Goal: Task Accomplishment & Management: Use online tool/utility

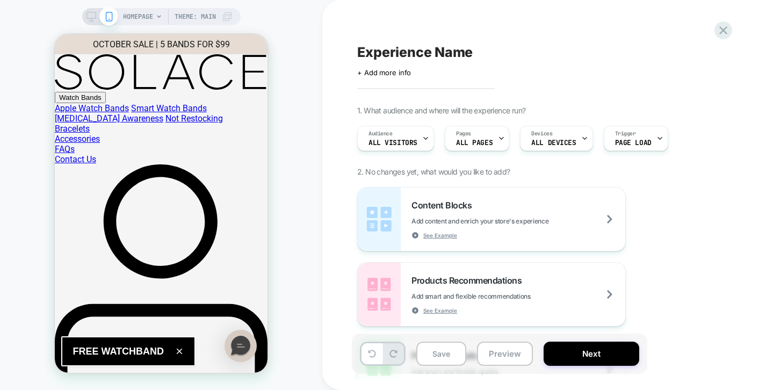
scroll to position [0, 4]
click at [724, 28] on icon at bounding box center [724, 30] width 8 height 8
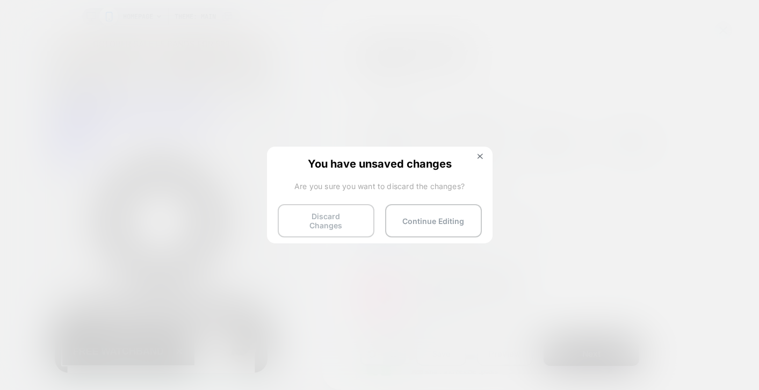
click at [359, 223] on button "Discard Changes" at bounding box center [326, 220] width 97 height 33
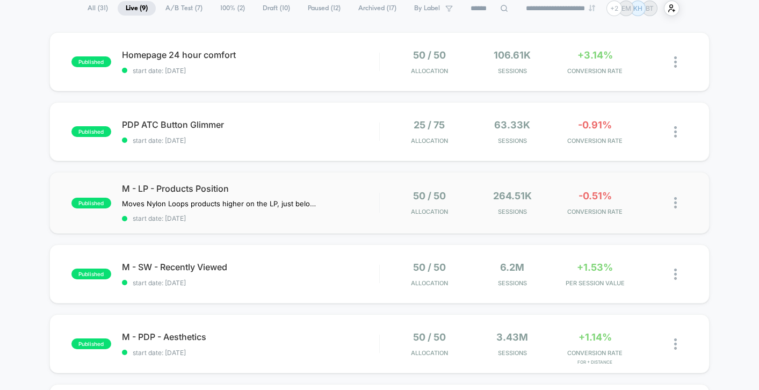
scroll to position [91, 0]
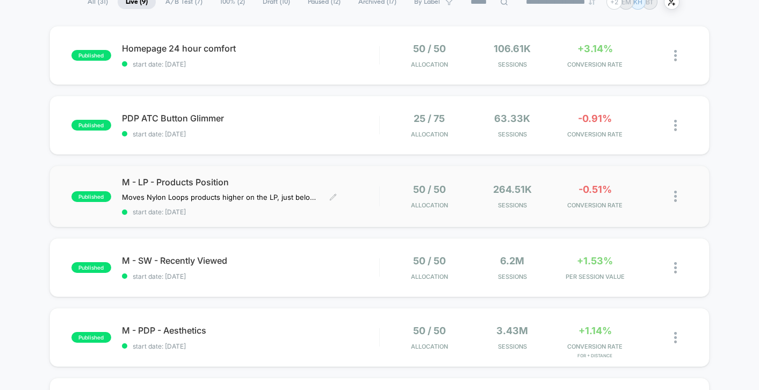
click at [275, 179] on span "M - LP - Products Position" at bounding box center [250, 182] width 257 height 11
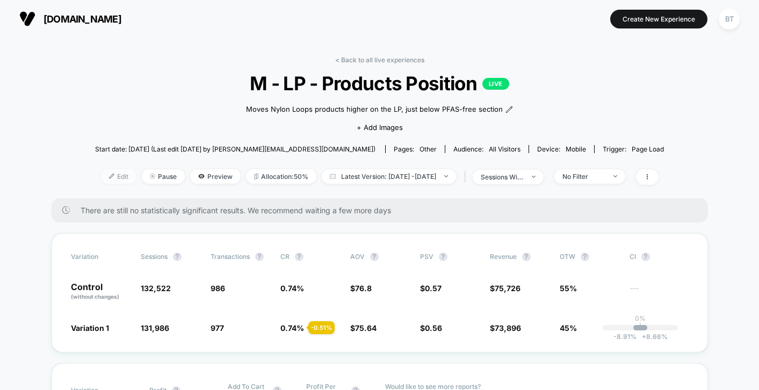
click at [103, 181] on span "Edit" at bounding box center [118, 176] width 35 height 15
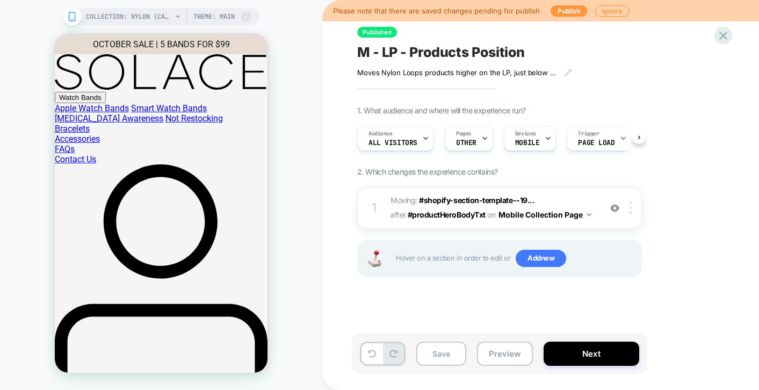
scroll to position [0, 1]
click at [723, 40] on icon at bounding box center [723, 35] width 15 height 15
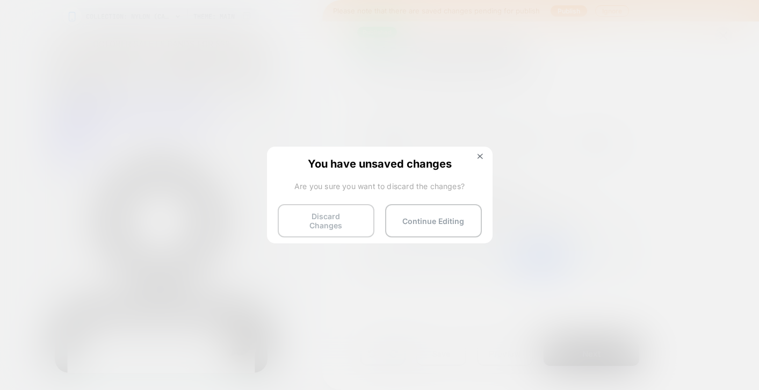
click at [337, 218] on button "Discard Changes" at bounding box center [326, 220] width 97 height 33
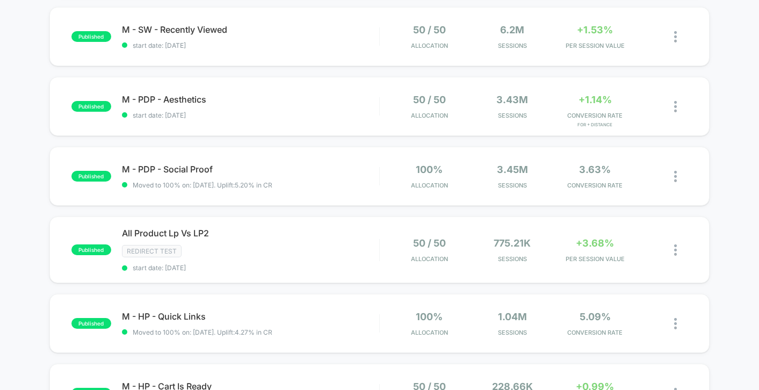
scroll to position [322, 0]
click at [303, 235] on span "All Product Lp Vs LP2 Click to edit experience details" at bounding box center [250, 233] width 257 height 11
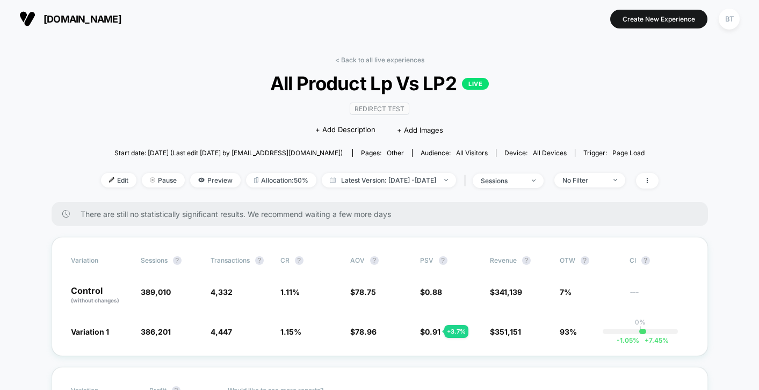
click at [125, 113] on div "< Back to all live experiences All Product Lp Vs LP2 LIVE Redirect Test Click t…" at bounding box center [380, 129] width 558 height 146
click at [142, 184] on span "Pause" at bounding box center [163, 180] width 43 height 15
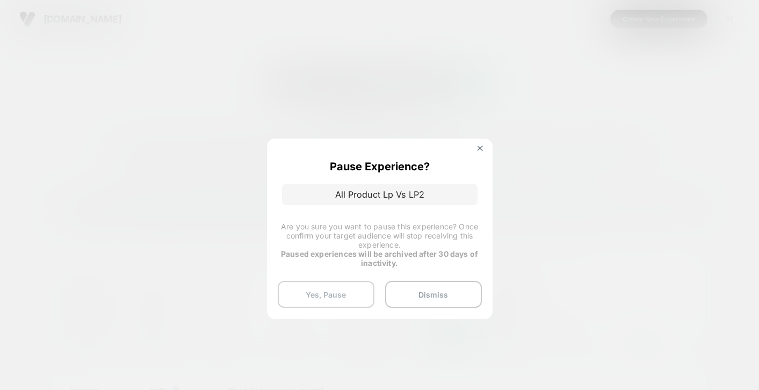
click at [340, 300] on button "Yes, Pause" at bounding box center [326, 294] width 97 height 27
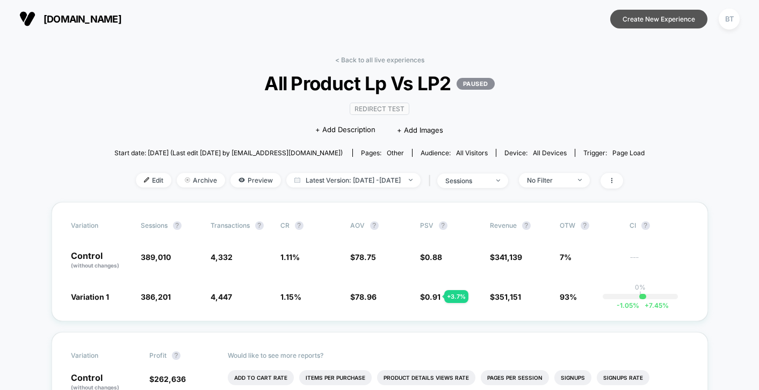
click at [658, 19] on button "Create New Experience" at bounding box center [659, 19] width 97 height 19
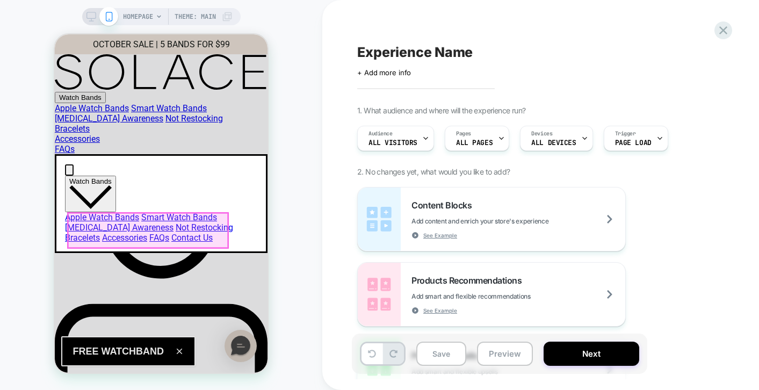
click at [202, 154] on dialog "Watch Bands Apple Watch Bands Smart Watch Bands Breast Cancer Awareness Not Res…" at bounding box center [161, 203] width 213 height 99
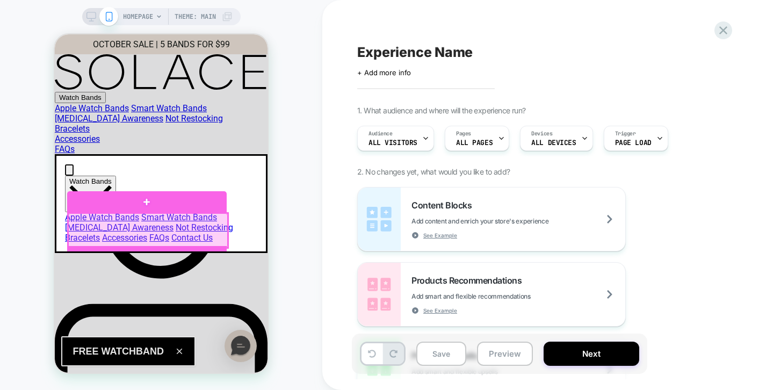
click at [184, 213] on div at bounding box center [148, 230] width 160 height 35
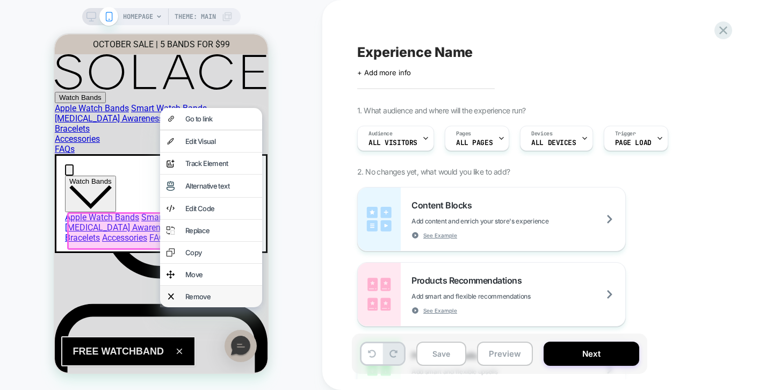
click at [209, 288] on div "Remove" at bounding box center [211, 296] width 102 height 21
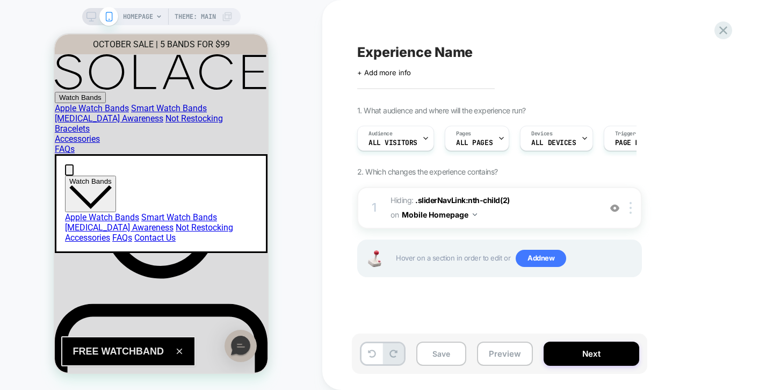
click at [399, 51] on span "Experience Name" at bounding box center [415, 52] width 116 height 16
type textarea "**********"
click at [561, 54] on icon at bounding box center [564, 52] width 13 height 13
click at [88, 16] on icon at bounding box center [92, 17] width 10 height 10
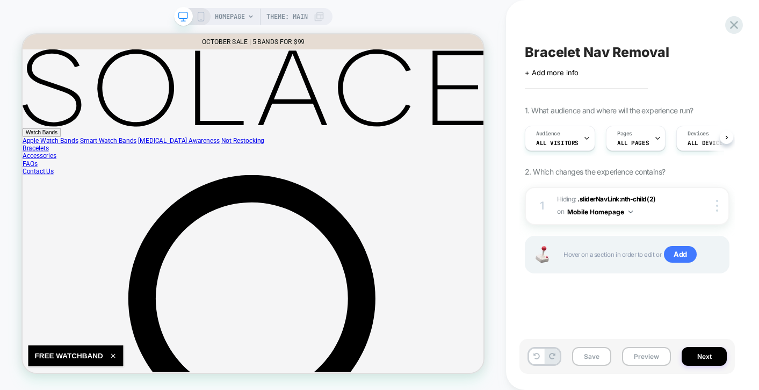
scroll to position [0, 1]
click at [58, 181] on link "Bracelets" at bounding box center [40, 186] width 35 height 10
click at [290, 81] on div at bounding box center [285, 78] width 43 height 13
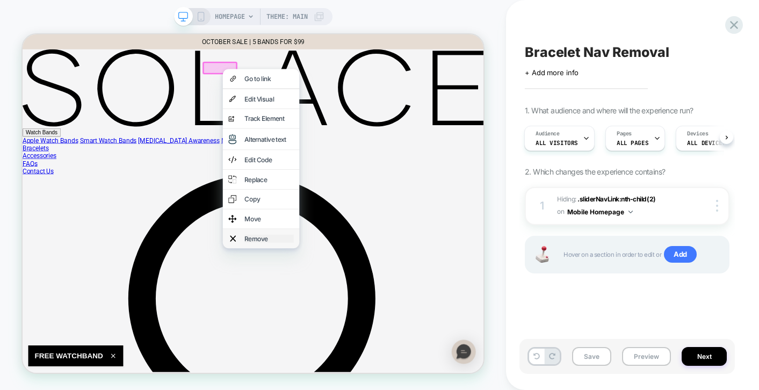
click at [334, 303] on div "Remove" at bounding box center [352, 306] width 66 height 11
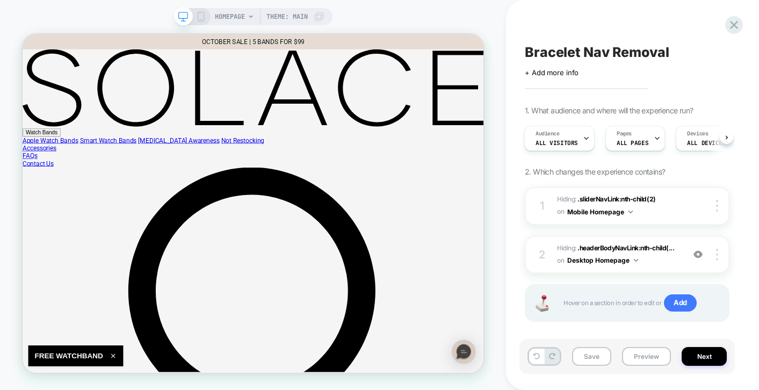
click at [398, 8] on div "HOMEPAGE Theme: MAIN" at bounding box center [253, 195] width 506 height 390
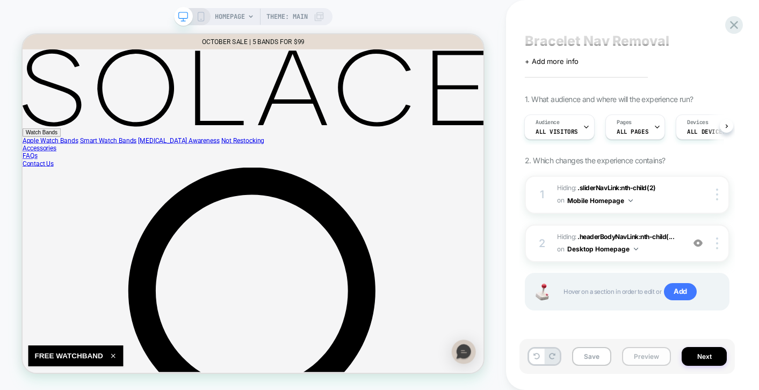
click at [662, 362] on button "Preview" at bounding box center [646, 356] width 49 height 19
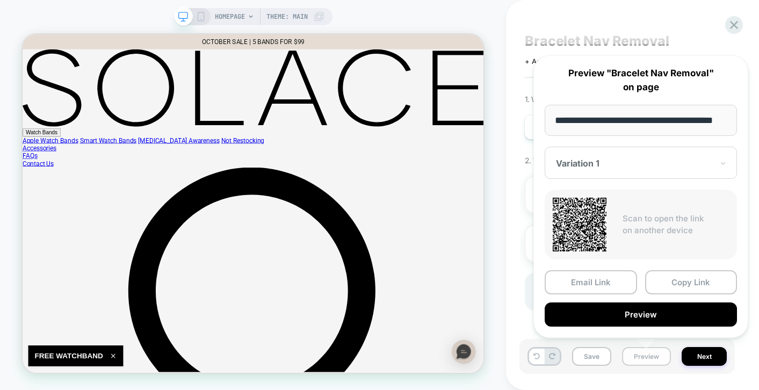
scroll to position [0, 24]
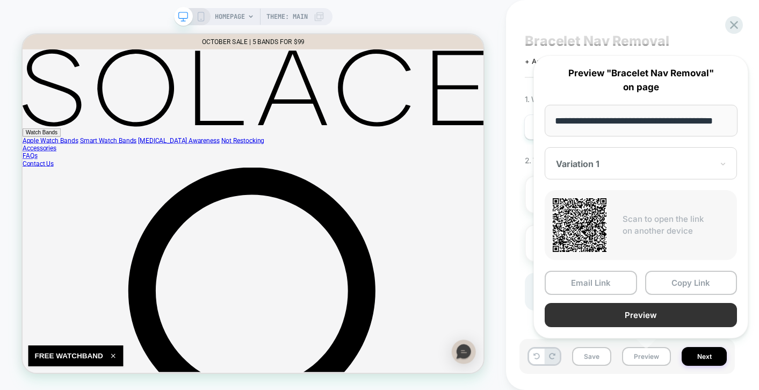
click at [684, 320] on button "Preview" at bounding box center [641, 315] width 192 height 24
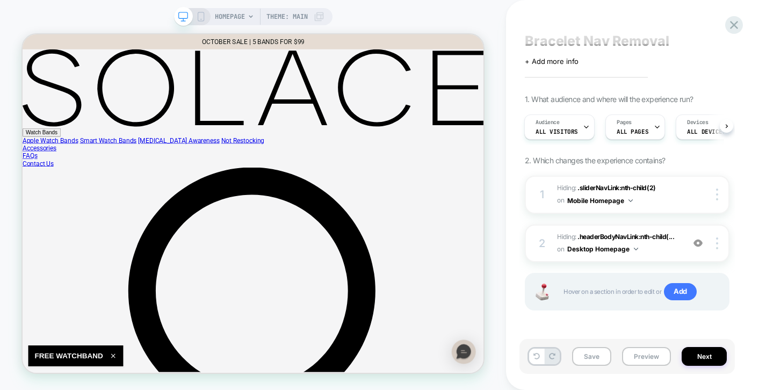
click at [202, 19] on icon at bounding box center [201, 17] width 10 height 10
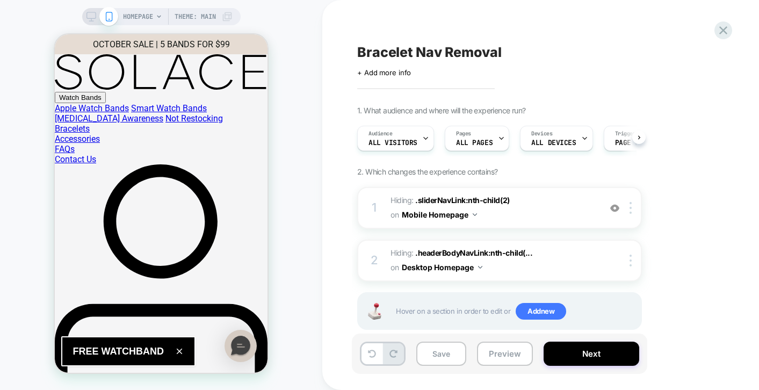
scroll to position [0, 1]
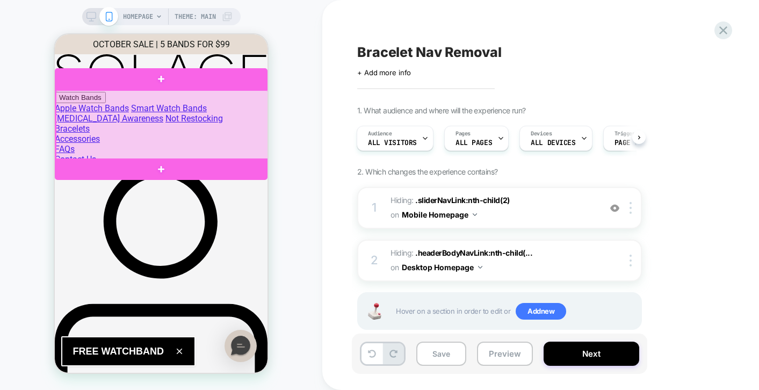
click at [243, 127] on div at bounding box center [162, 125] width 213 height 70
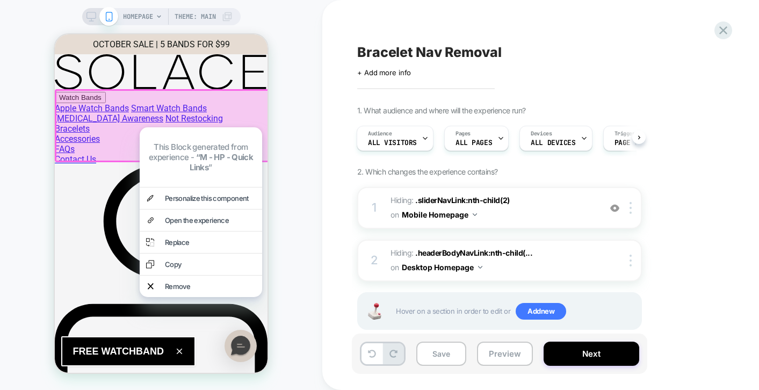
click at [245, 113] on div at bounding box center [163, 125] width 216 height 73
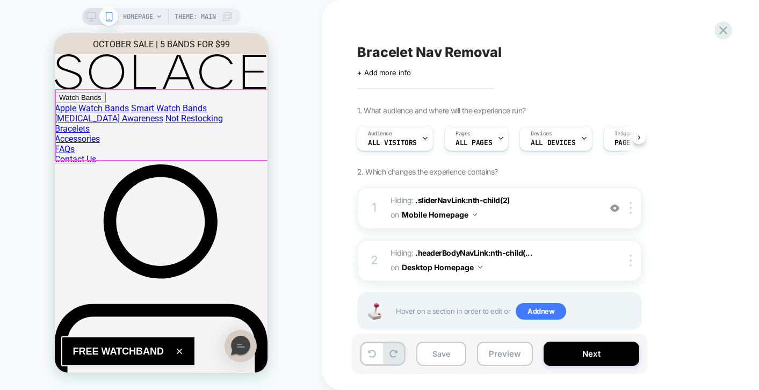
click at [248, 123] on div at bounding box center [162, 125] width 213 height 70
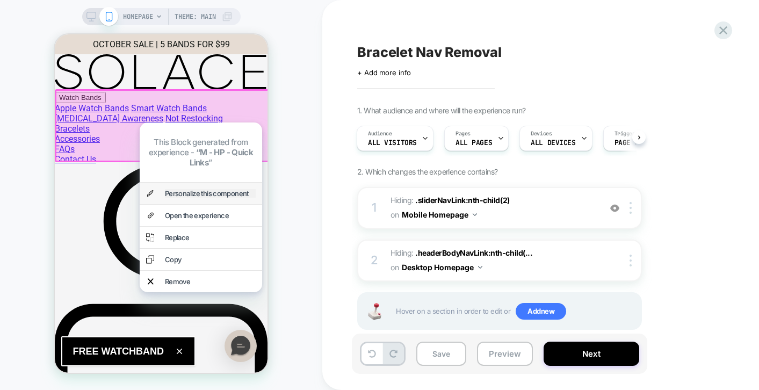
click at [206, 189] on div "Personalize this component" at bounding box center [210, 193] width 91 height 9
click at [210, 183] on div "..." at bounding box center [201, 193] width 123 height 21
click at [214, 189] on div "Personalize this component" at bounding box center [210, 193] width 91 height 9
click at [249, 111] on div at bounding box center [163, 125] width 216 height 73
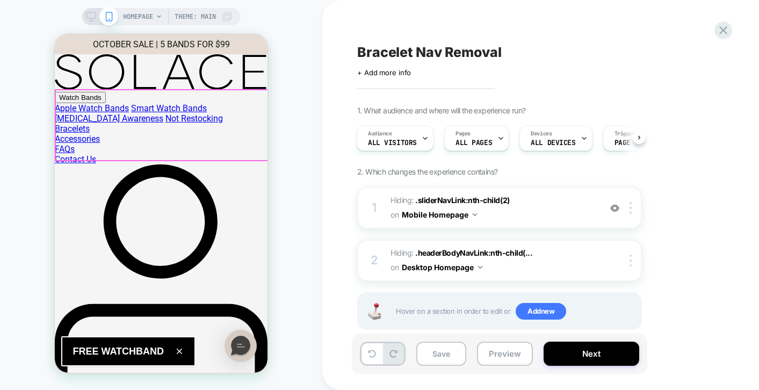
click at [249, 111] on div at bounding box center [162, 125] width 213 height 70
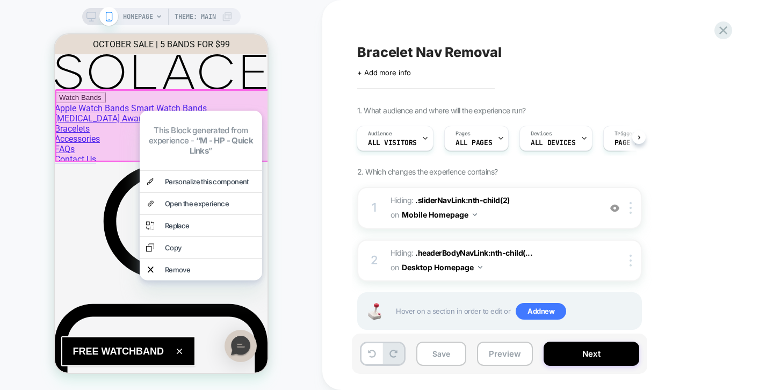
click at [306, 174] on div "HOMEPAGE Theme: MAIN" at bounding box center [161, 195] width 322 height 369
click at [322, 78] on div "HOMEPAGE Theme: MAIN" at bounding box center [161, 195] width 322 height 369
click at [287, 77] on div "HOMEPAGE Theme: MAIN" at bounding box center [161, 195] width 322 height 369
click at [274, 30] on div "HOMEPAGE Theme: MAIN" at bounding box center [161, 195] width 322 height 369
click at [47, 178] on div "HOMEPAGE Theme: MAIN" at bounding box center [161, 195] width 322 height 369
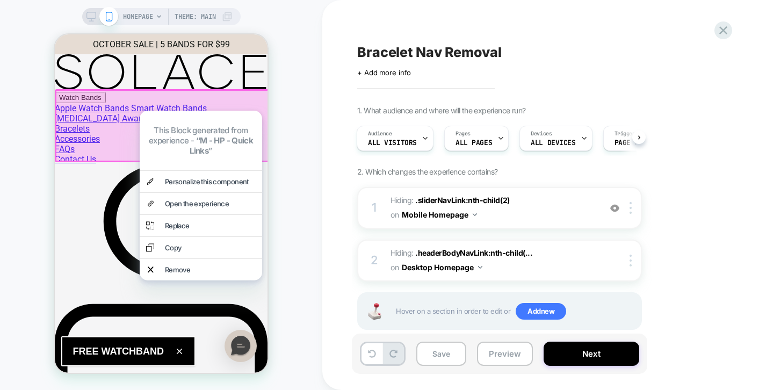
click at [303, 187] on div "HOMEPAGE Theme: MAIN" at bounding box center [161, 195] width 322 height 369
click at [303, 186] on div "HOMEPAGE Theme: MAIN" at bounding box center [161, 195] width 322 height 369
click at [291, 189] on div "HOMEPAGE Theme: MAIN" at bounding box center [161, 195] width 322 height 369
click at [239, 148] on p "This Block generated from experience - “ M - HP - Quick Links ”" at bounding box center [201, 141] width 123 height 44
click at [298, 174] on div "HOMEPAGE Theme: MAIN" at bounding box center [161, 195] width 322 height 369
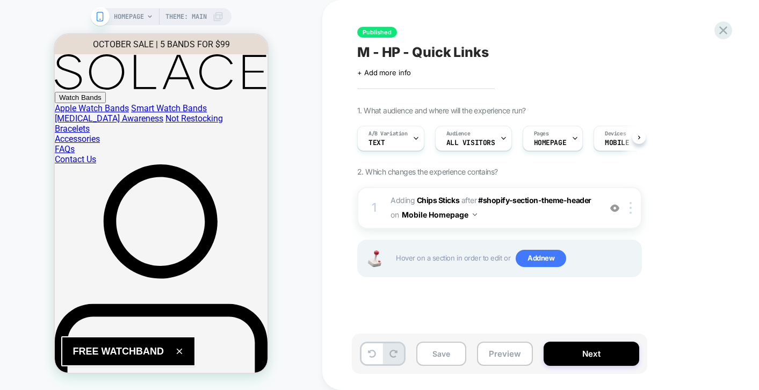
scroll to position [0, 1]
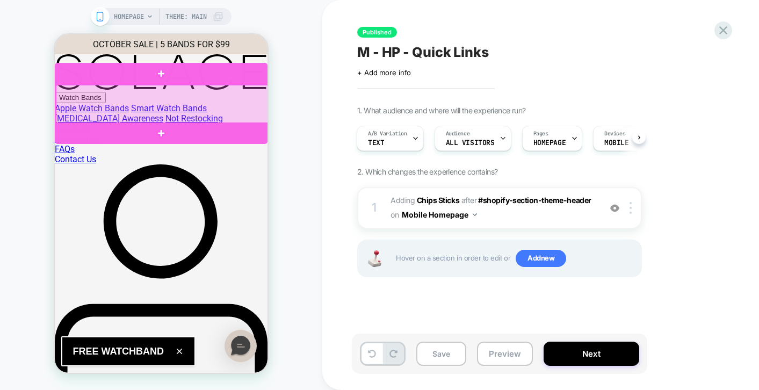
click at [247, 104] on div at bounding box center [162, 104] width 213 height 39
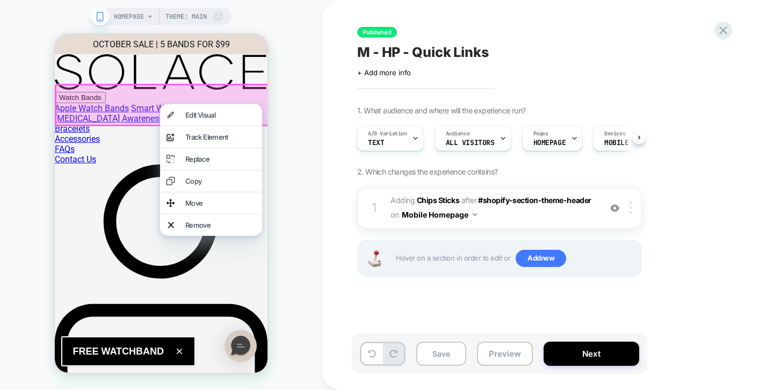
drag, startPoint x: 253, startPoint y: 103, endPoint x: 254, endPoint y: 95, distance: 8.1
click at [254, 95] on div at bounding box center [163, 105] width 216 height 42
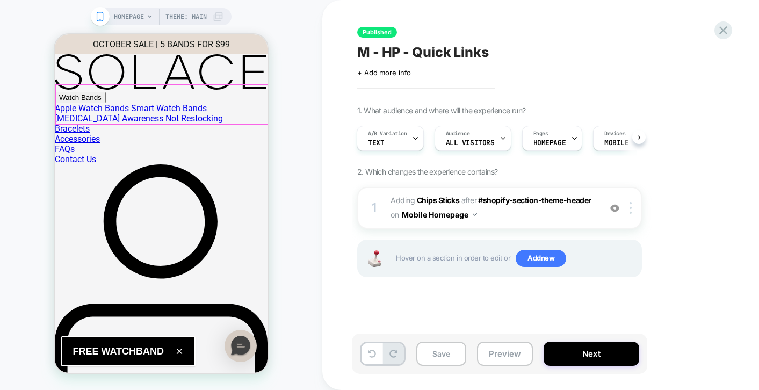
click at [254, 95] on div at bounding box center [162, 104] width 213 height 39
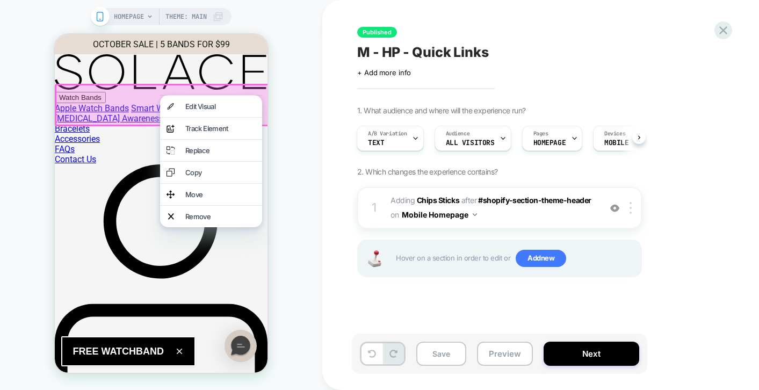
click at [282, 117] on div "HOMEPAGE Theme: MAIN" at bounding box center [161, 195] width 322 height 369
click at [204, 88] on div at bounding box center [163, 105] width 216 height 42
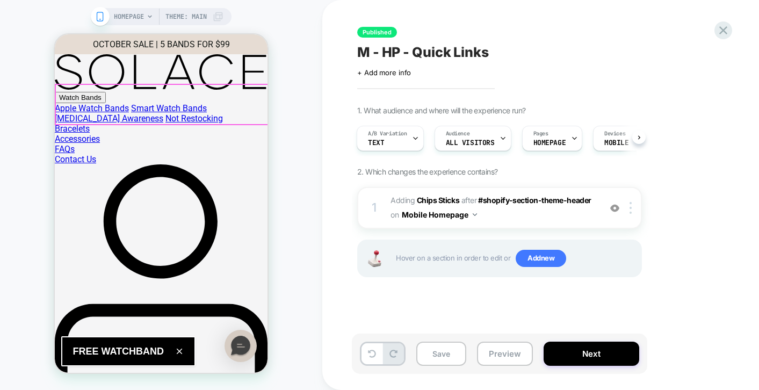
click at [125, 102] on div at bounding box center [162, 104] width 213 height 39
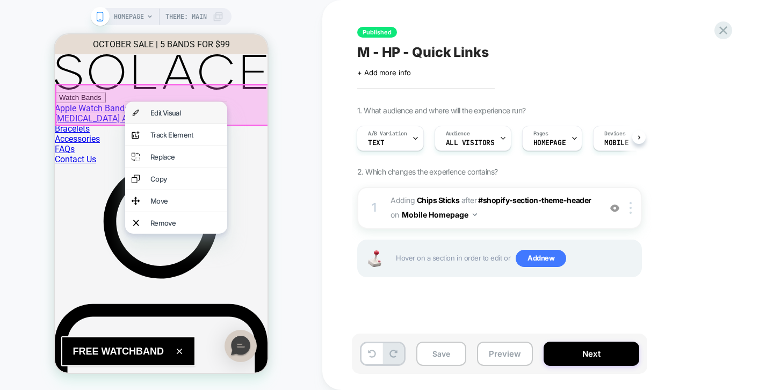
click at [199, 119] on div "Edit Visual" at bounding box center [176, 112] width 102 height 21
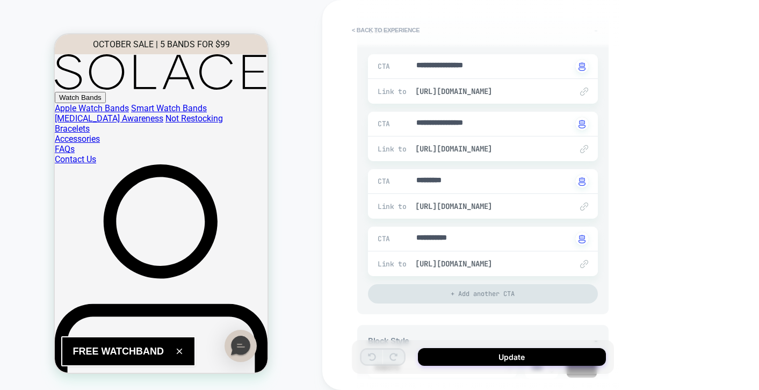
scroll to position [152, 0]
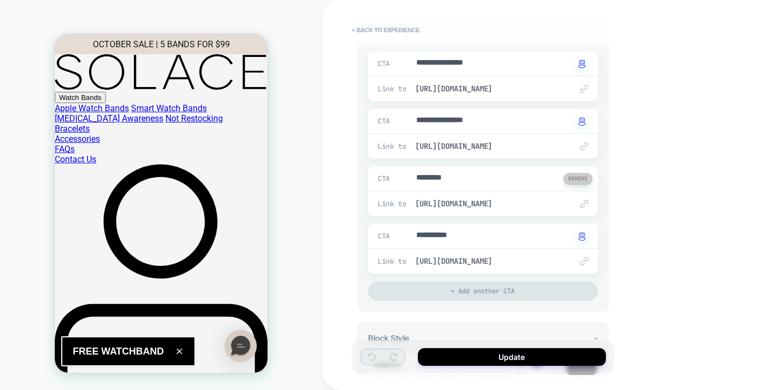
click at [581, 179] on button at bounding box center [578, 178] width 29 height 11
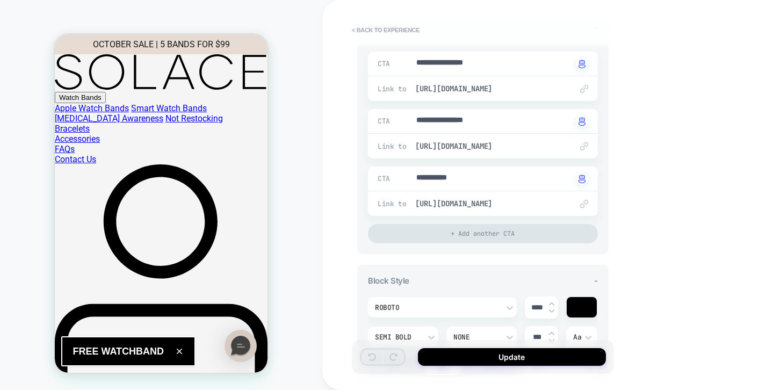
click at [700, 204] on div "**********" at bounding box center [558, 195] width 473 height 390
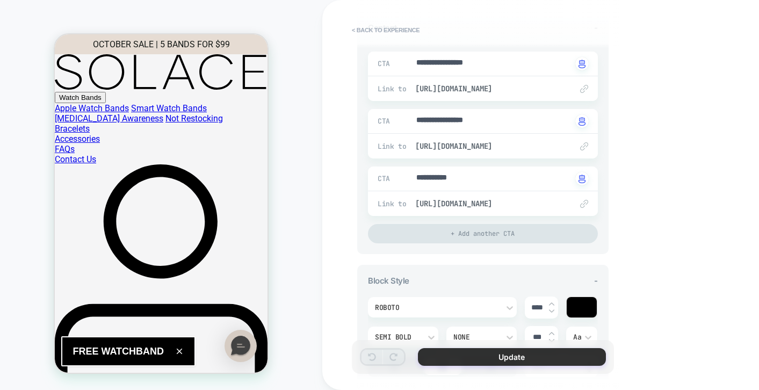
click at [545, 362] on button "Update" at bounding box center [512, 357] width 188 height 18
type textarea "*"
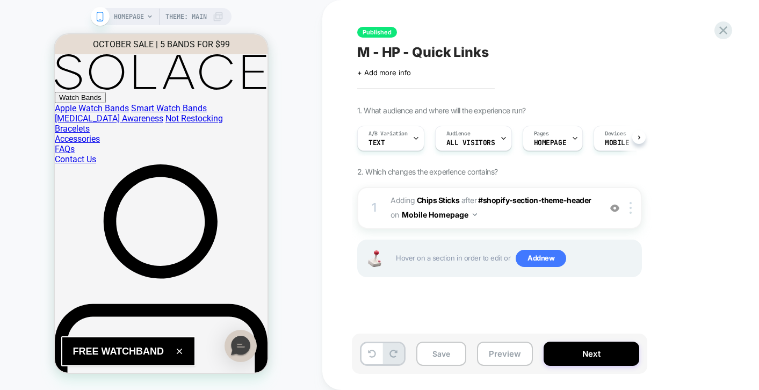
scroll to position [0, 1]
click at [583, 356] on button "Next" at bounding box center [592, 354] width 96 height 24
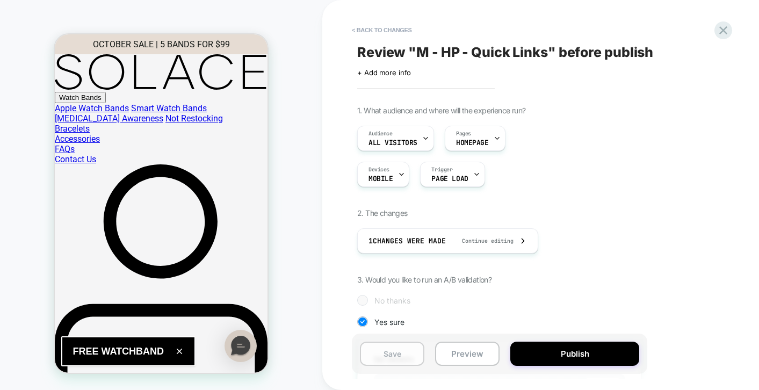
click at [406, 358] on button "Save" at bounding box center [392, 354] width 64 height 24
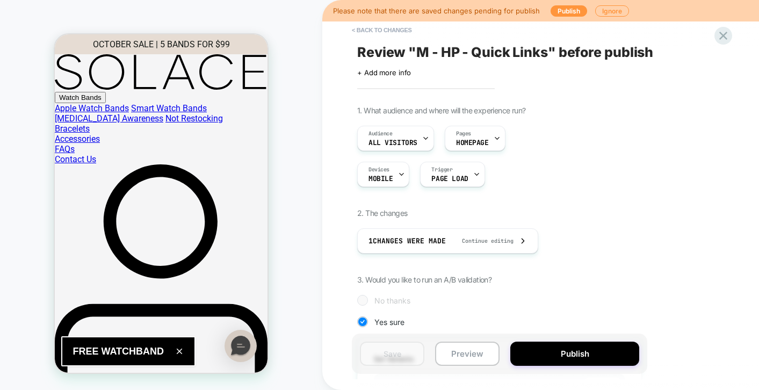
drag, startPoint x: 574, startPoint y: 357, endPoint x: 603, endPoint y: 236, distance: 123.8
click at [603, 236] on div "< Back to changes Review " M - HP - Quick Links " before publish Click to edit …" at bounding box center [558, 195] width 403 height 390
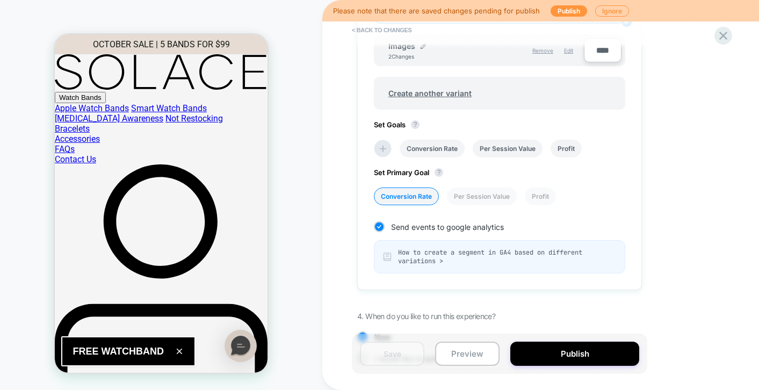
scroll to position [468, 0]
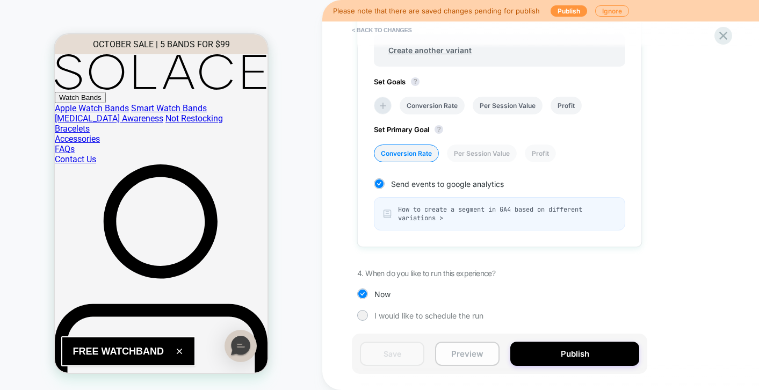
click at [469, 347] on button "Preview" at bounding box center [467, 354] width 64 height 24
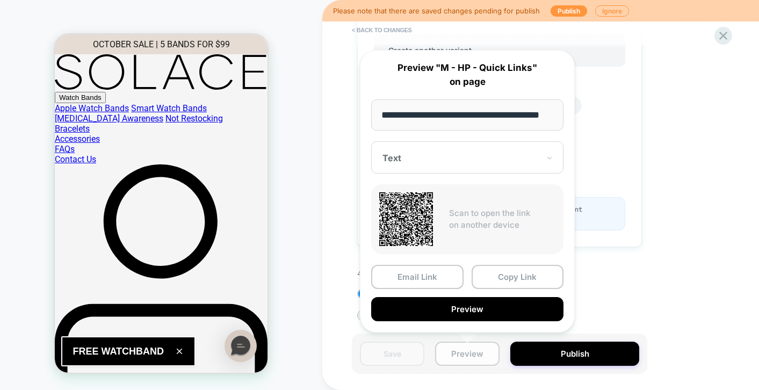
scroll to position [0, 24]
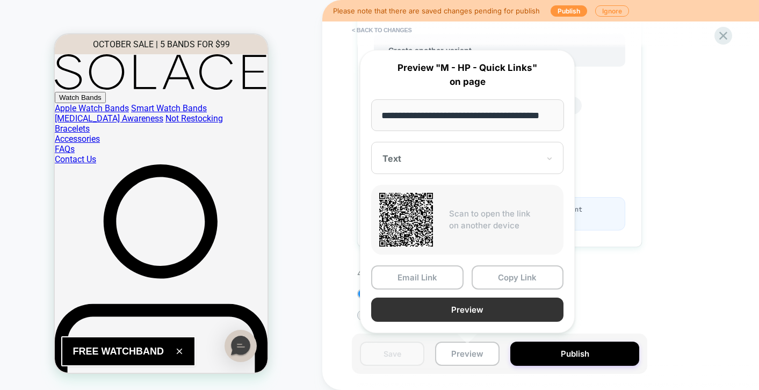
click at [469, 305] on button "Preview" at bounding box center [467, 310] width 192 height 24
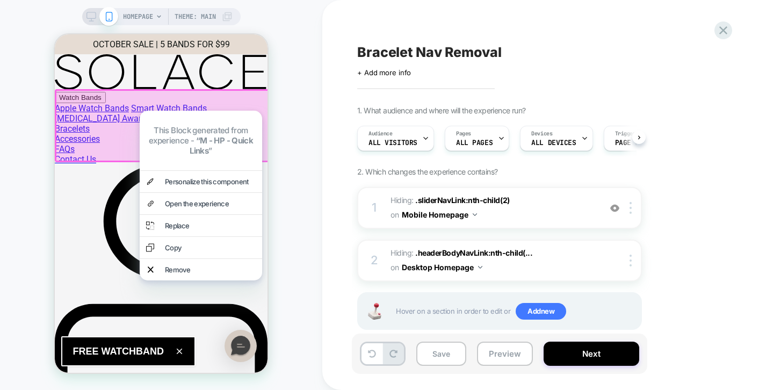
scroll to position [0, 1]
click at [310, 30] on div "HOMEPAGE Theme: MAIN" at bounding box center [161, 195] width 322 height 369
click at [446, 355] on button "Save" at bounding box center [441, 354] width 50 height 24
click at [506, 361] on button "Preview" at bounding box center [505, 354] width 56 height 24
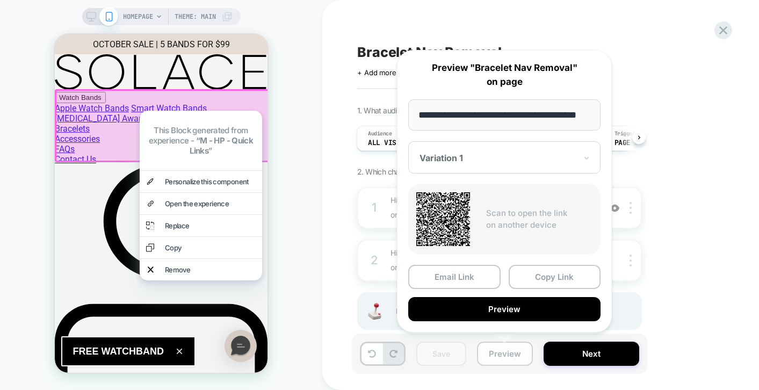
scroll to position [0, 24]
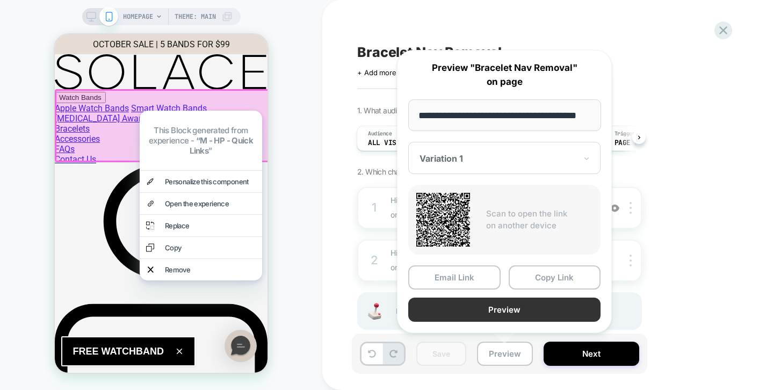
click at [507, 313] on button "Preview" at bounding box center [504, 310] width 192 height 24
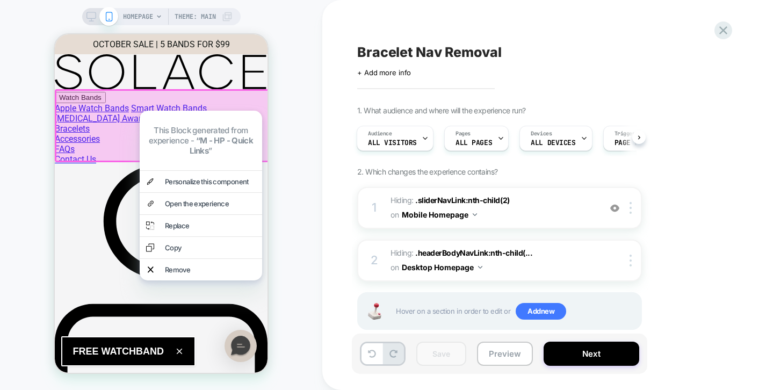
click at [300, 92] on div "HOMEPAGE Theme: MAIN" at bounding box center [161, 195] width 322 height 369
click at [274, 24] on div "HOMEPAGE Theme: MAIN" at bounding box center [161, 195] width 322 height 369
click at [298, 99] on div "HOMEPAGE Theme: MAIN" at bounding box center [161, 195] width 322 height 369
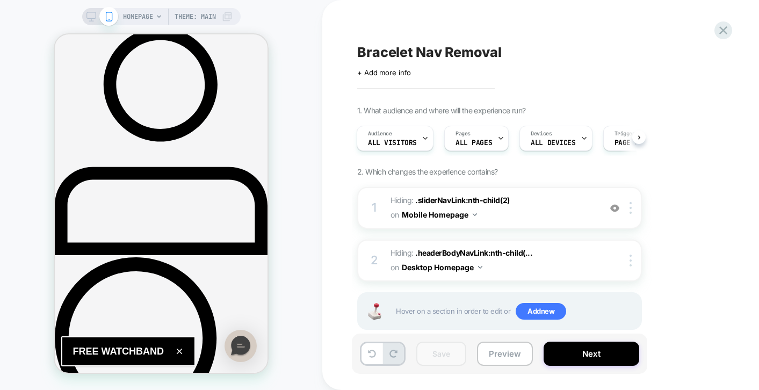
scroll to position [183, 0]
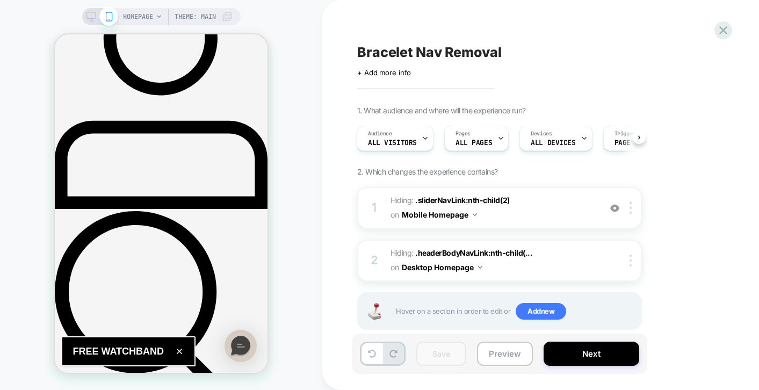
click at [89, 23] on div "HOMEPAGE Theme: MAIN" at bounding box center [161, 16] width 159 height 17
click at [91, 16] on icon at bounding box center [92, 17] width 10 height 10
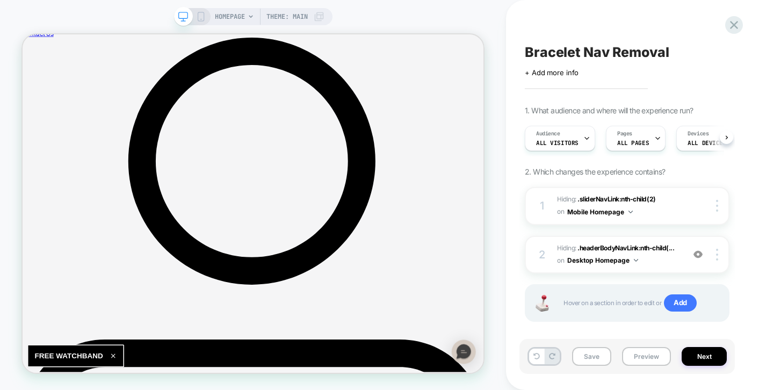
scroll to position [0, 1]
click at [203, 19] on rect at bounding box center [201, 16] width 6 height 9
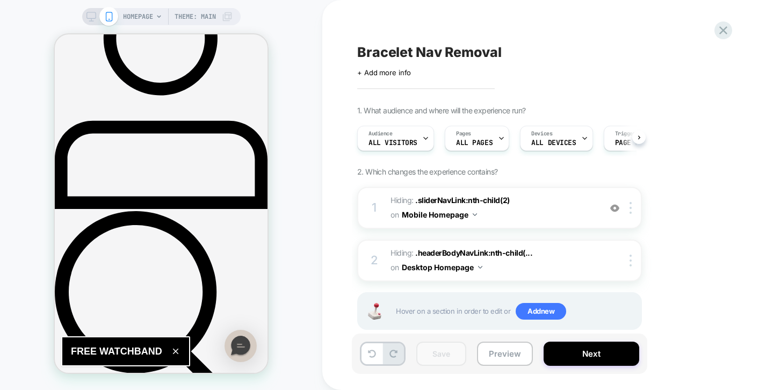
scroll to position [0, 1]
click at [572, 357] on button "Next" at bounding box center [592, 354] width 96 height 24
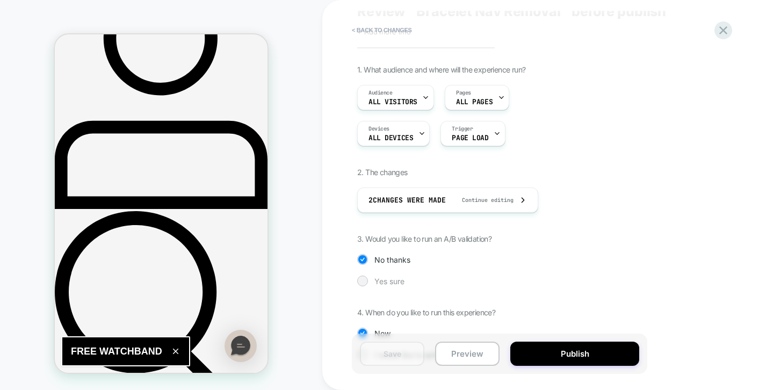
click at [397, 278] on span "Yes sure" at bounding box center [390, 281] width 30 height 9
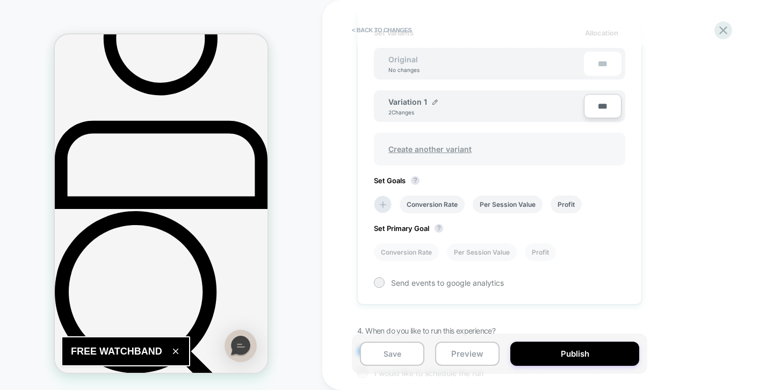
scroll to position [327, 0]
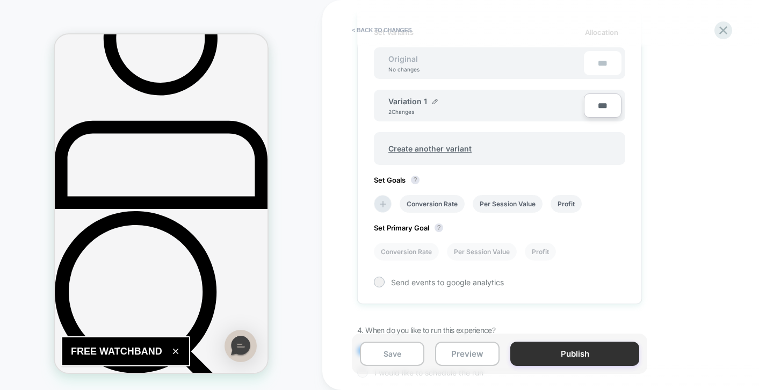
click at [556, 353] on button "Publish" at bounding box center [575, 354] width 129 height 24
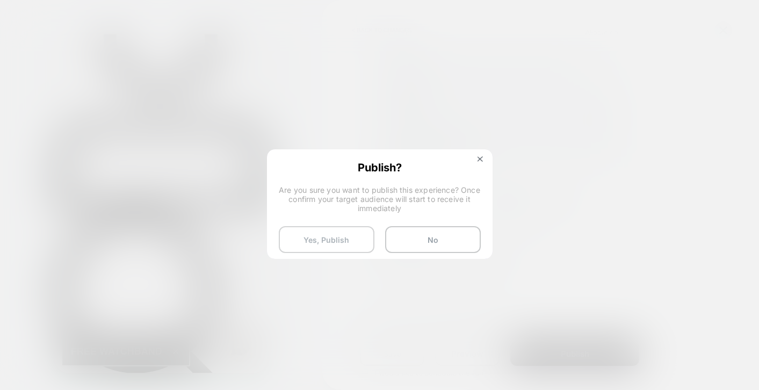
click at [343, 238] on button "Yes, Publish" at bounding box center [327, 239] width 96 height 27
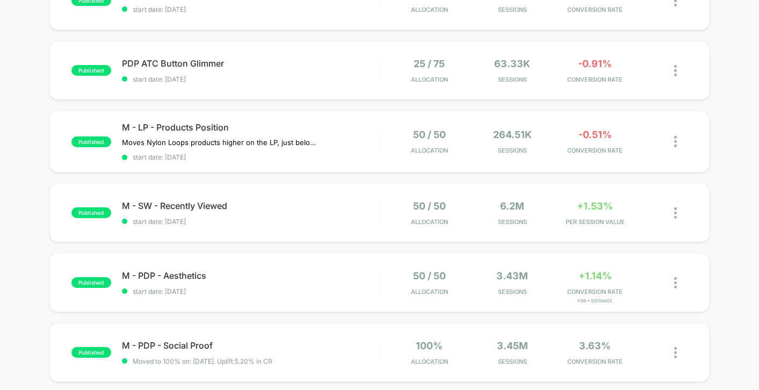
scroll to position [286, 0]
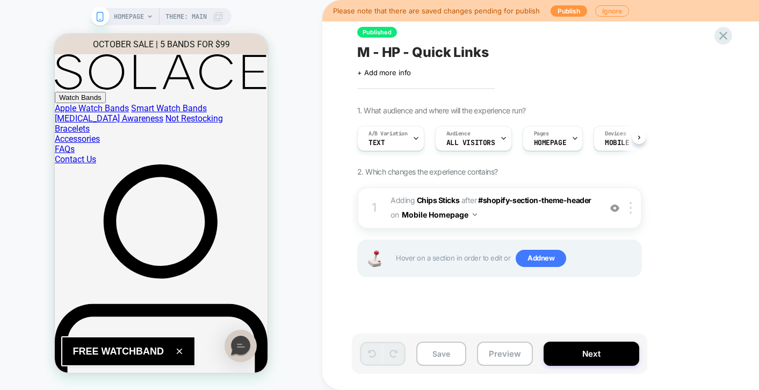
scroll to position [0, 1]
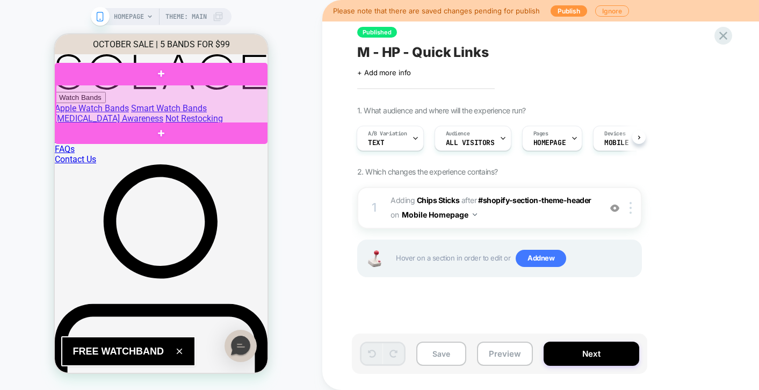
click at [232, 103] on div at bounding box center [162, 104] width 213 height 39
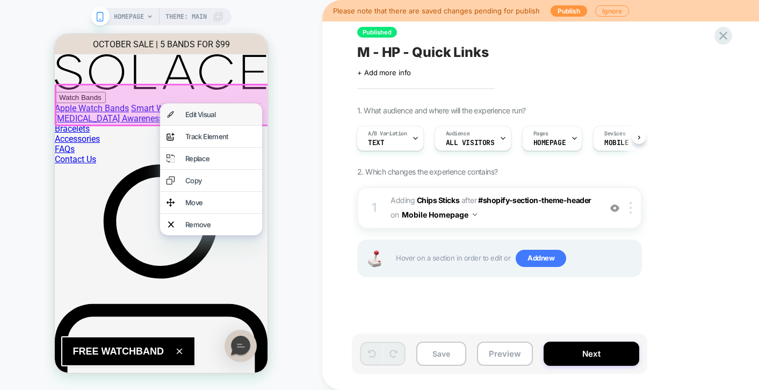
click at [224, 120] on div "Edit Visual" at bounding box center [211, 114] width 102 height 21
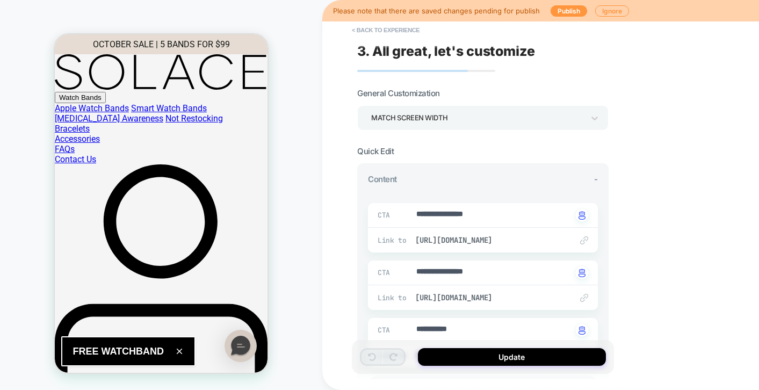
scroll to position [4, 0]
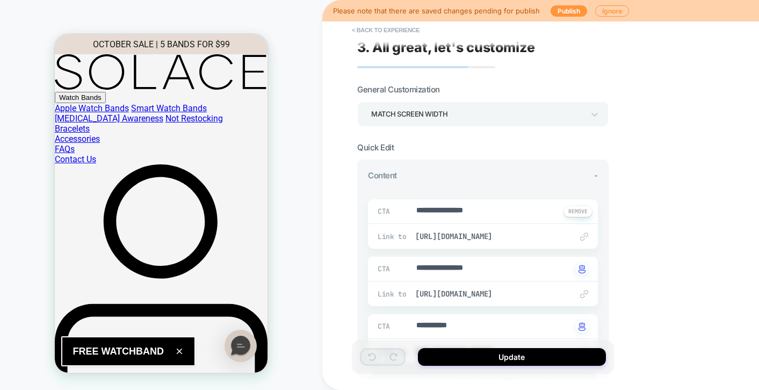
type textarea "*"
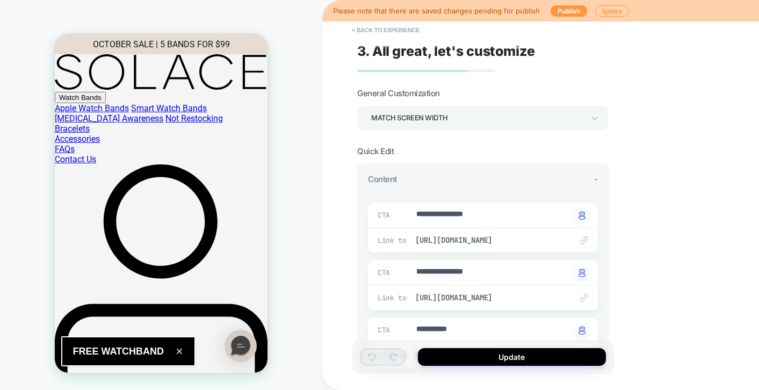
scroll to position [94, 0]
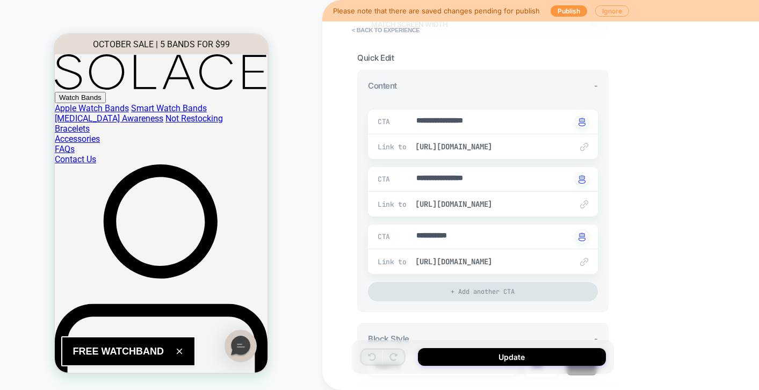
click at [604, 12] on button "Ignore" at bounding box center [612, 10] width 34 height 11
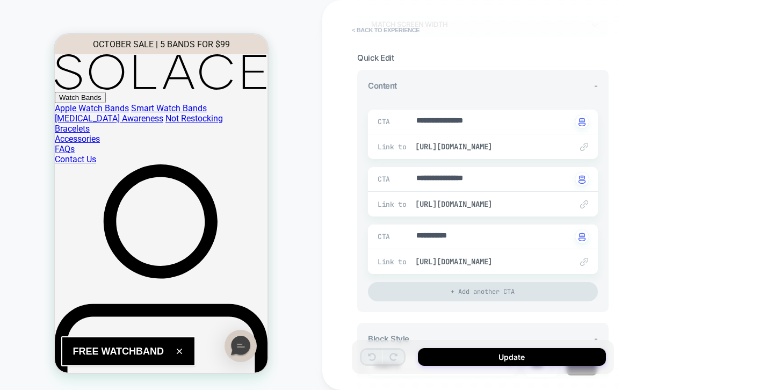
click at [403, 32] on button "< Back to experience" at bounding box center [386, 29] width 78 height 17
type textarea "*"
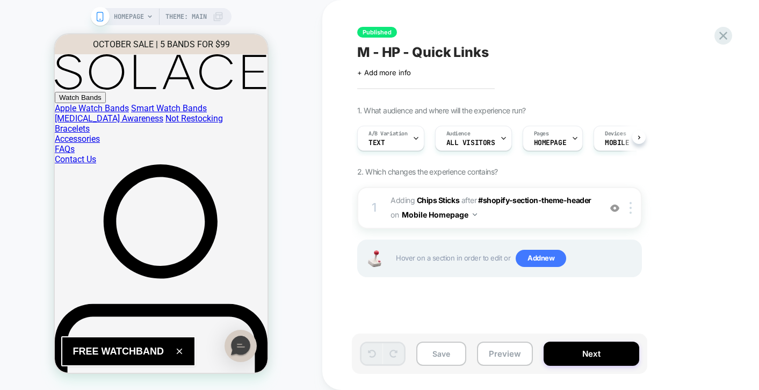
scroll to position [0, 1]
click at [727, 39] on icon at bounding box center [724, 36] width 8 height 8
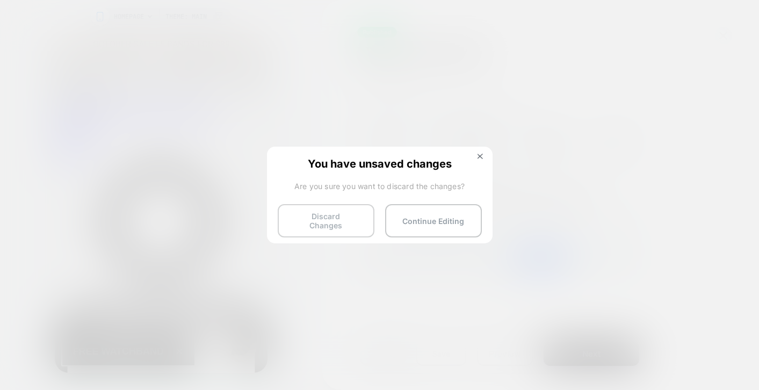
click at [348, 229] on button "Discard Changes" at bounding box center [326, 220] width 97 height 33
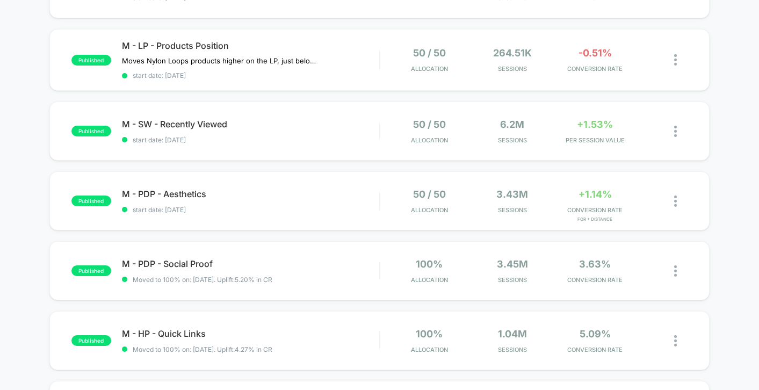
scroll to position [355, 0]
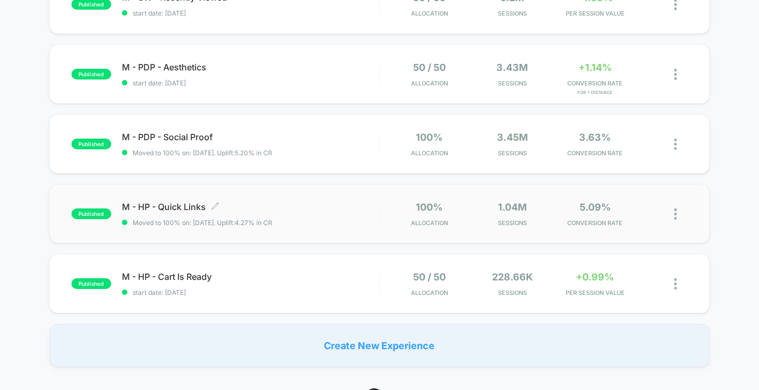
click at [323, 215] on div "M - HP - Quick Links Click to edit experience details Click to edit experience …" at bounding box center [250, 214] width 257 height 25
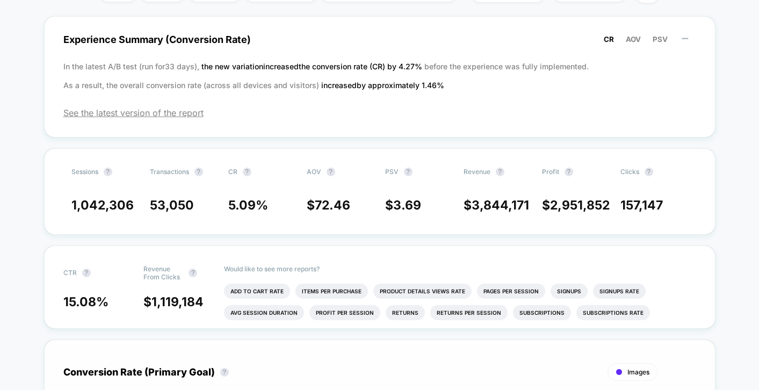
scroll to position [153, 0]
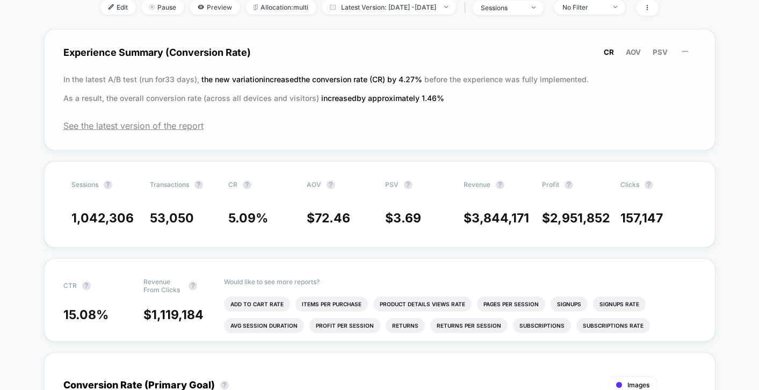
drag, startPoint x: 316, startPoint y: 74, endPoint x: 335, endPoint y: 107, distance: 38.1
click at [336, 108] on div "Experience Summary (Conversion Rate) CR AOV PSV In the latest A/B test (run for…" at bounding box center [380, 89] width 672 height 121
drag, startPoint x: 307, startPoint y: 77, endPoint x: 337, endPoint y: 96, distance: 35.5
click at [337, 96] on p "In the latest A/B test (run for 33 days), the new variation increased the conve…" at bounding box center [379, 89] width 633 height 38
click at [341, 94] on span "increased by approximately 1.46 %" at bounding box center [382, 98] width 123 height 9
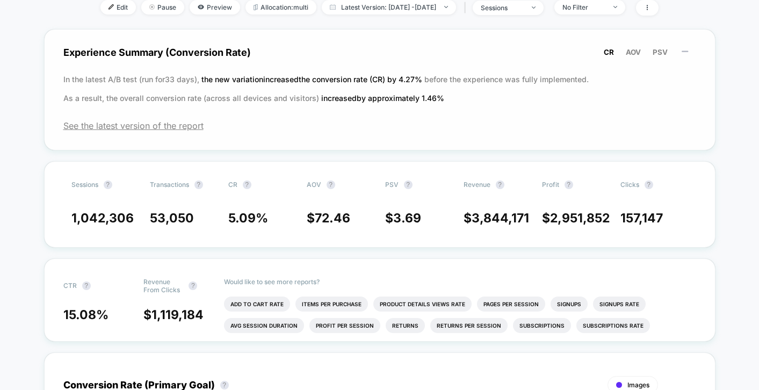
click at [341, 94] on span "increased by approximately 1.46 %" at bounding box center [382, 98] width 123 height 9
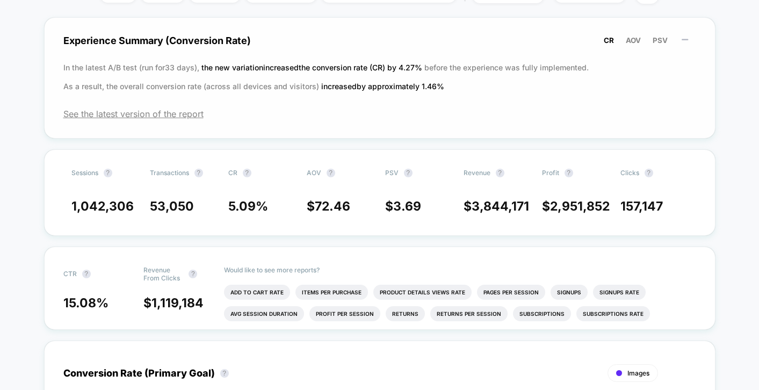
scroll to position [162, 0]
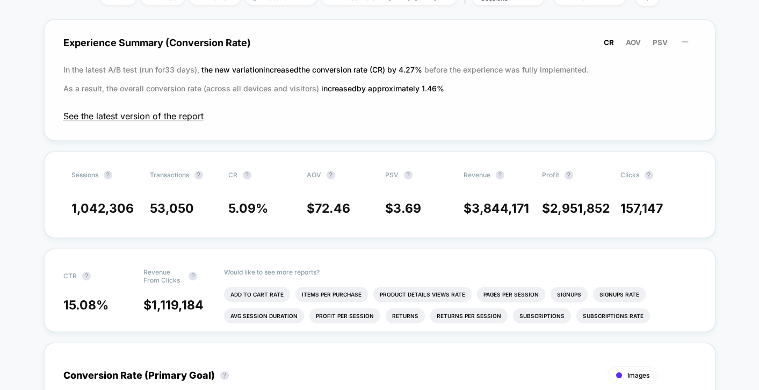
click at [139, 116] on span "See the latest version of the report" at bounding box center [379, 116] width 633 height 11
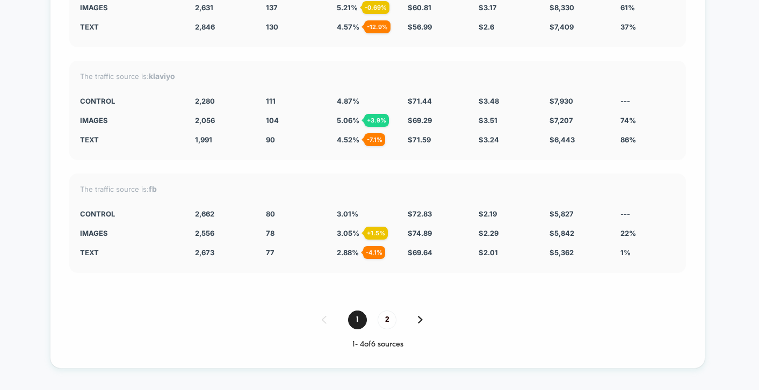
scroll to position [2091, 0]
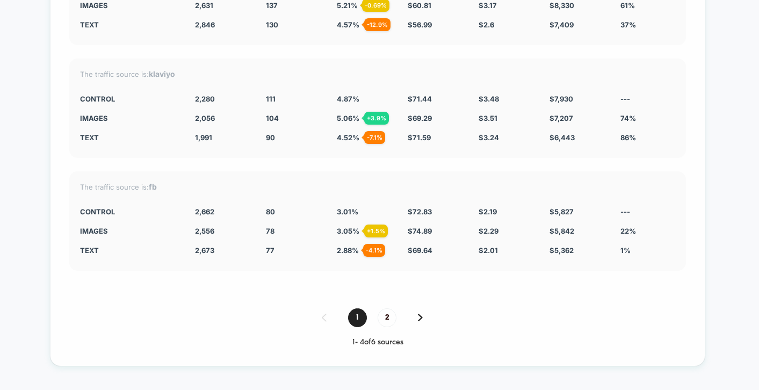
click at [419, 314] on img at bounding box center [420, 318] width 5 height 8
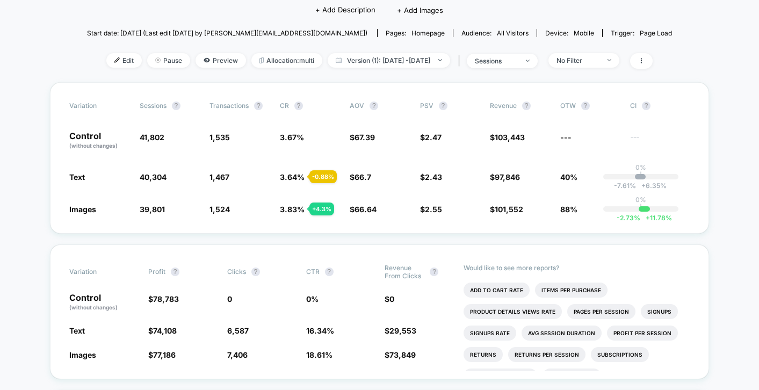
scroll to position [0, 0]
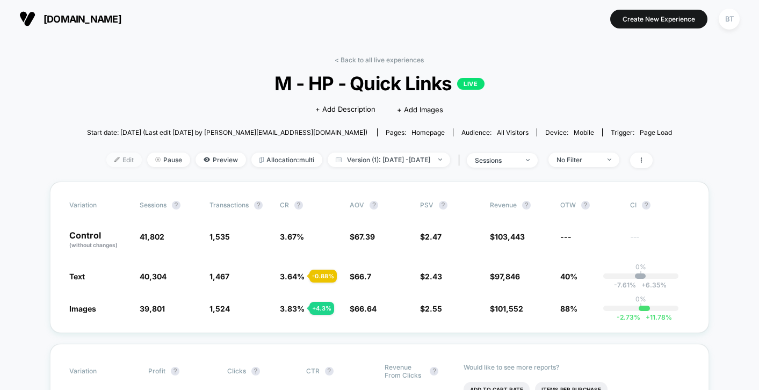
click at [106, 159] on span "Edit" at bounding box center [123, 160] width 35 height 15
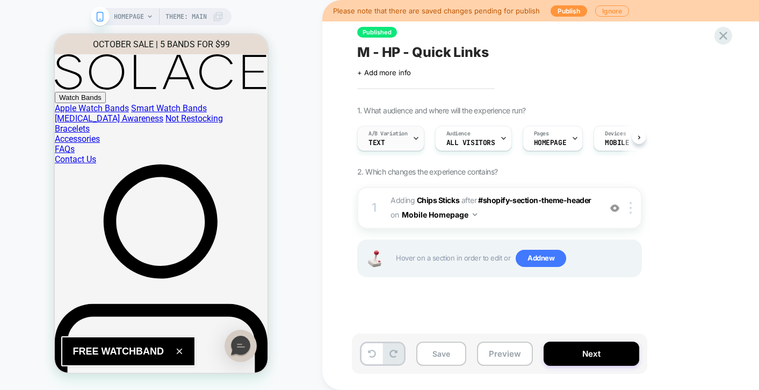
scroll to position [0, 1]
click at [406, 139] on div "A/B Variation Text" at bounding box center [387, 138] width 61 height 24
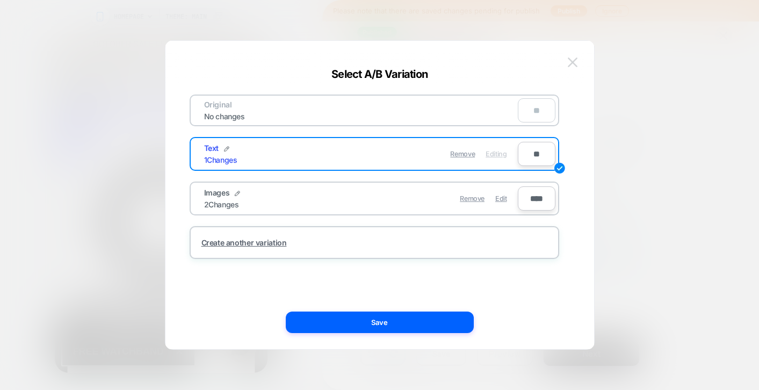
click at [573, 59] on img at bounding box center [573, 62] width 10 height 9
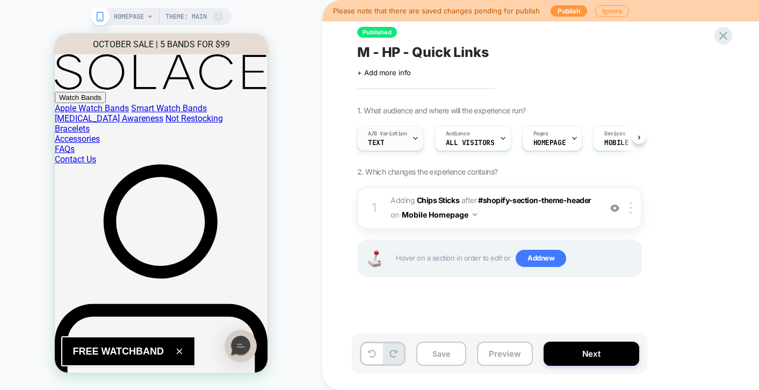
click at [414, 142] on div at bounding box center [415, 138] width 7 height 24
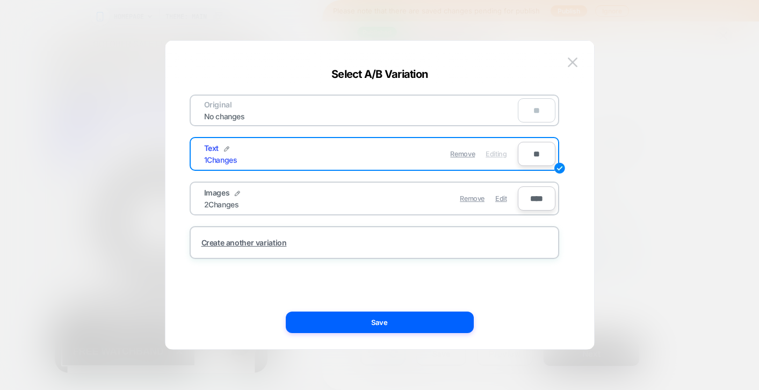
click at [369, 202] on div "Remove Edit" at bounding box center [437, 198] width 152 height 21
click at [207, 193] on span "Images" at bounding box center [217, 192] width 26 height 9
click at [427, 218] on div "Original No changes ** Text 1 Changes Remove Editing ** Images 2 Changes Remove…" at bounding box center [375, 177] width 370 height 164
click at [419, 195] on div "Remove Edit" at bounding box center [437, 198] width 152 height 21
click at [407, 196] on div "Remove Edit" at bounding box center [437, 198] width 152 height 21
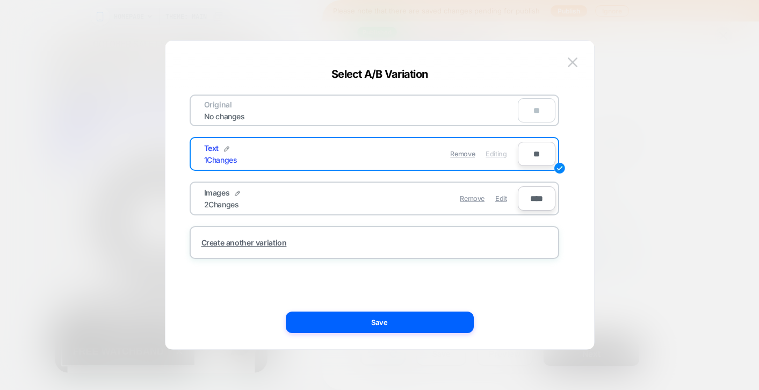
click at [372, 211] on div "Images 2 Changes Remove Edit" at bounding box center [355, 198] width 325 height 26
click at [516, 214] on div "Images 2 Changes Remove Edit ****" at bounding box center [375, 199] width 370 height 34
click at [575, 65] on img at bounding box center [573, 62] width 10 height 9
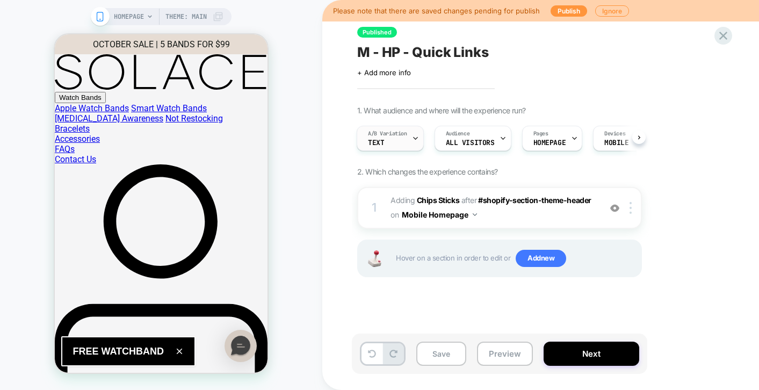
click at [404, 141] on div "A/B Variation Text" at bounding box center [387, 138] width 61 height 24
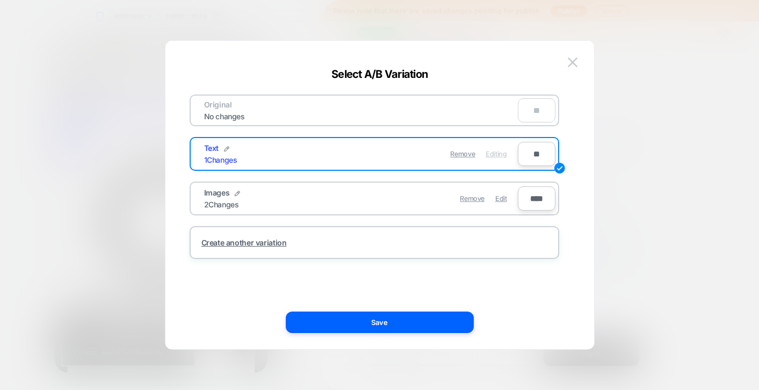
click at [305, 200] on div "Images 2 Changes" at bounding box center [282, 198] width 157 height 21
click at [236, 194] on img at bounding box center [237, 193] width 5 height 5
click at [356, 185] on div "****** Save" at bounding box center [355, 198] width 325 height 26
click at [296, 198] on button at bounding box center [293, 198] width 11 height 11
click at [534, 156] on input "**" at bounding box center [537, 154] width 38 height 24
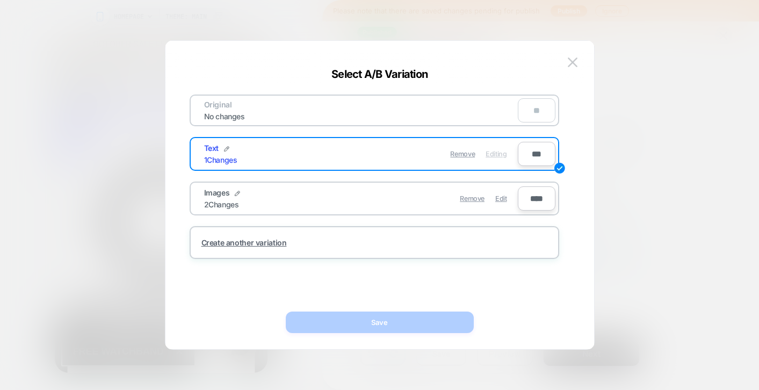
type input "***"
click at [416, 200] on div "Remove Edit" at bounding box center [437, 198] width 152 height 21
click at [505, 202] on span "Edit" at bounding box center [500, 199] width 11 height 8
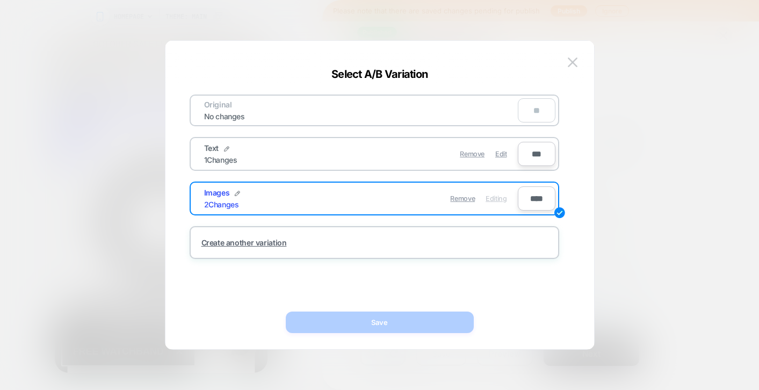
click at [542, 197] on input "****" at bounding box center [537, 198] width 38 height 24
type input "***"
type input "**"
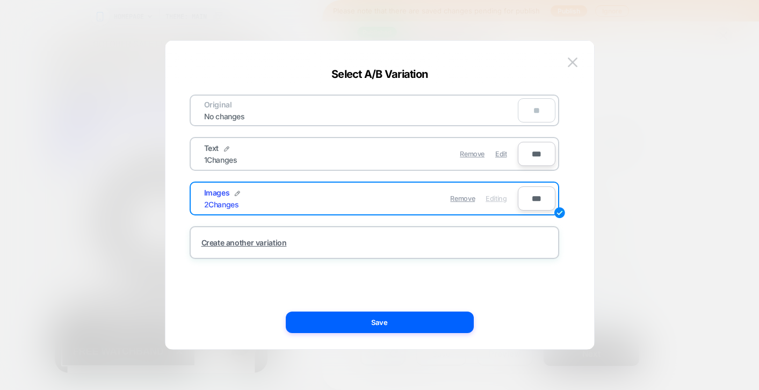
type input "***"
click at [572, 189] on div "Original No changes ** Text 1 Changes Remove Edit *** Images 2 Changes Remove E…" at bounding box center [374, 194] width 397 height 265
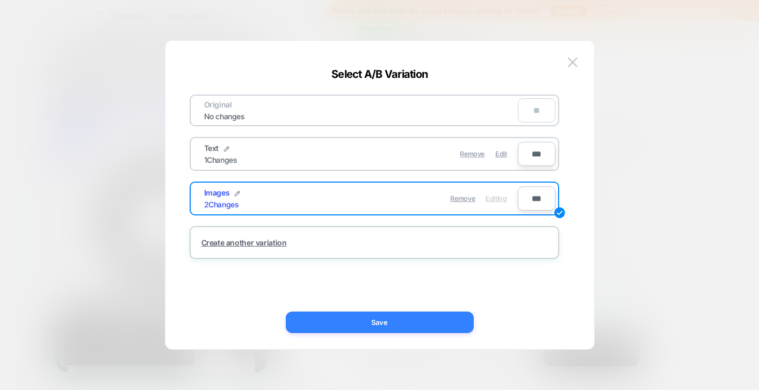
click at [411, 323] on button "Save" at bounding box center [380, 322] width 188 height 21
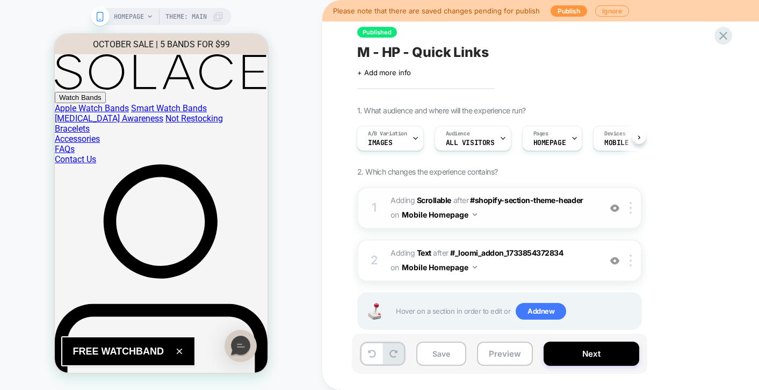
scroll to position [20, 0]
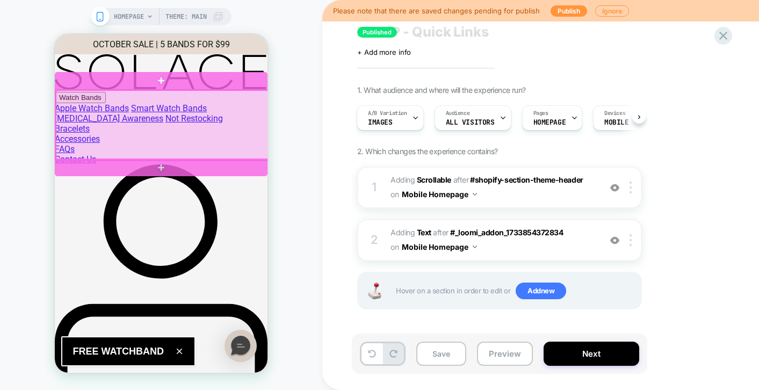
click at [242, 128] on div at bounding box center [162, 125] width 213 height 70
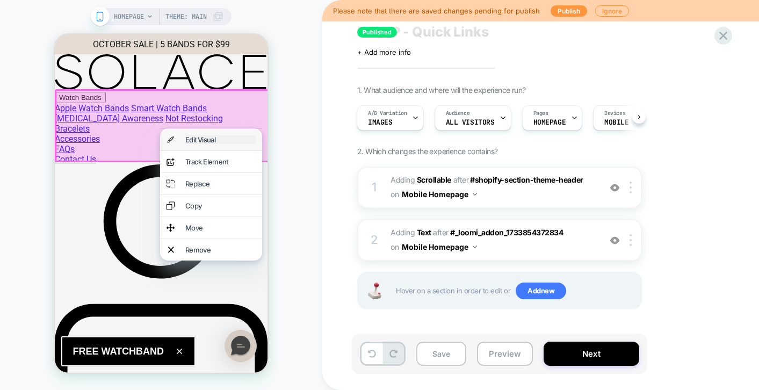
click at [234, 142] on div "Edit Visual" at bounding box center [220, 139] width 70 height 9
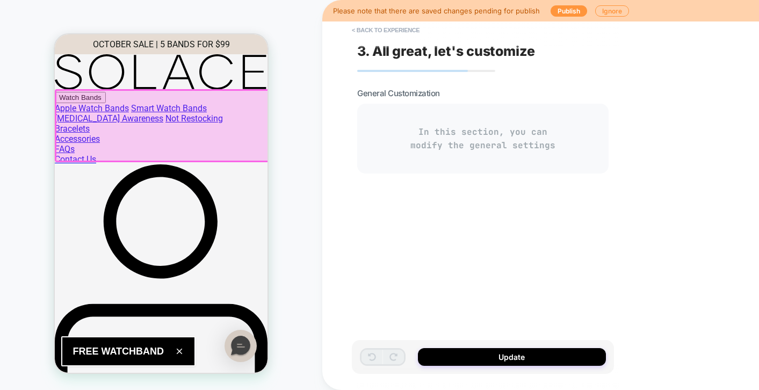
click at [248, 124] on div at bounding box center [163, 125] width 216 height 73
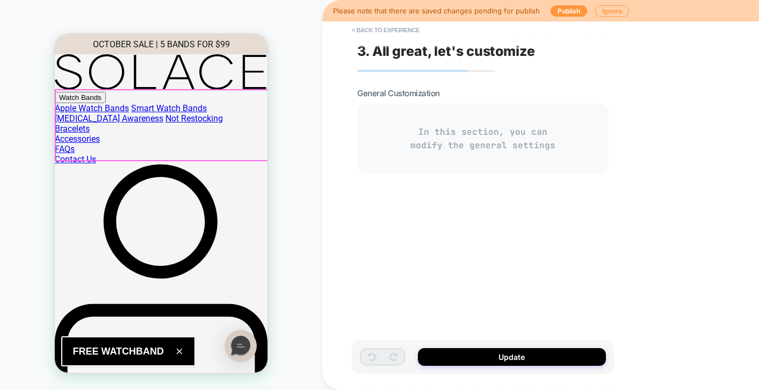
click at [248, 124] on div at bounding box center [162, 125] width 213 height 70
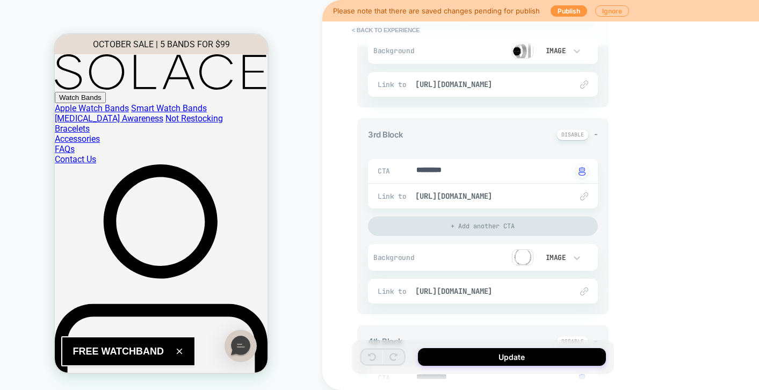
scroll to position [467, 0]
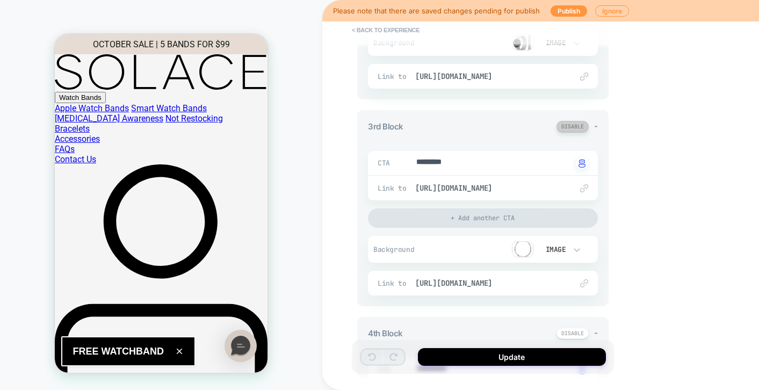
click at [571, 127] on button at bounding box center [573, 126] width 32 height 11
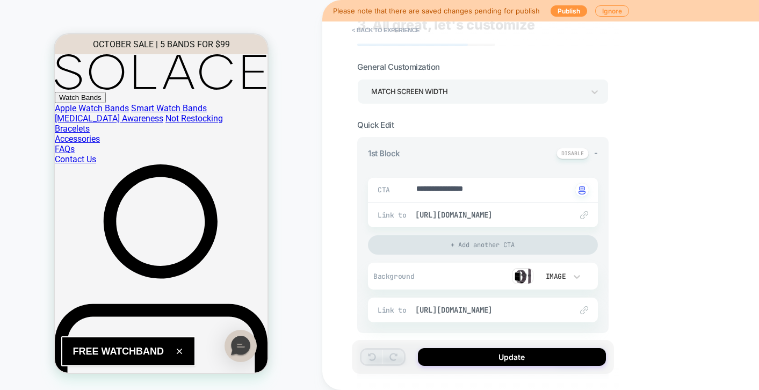
scroll to position [0, 0]
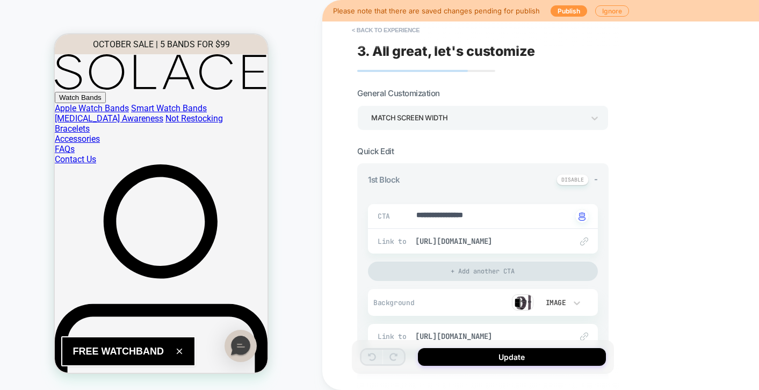
click at [464, 118] on div "Match Screen Width" at bounding box center [477, 118] width 213 height 15
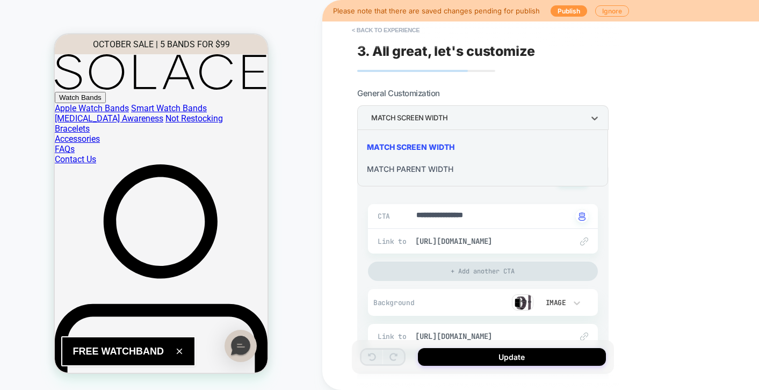
click at [437, 145] on div "Match Screen Width" at bounding box center [483, 147] width 242 height 22
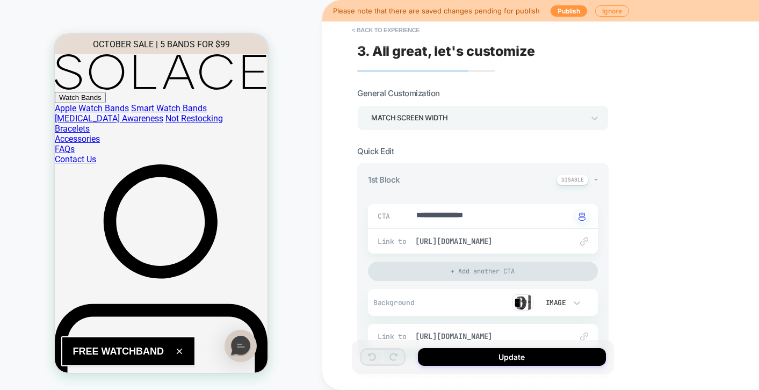
click at [576, 84] on div "**********" at bounding box center [483, 195] width 262 height 369
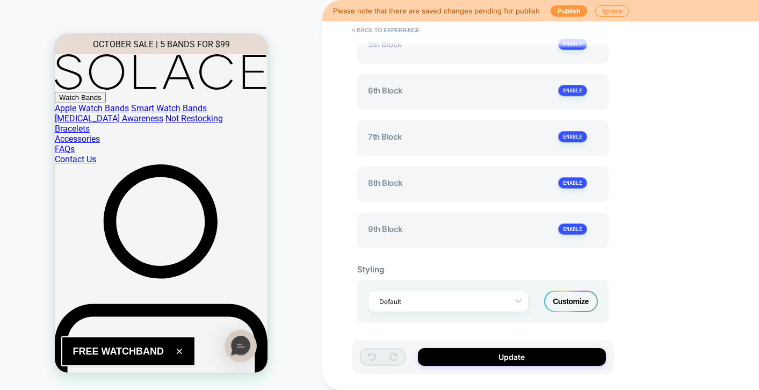
scroll to position [805, 0]
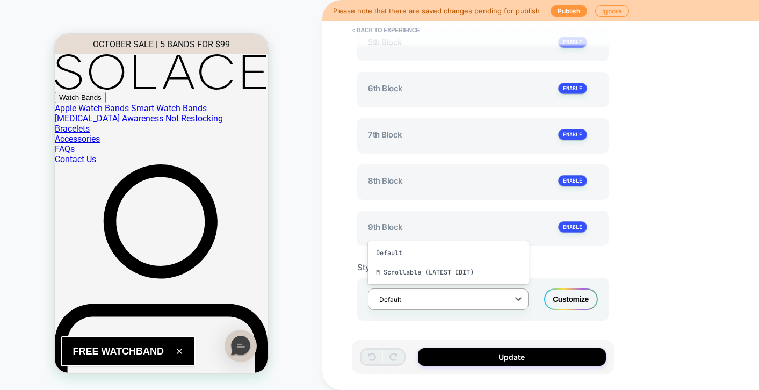
click at [415, 297] on div at bounding box center [441, 300] width 124 height 10
click at [430, 275] on div "M Scrollable (LATEST EDIT)" at bounding box center [448, 272] width 161 height 19
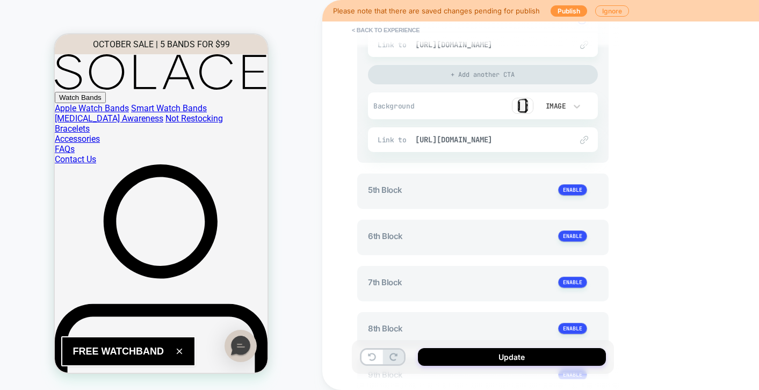
scroll to position [965, 0]
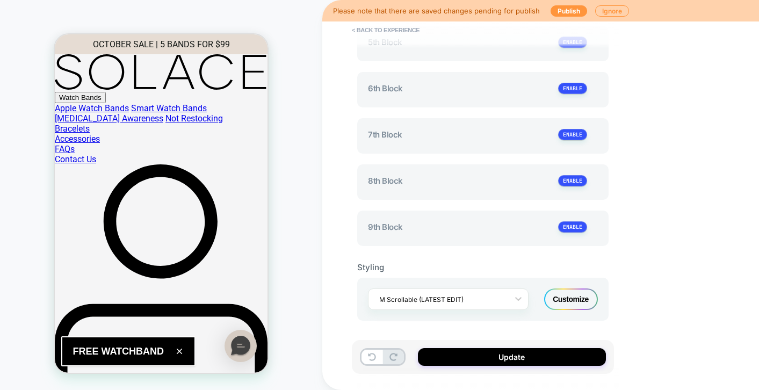
click at [565, 302] on div "Customize" at bounding box center [571, 299] width 54 height 21
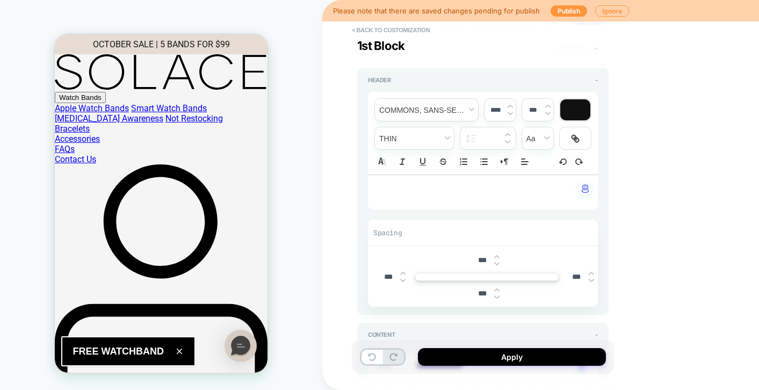
scroll to position [0, 0]
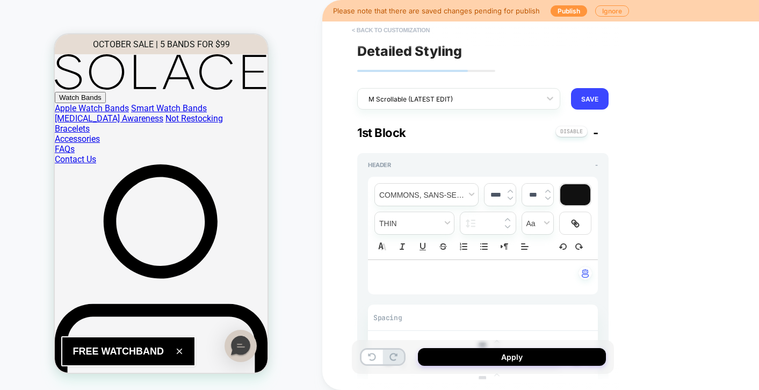
click at [397, 31] on button "< Back to customization" at bounding box center [391, 29] width 89 height 17
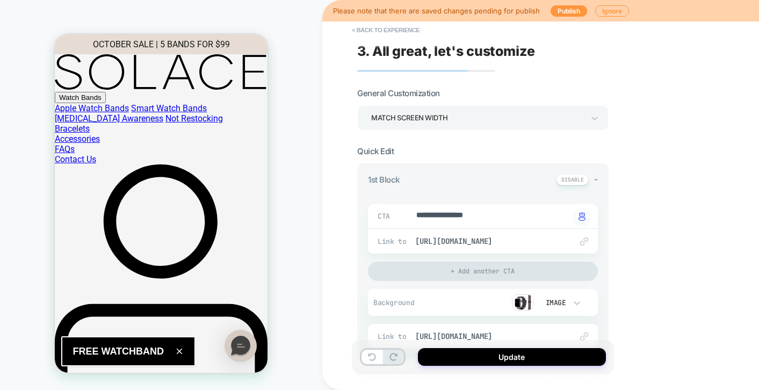
click at [479, 110] on div "Match Screen Width" at bounding box center [478, 118] width 224 height 17
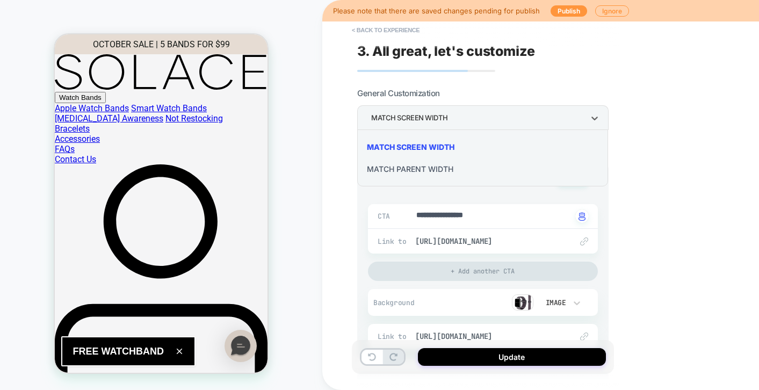
click at [438, 170] on div "Match Parent Width" at bounding box center [483, 169] width 242 height 22
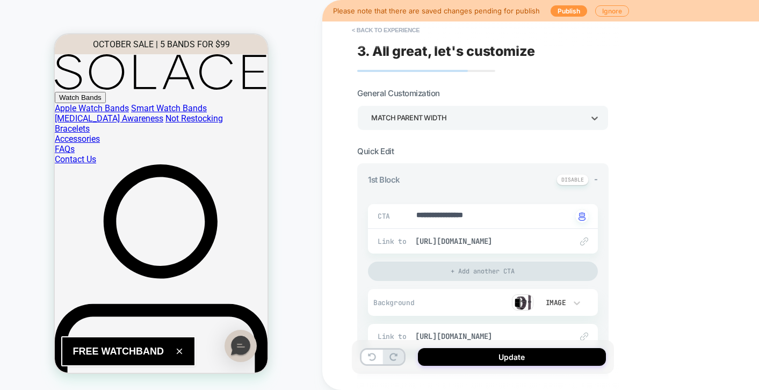
click at [443, 122] on div "Match Parent Width" at bounding box center [477, 118] width 213 height 15
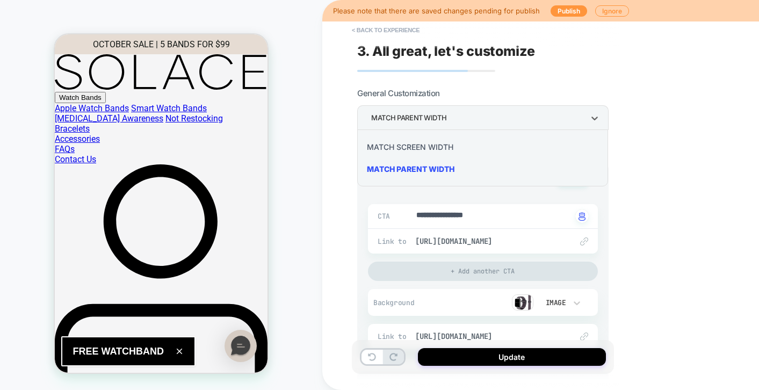
click at [430, 141] on div "Match Screen Width" at bounding box center [483, 147] width 242 height 22
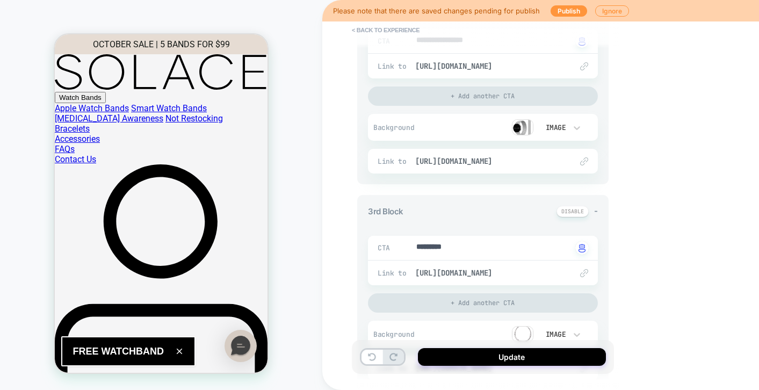
scroll to position [397, 0]
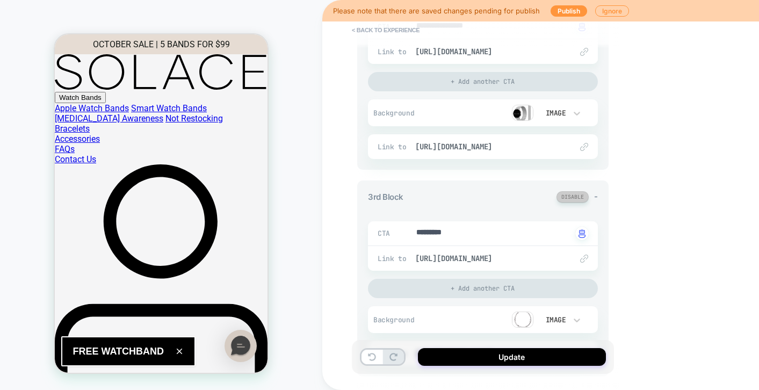
click at [577, 198] on button at bounding box center [573, 196] width 32 height 11
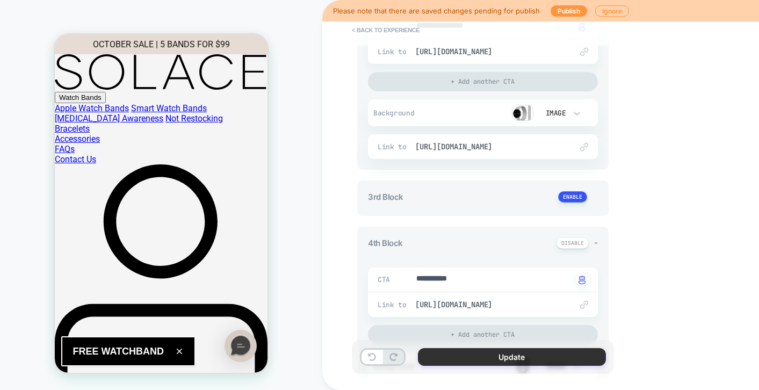
click at [497, 354] on button "Update" at bounding box center [512, 357] width 188 height 18
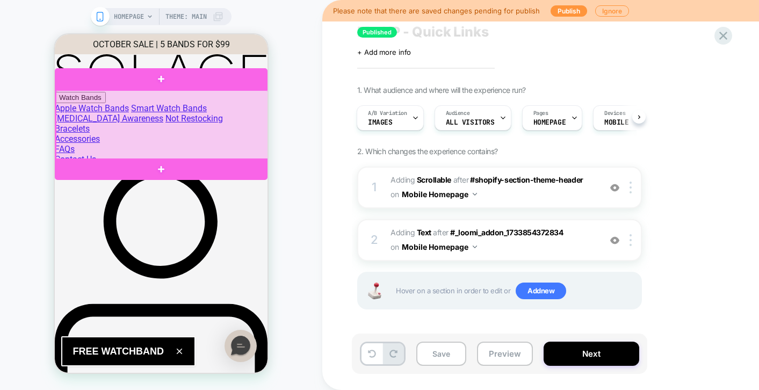
scroll to position [0, 17]
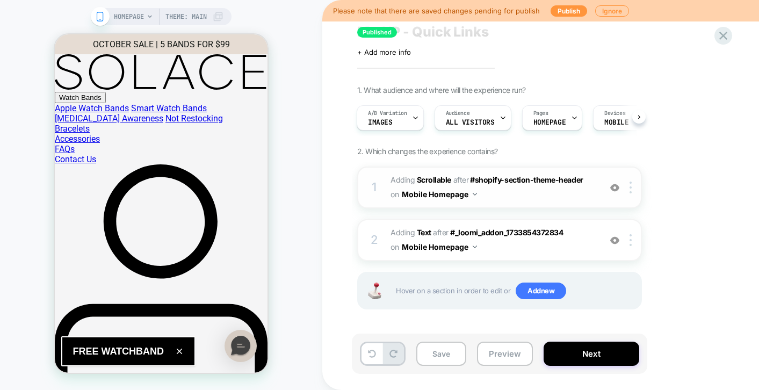
click at [551, 192] on span "#_loomi_addon_1733854372834 Adding Scrollable AFTER #shopify-section-theme-head…" at bounding box center [493, 187] width 205 height 29
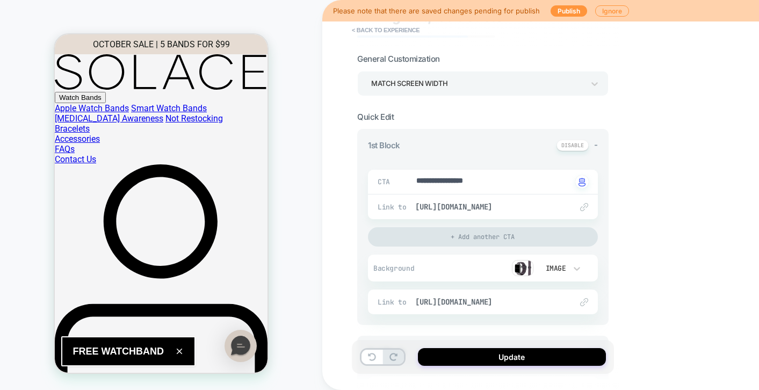
scroll to position [0, 0]
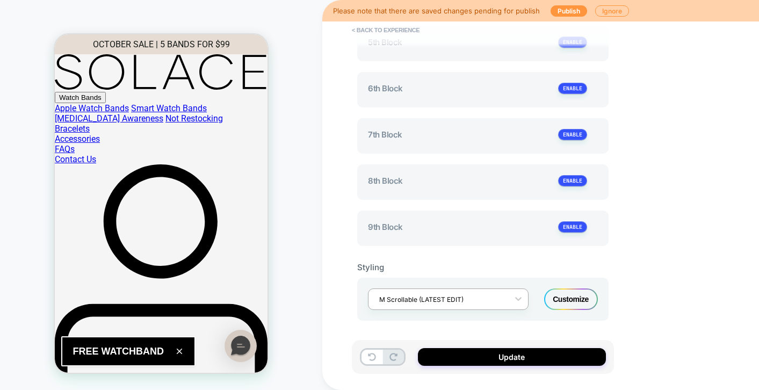
click at [469, 305] on div "M Scrollable (LATEST EDIT)" at bounding box center [441, 299] width 135 height 15
click at [464, 253] on div "Default" at bounding box center [448, 252] width 161 height 19
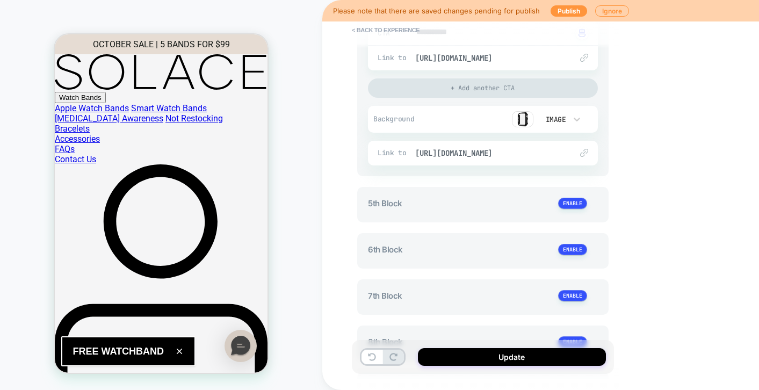
scroll to position [0, 39]
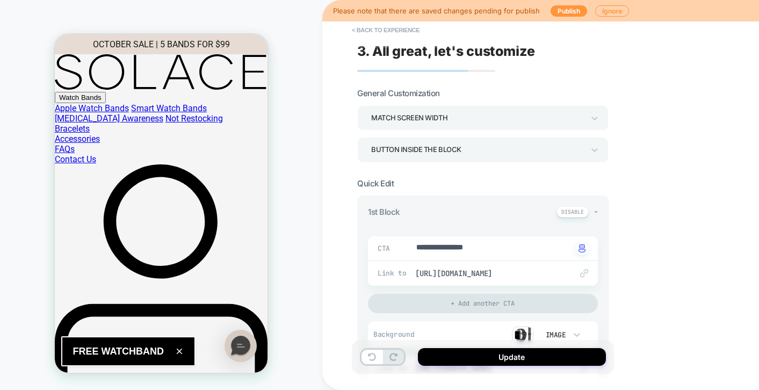
click at [476, 117] on div "Match Screen Width" at bounding box center [477, 118] width 213 height 15
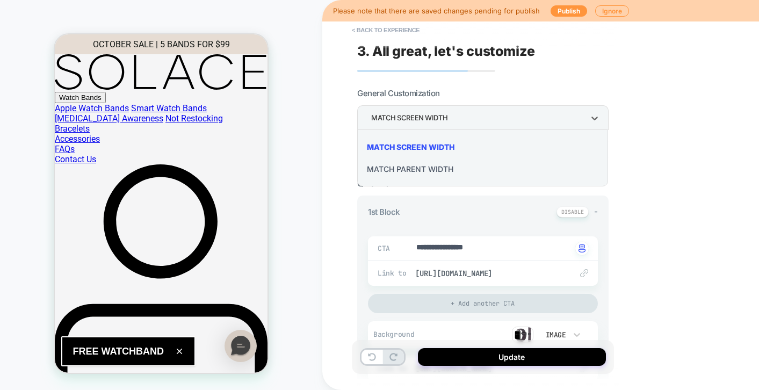
click at [526, 73] on div at bounding box center [379, 195] width 759 height 390
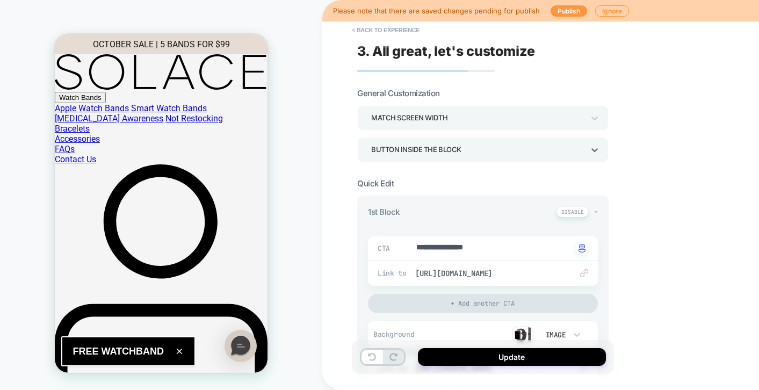
click at [475, 147] on div "Button inside the block" at bounding box center [477, 149] width 213 height 15
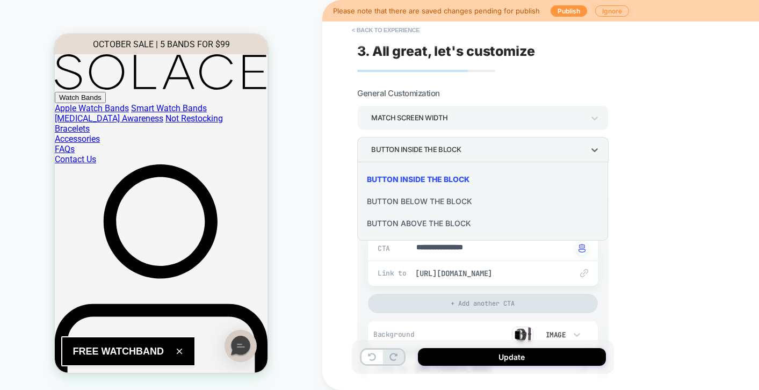
click at [587, 83] on div at bounding box center [379, 195] width 759 height 390
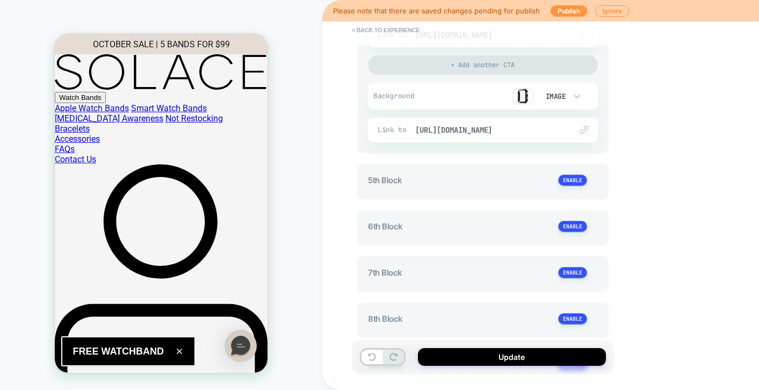
scroll to position [997, 0]
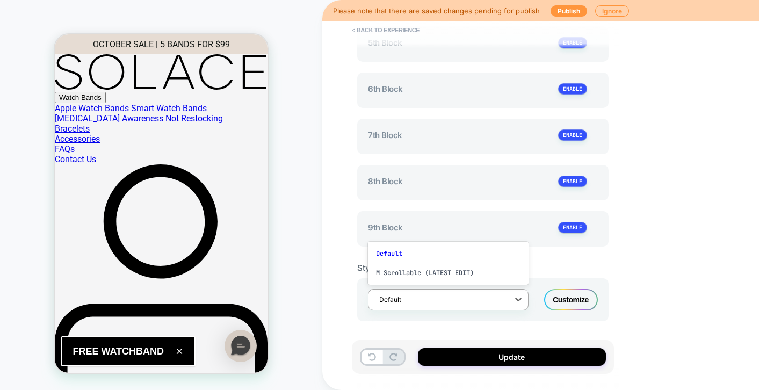
click at [448, 309] on div "Default" at bounding box center [448, 299] width 161 height 21
click at [444, 269] on div "M Scrollable (LATEST EDIT)" at bounding box center [448, 272] width 161 height 19
type textarea "*"
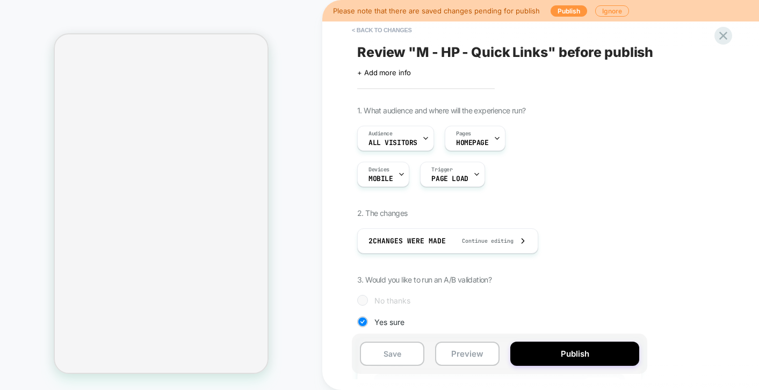
type input "**"
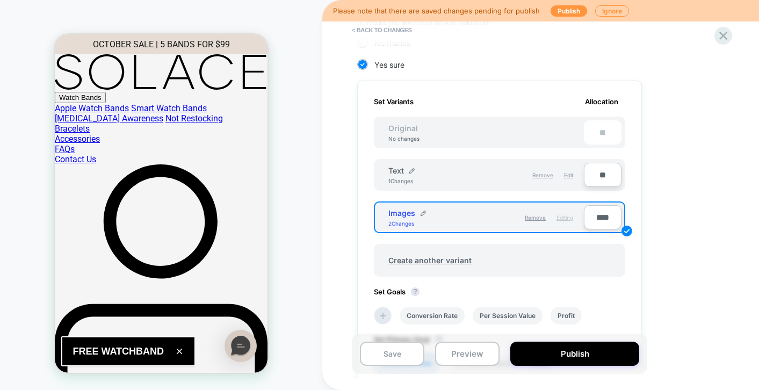
scroll to position [276, 0]
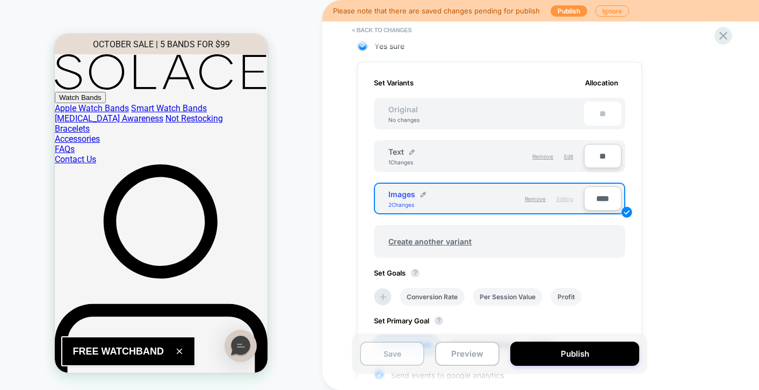
click at [398, 349] on button "Save" at bounding box center [392, 354] width 64 height 24
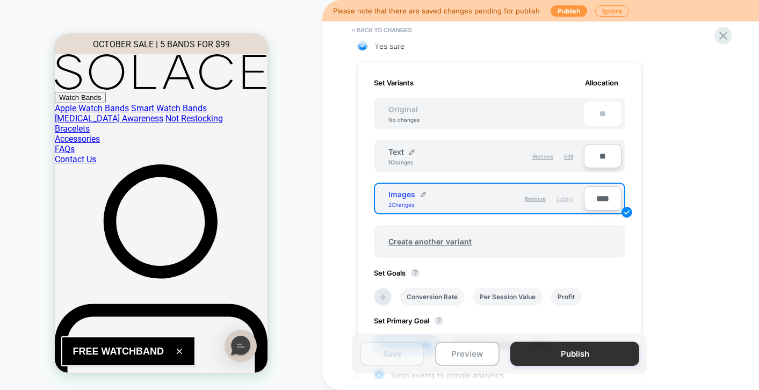
click at [534, 351] on button "Publish" at bounding box center [575, 354] width 129 height 24
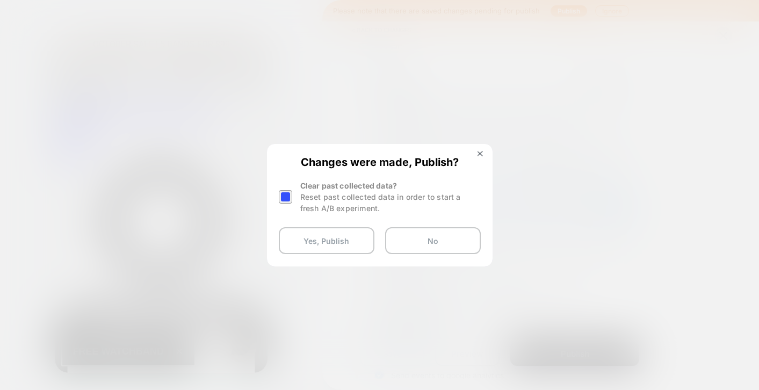
click at [283, 197] on div at bounding box center [285, 196] width 13 height 13
drag, startPoint x: 410, startPoint y: 247, endPoint x: 370, endPoint y: 296, distance: 62.6
click at [370, 295] on div "Review " M - HP - Quick Links " before publish Click to edit experience details…" at bounding box center [553, 195] width 403 height 369
click at [339, 246] on button "Yes, Publish" at bounding box center [327, 240] width 96 height 27
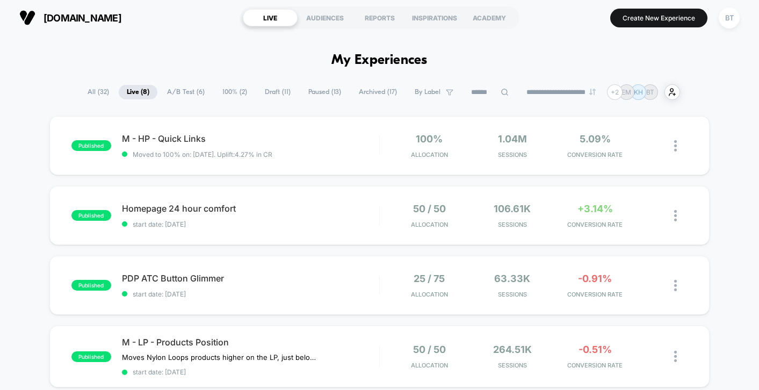
scroll to position [5, 0]
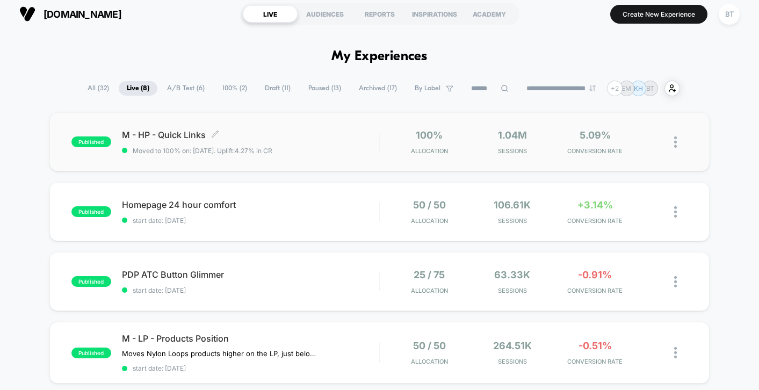
click at [338, 137] on span "M - HP - Quick Links Click to edit experience details" at bounding box center [250, 135] width 257 height 11
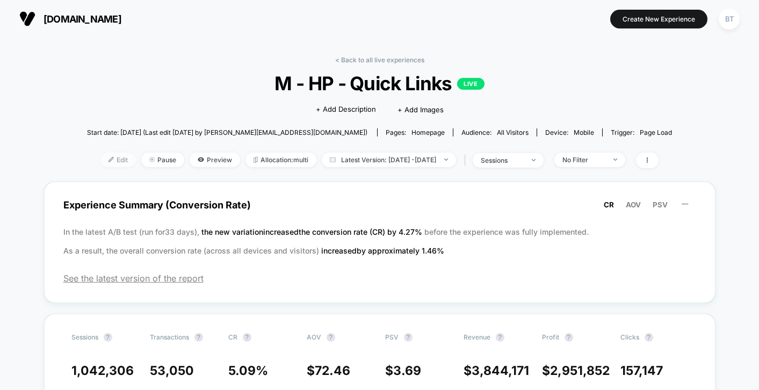
click at [107, 159] on span "Edit" at bounding box center [117, 160] width 35 height 15
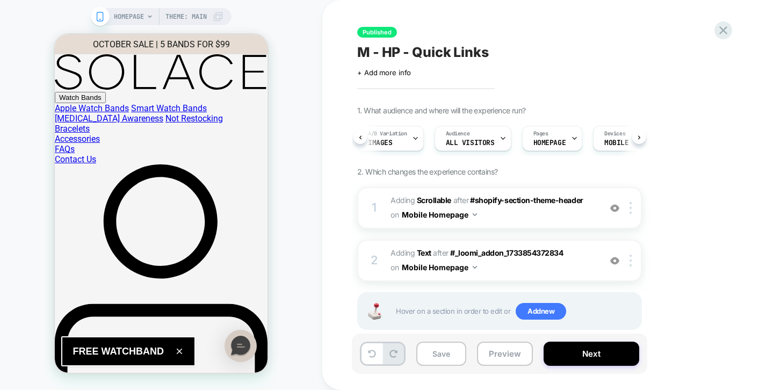
scroll to position [0, 25]
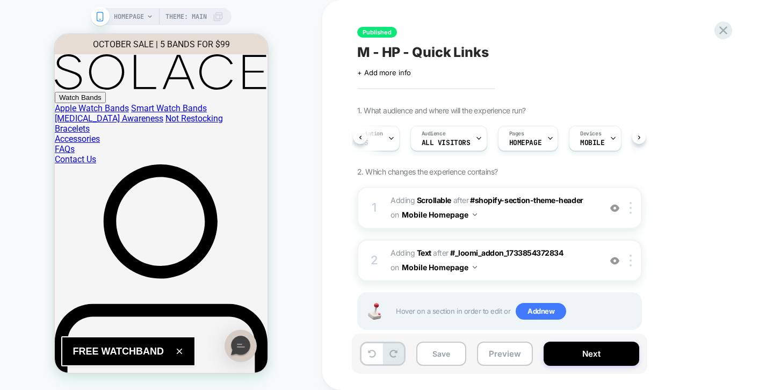
click at [615, 257] on img at bounding box center [615, 260] width 9 height 9
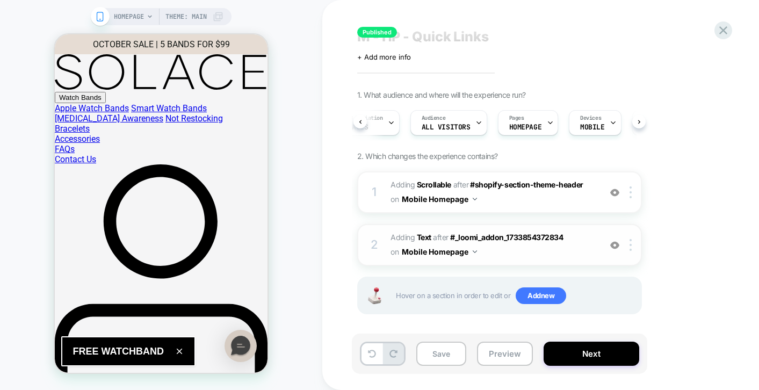
scroll to position [18, 0]
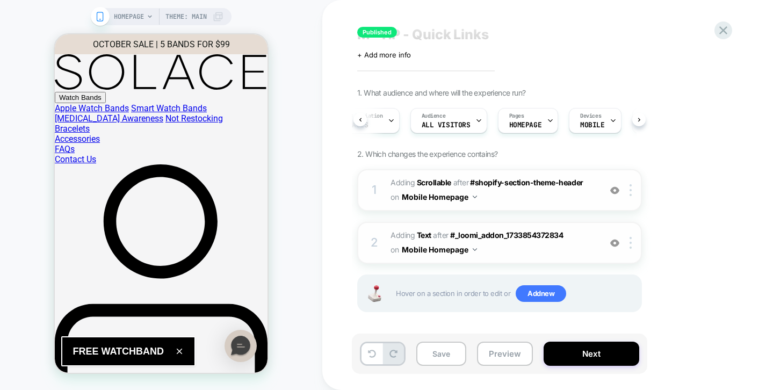
click at [617, 188] on img at bounding box center [615, 190] width 9 height 9
click at [631, 188] on img at bounding box center [631, 190] width 2 height 12
click at [693, 130] on div "1. What audience and where will the experience run? A/B Variation Images Audien…" at bounding box center [553, 213] width 392 height 251
click at [516, 195] on span "#_loomi_addon_1733854372834 Adding Scrollable AFTER #shopify-section-theme-head…" at bounding box center [493, 190] width 205 height 29
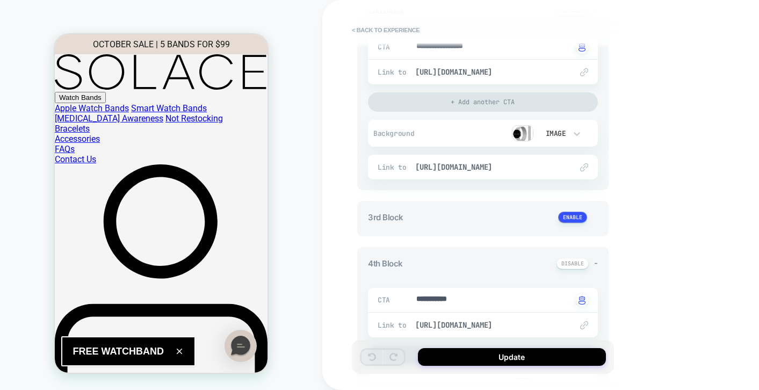
scroll to position [399, 0]
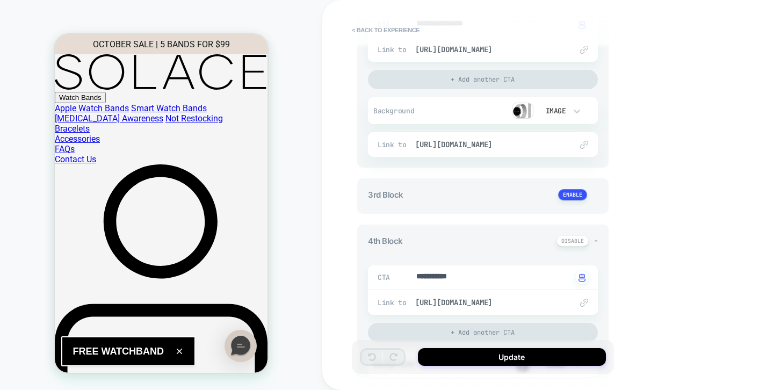
drag, startPoint x: 455, startPoint y: 219, endPoint x: 456, endPoint y: 181, distance: 38.7
click at [456, 180] on div "**********" at bounding box center [483, 208] width 252 height 887
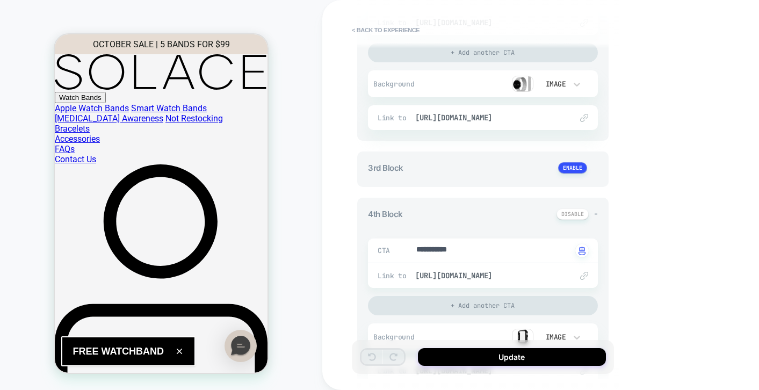
click at [523, 282] on div "Link to https://solacebands.com/collections/accessories" at bounding box center [483, 275] width 230 height 25
drag, startPoint x: 522, startPoint y: 271, endPoint x: 638, endPoint y: 260, distance: 117.2
click at [640, 261] on div "**********" at bounding box center [558, 195] width 473 height 390
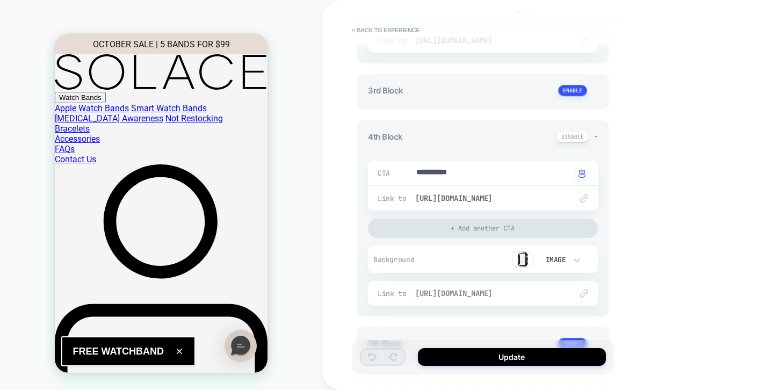
click at [476, 293] on span "[URL][DOMAIN_NAME]" at bounding box center [488, 294] width 146 height 10
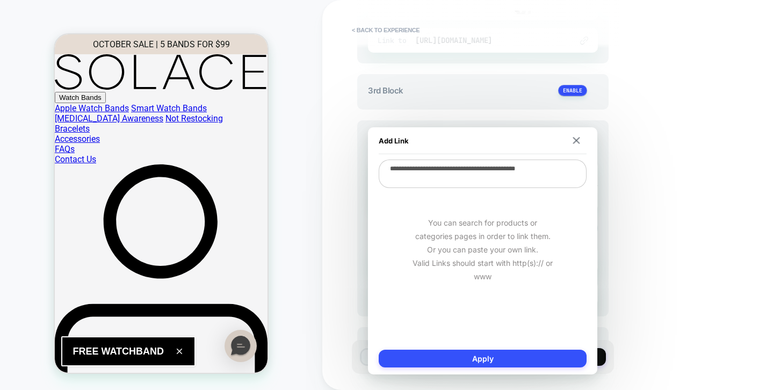
click at [680, 239] on div "**********" at bounding box center [558, 195] width 473 height 390
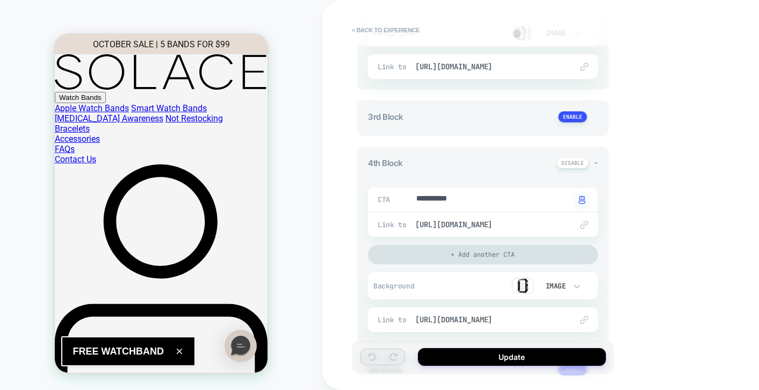
scroll to position [472, 0]
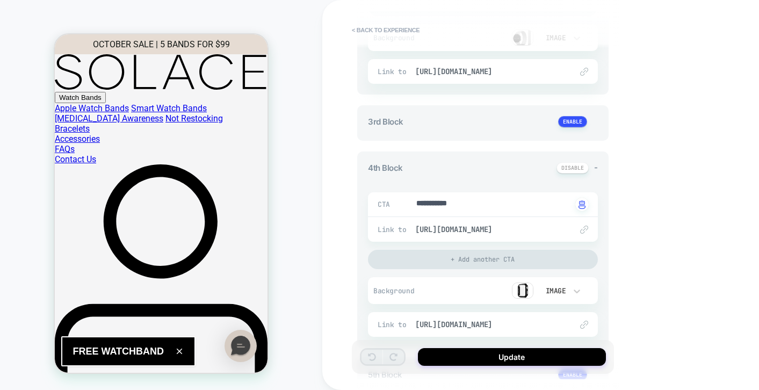
click at [597, 115] on div "3rd Block + CTA ********* Click to change to alternative text Link to https://s…" at bounding box center [483, 122] width 252 height 35
click at [483, 106] on div "3rd Block + CTA ********* Click to change to alternative text Link to https://s…" at bounding box center [483, 122] width 252 height 35
click at [574, 119] on button at bounding box center [572, 121] width 29 height 11
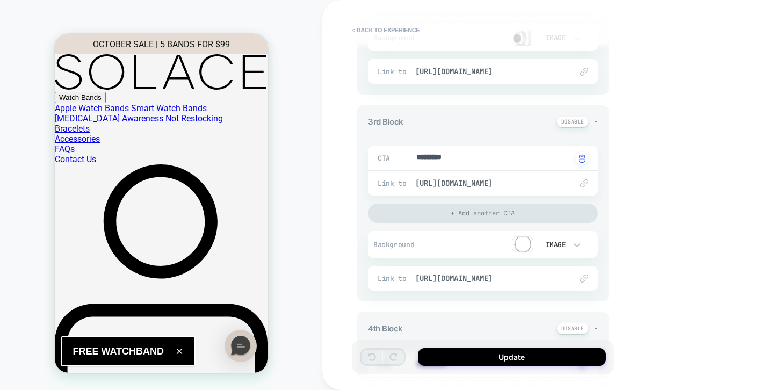
type textarea "*"
click at [450, 159] on textarea "*********" at bounding box center [493, 158] width 156 height 12
type textarea "*"
type textarea "**"
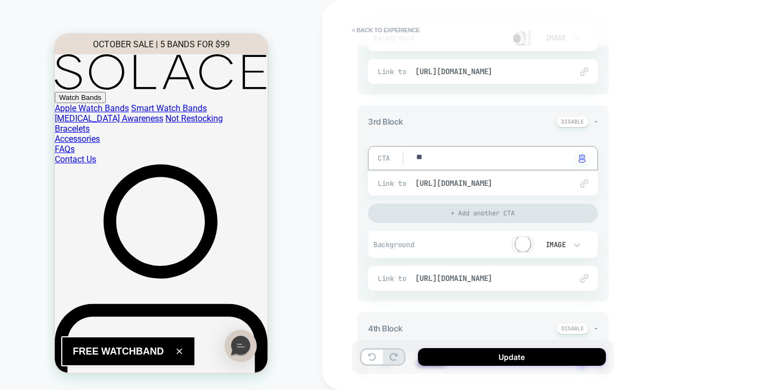
type textarea "*"
type textarea "***"
type textarea "*"
type textarea "****"
type textarea "*"
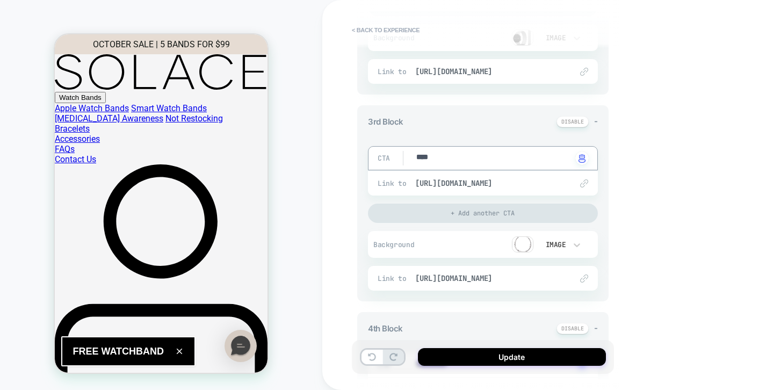
type textarea "*****"
type textarea "*"
type textarea "******"
type textarea "*"
type textarea "*******"
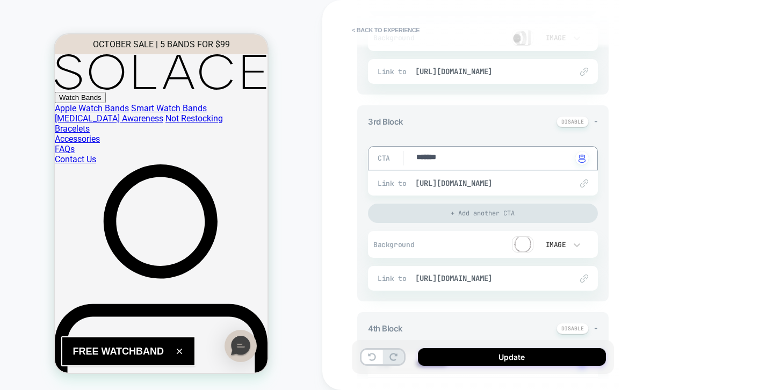
type textarea "*"
type textarea "********"
type textarea "*"
type textarea "*********"
type textarea "*"
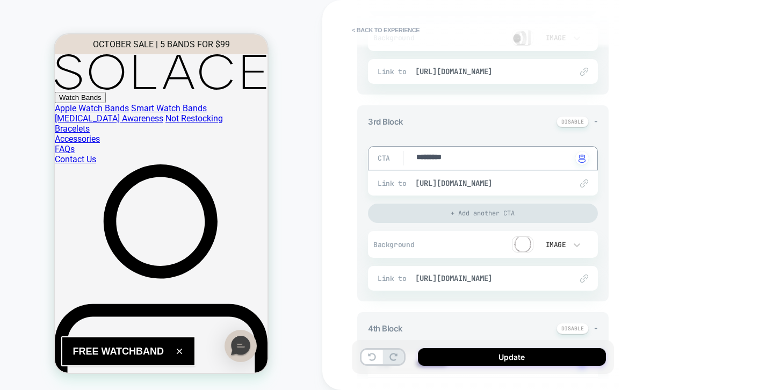
type textarea "**********"
type textarea "*"
type textarea "**********"
type textarea "*"
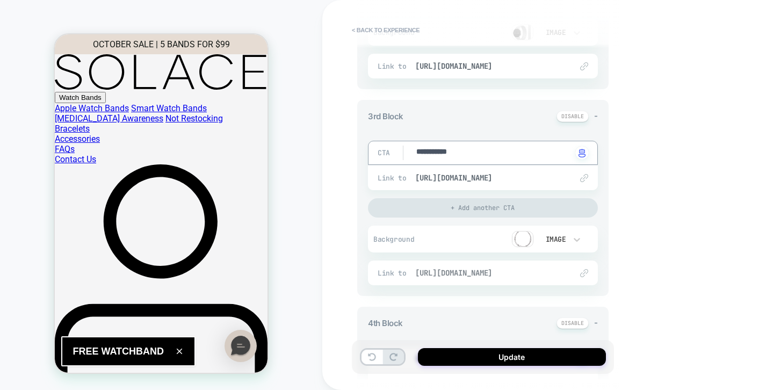
type textarea "**********"
click at [465, 275] on span "[URL][DOMAIN_NAME]" at bounding box center [488, 273] width 146 height 10
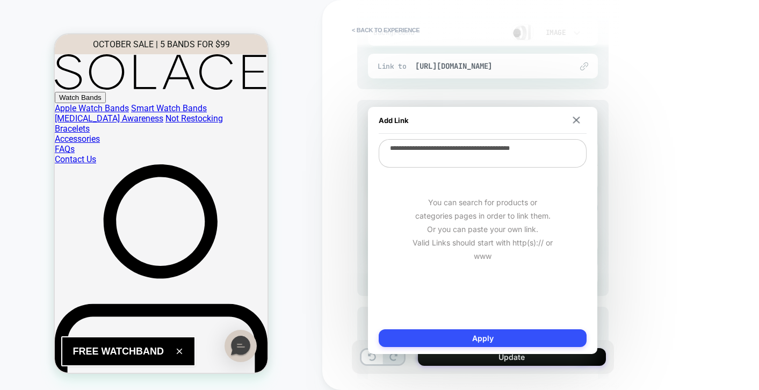
click at [465, 275] on div "You can search for products or categories pages in order to link them. Or you c…" at bounding box center [483, 229] width 208 height 121
click at [574, 120] on img at bounding box center [576, 120] width 7 height 7
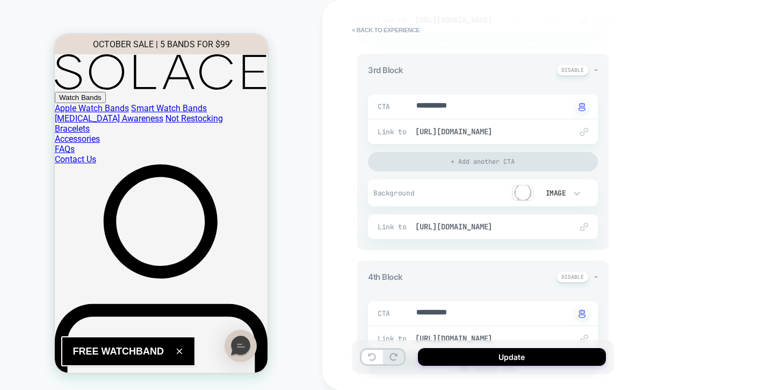
scroll to position [568, 0]
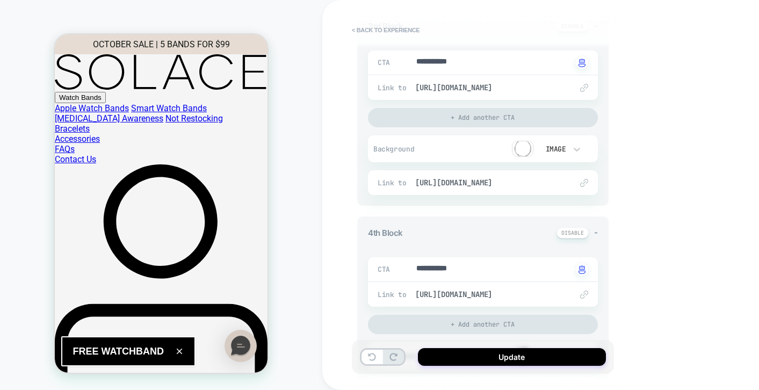
click at [584, 295] on img at bounding box center [584, 295] width 8 height 8
click at [585, 295] on img at bounding box center [584, 295] width 8 height 8
click at [533, 295] on span "[URL][DOMAIN_NAME]" at bounding box center [488, 293] width 146 height 10
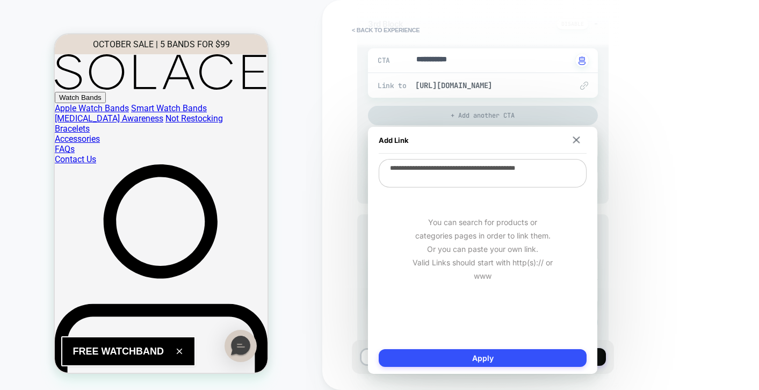
click at [527, 172] on textarea "**********" at bounding box center [483, 173] width 208 height 28
click at [573, 140] on img at bounding box center [576, 140] width 7 height 7
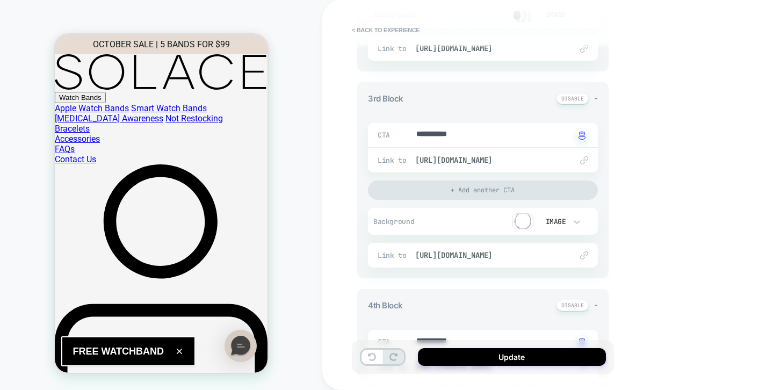
scroll to position [489, 0]
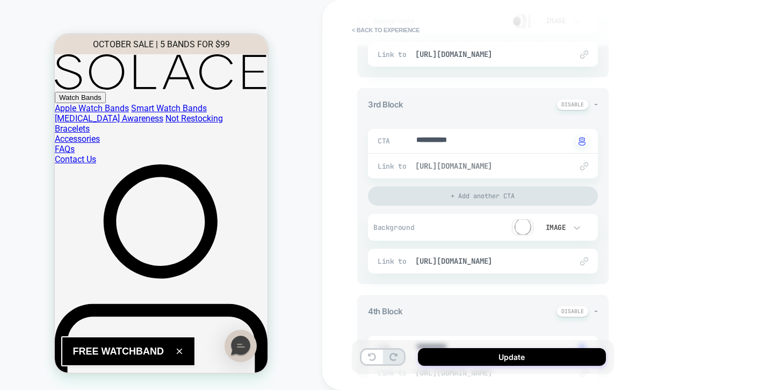
click at [508, 166] on span "[URL][DOMAIN_NAME]" at bounding box center [488, 166] width 146 height 10
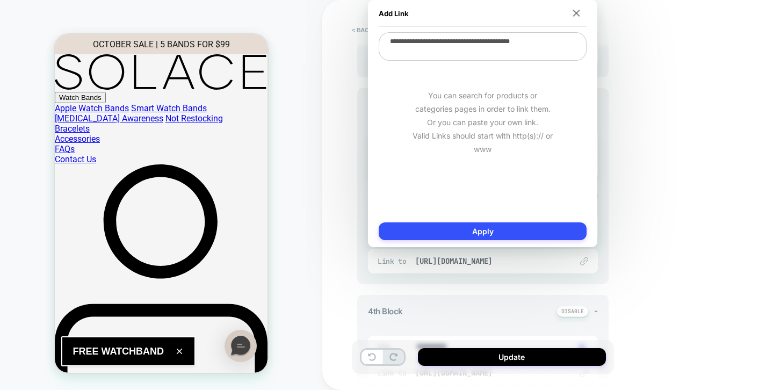
click at [516, 38] on textarea "**********" at bounding box center [483, 46] width 208 height 28
paste textarea "**"
type textarea "*"
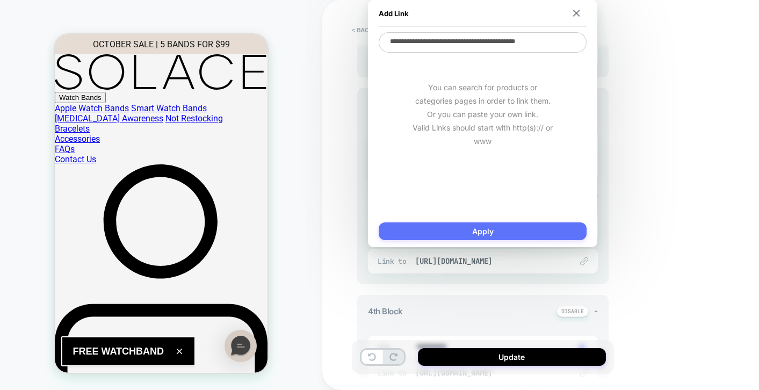
type textarea "**********"
click at [492, 234] on button "Apply" at bounding box center [483, 231] width 208 height 18
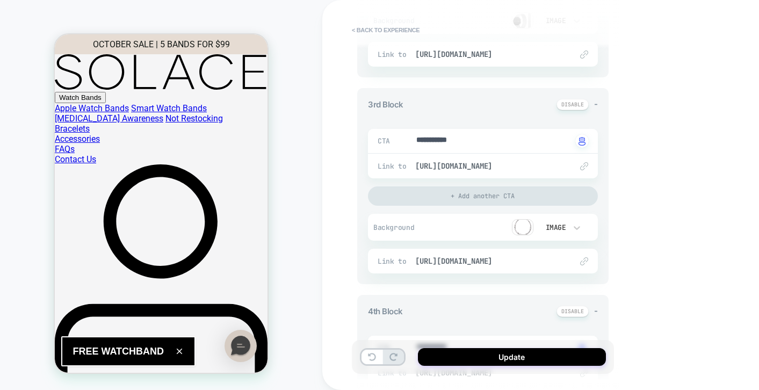
scroll to position [491, 0]
click at [559, 228] on div "Image" at bounding box center [555, 225] width 23 height 9
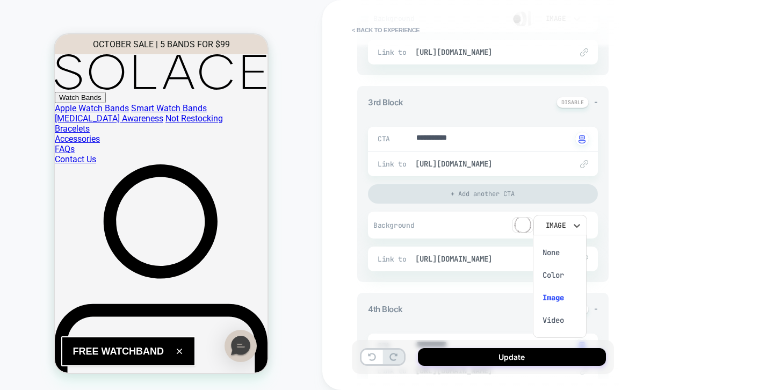
click at [553, 299] on div "Image" at bounding box center [559, 297] width 45 height 23
click at [522, 221] on img at bounding box center [522, 225] width 21 height 16
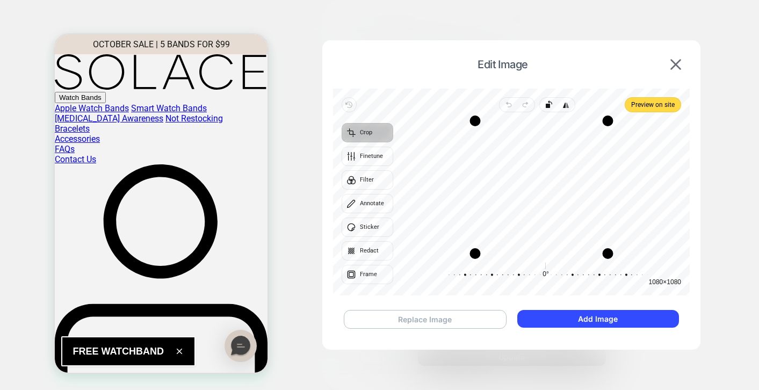
click at [401, 321] on button "Replace Image" at bounding box center [425, 319] width 163 height 19
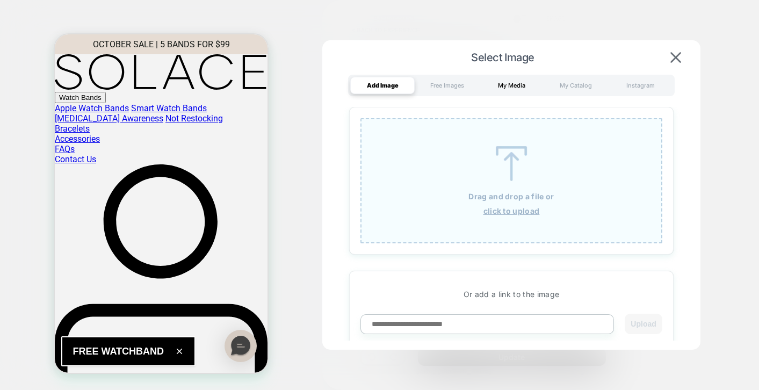
click at [515, 90] on div "My Media" at bounding box center [511, 85] width 64 height 17
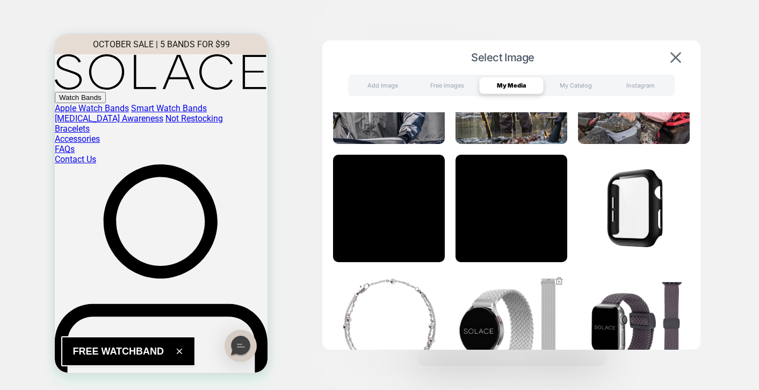
scroll to position [864, 0]
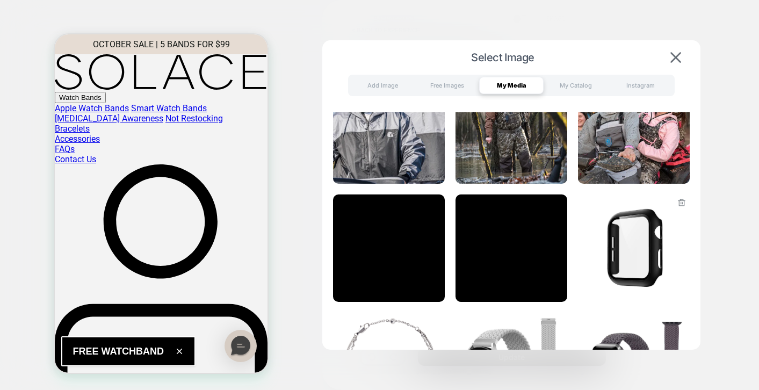
click at [645, 271] on img at bounding box center [634, 248] width 112 height 107
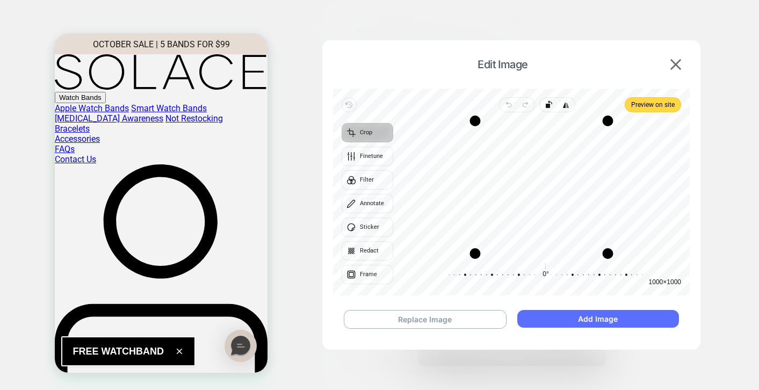
click at [588, 323] on button "Add Image" at bounding box center [599, 319] width 162 height 18
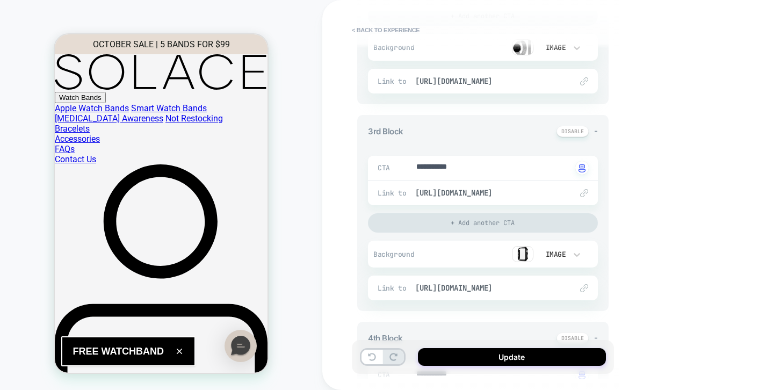
scroll to position [454, 0]
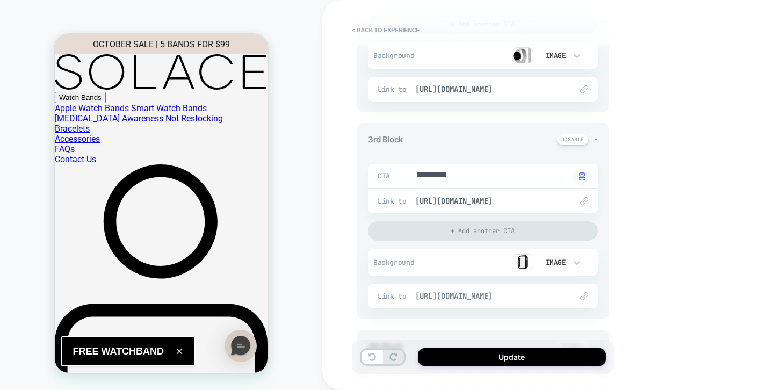
click at [549, 295] on span "[URL][DOMAIN_NAME]" at bounding box center [488, 296] width 146 height 10
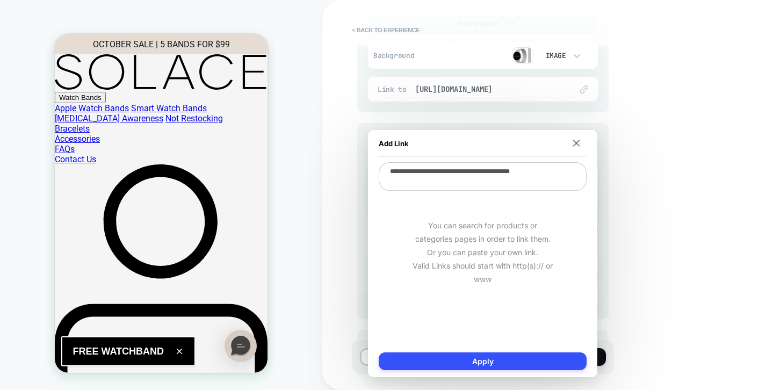
click at [549, 168] on textarea "**********" at bounding box center [483, 176] width 208 height 28
type textarea "*"
type textarea "**********"
type textarea "*"
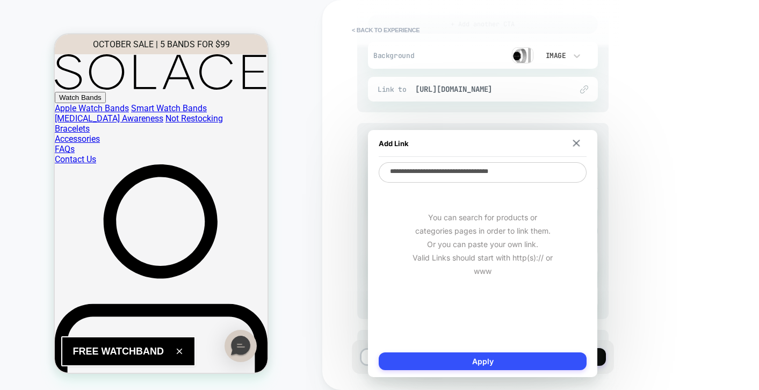
type textarea "**********"
type textarea "*"
type textarea "**********"
type textarea "*"
type textarea "**********"
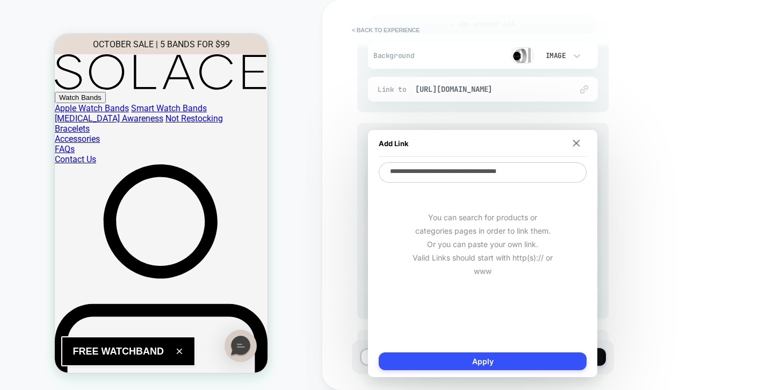
type textarea "*"
type textarea "**********"
type textarea "*"
type textarea "**********"
type textarea "*"
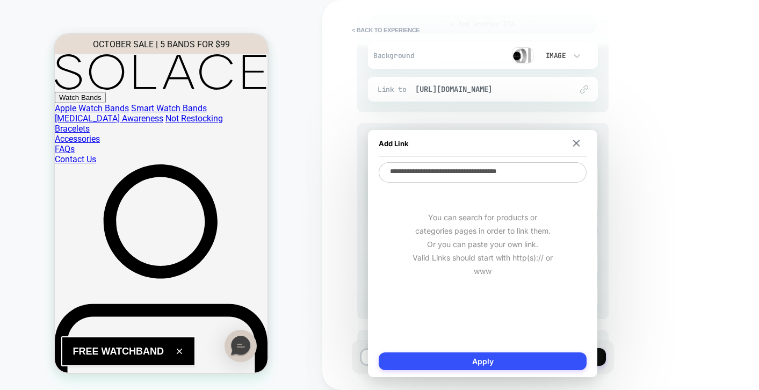
type textarea "**********"
type textarea "*"
type textarea "**********"
type textarea "*"
type textarea "**********"
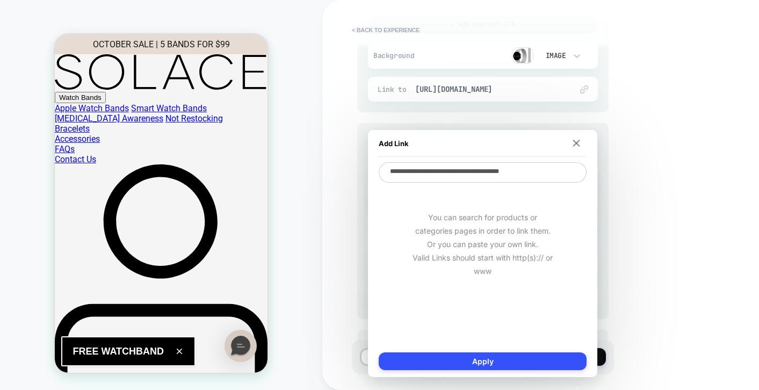
type textarea "*"
type textarea "**********"
type textarea "*"
type textarea "**********"
type textarea "*"
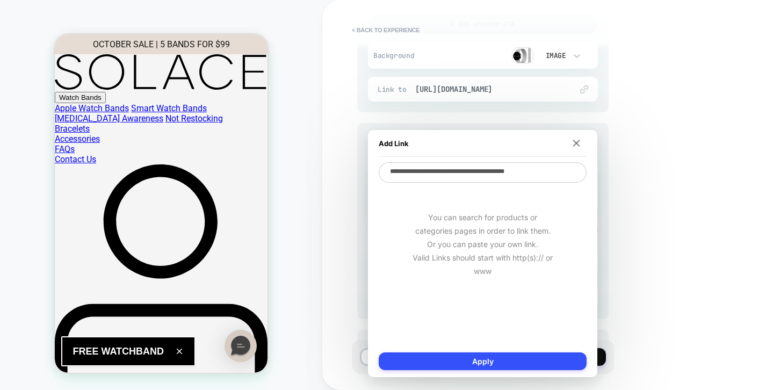
type textarea "**********"
type textarea "*"
type textarea "**********"
type textarea "*"
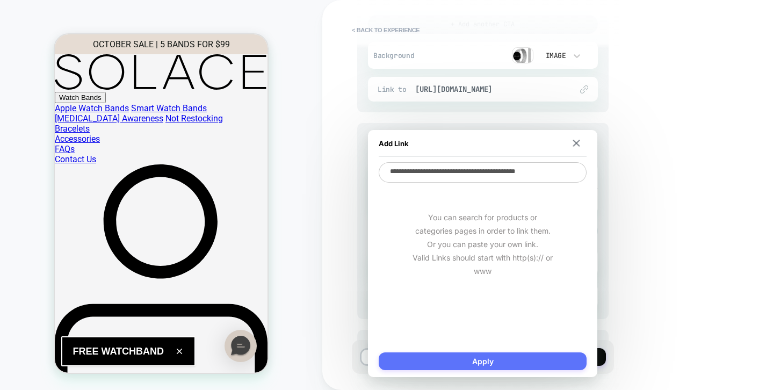
type textarea "**********"
click at [510, 356] on button "Apply" at bounding box center [483, 362] width 208 height 18
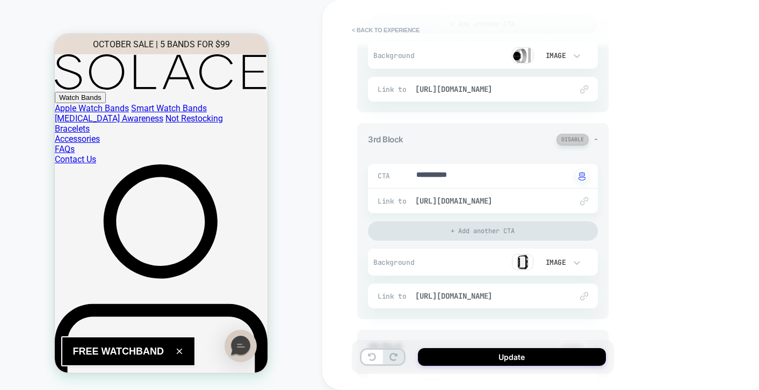
click at [575, 139] on button at bounding box center [573, 139] width 32 height 11
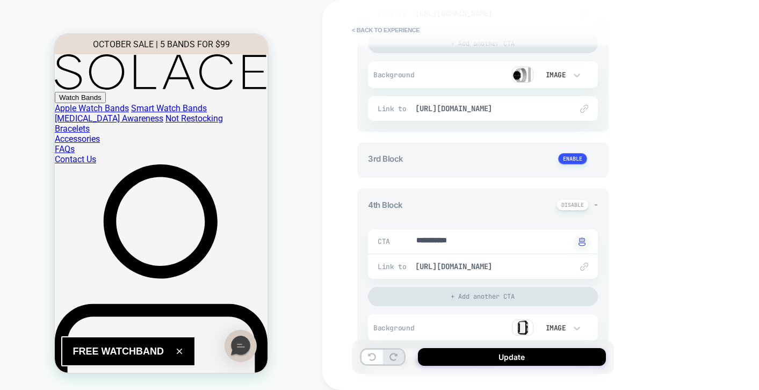
scroll to position [430, 0]
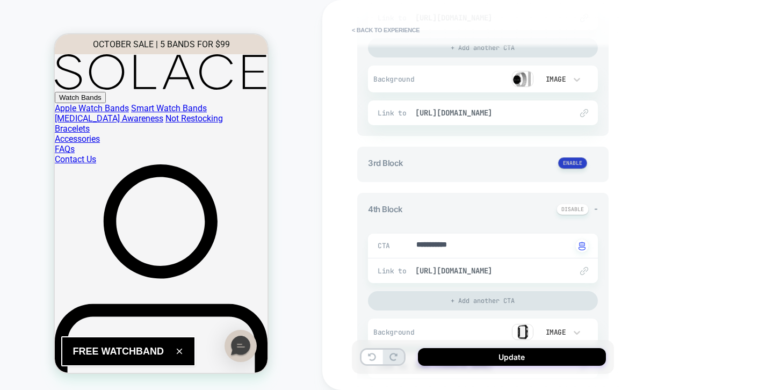
click at [572, 164] on button at bounding box center [572, 162] width 29 height 11
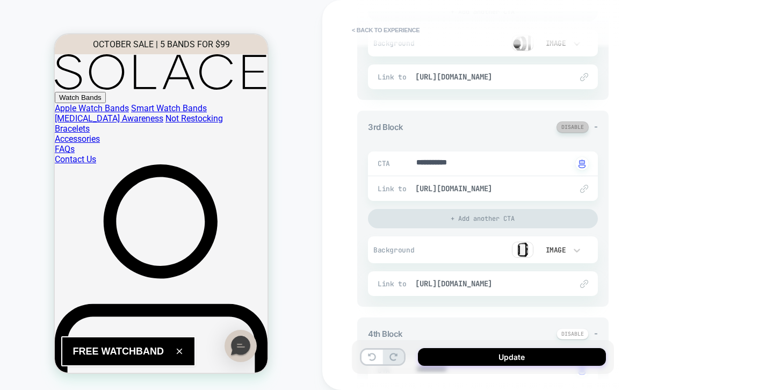
scroll to position [522, 0]
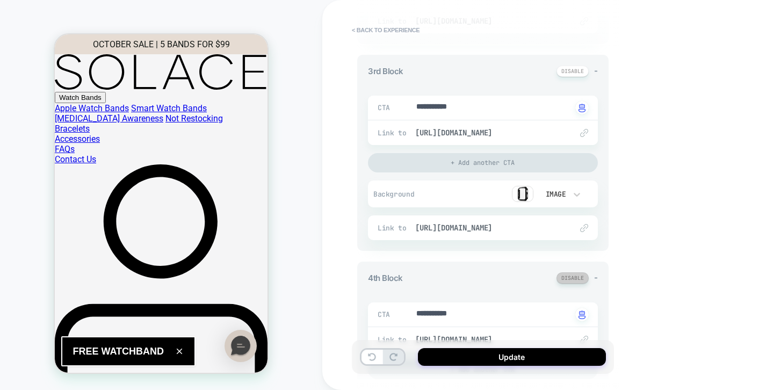
click at [568, 280] on button at bounding box center [573, 277] width 32 height 11
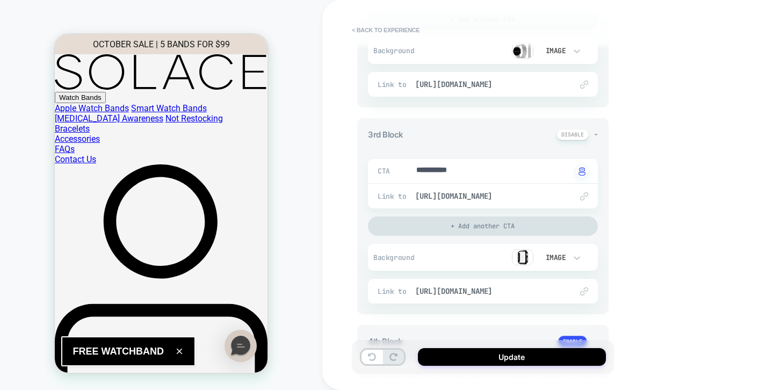
scroll to position [565, 0]
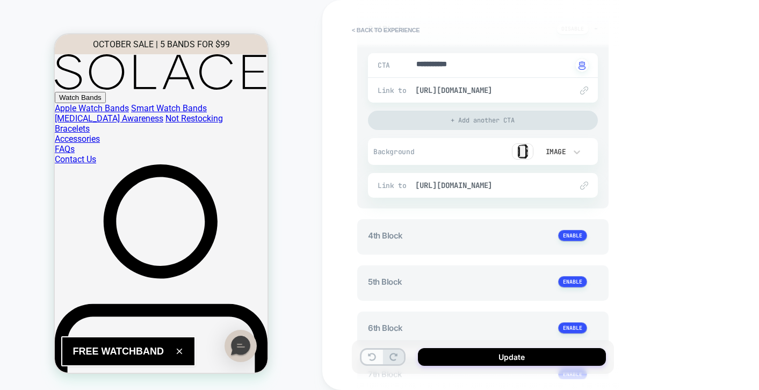
click at [370, 363] on button at bounding box center [372, 357] width 21 height 15
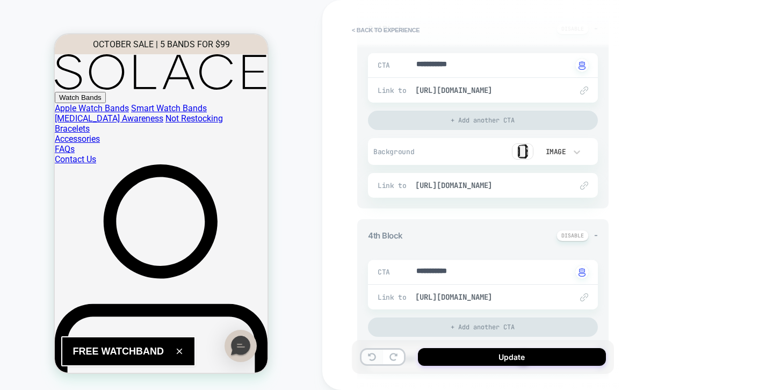
click at [370, 361] on button at bounding box center [372, 357] width 21 height 15
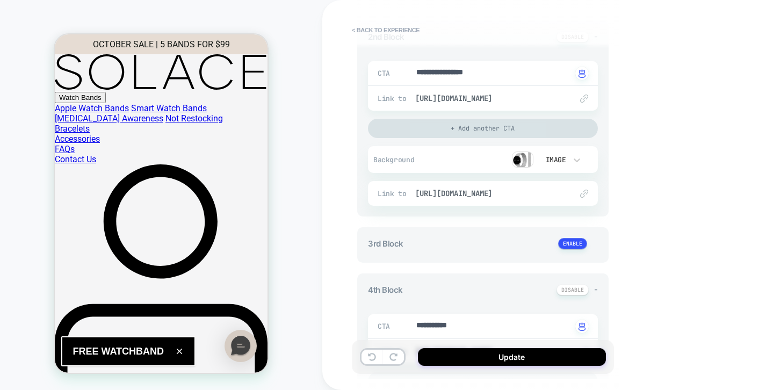
scroll to position [0, 0]
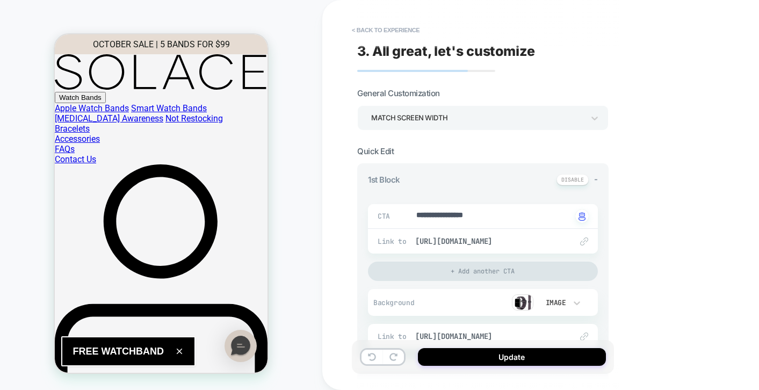
click at [469, 119] on div "Match Screen Width" at bounding box center [477, 118] width 213 height 15
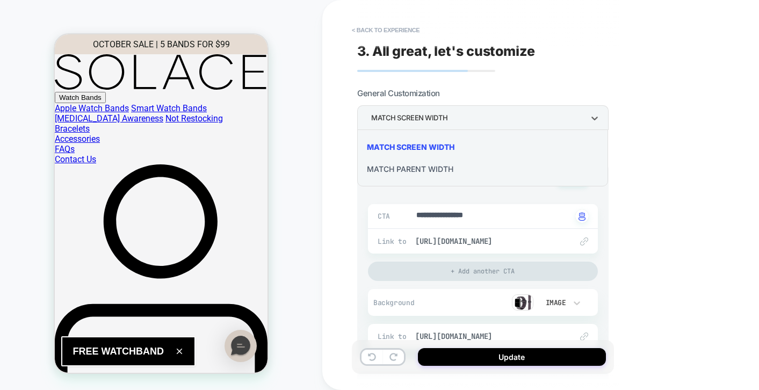
click at [425, 170] on div "Match Parent Width" at bounding box center [483, 169] width 242 height 22
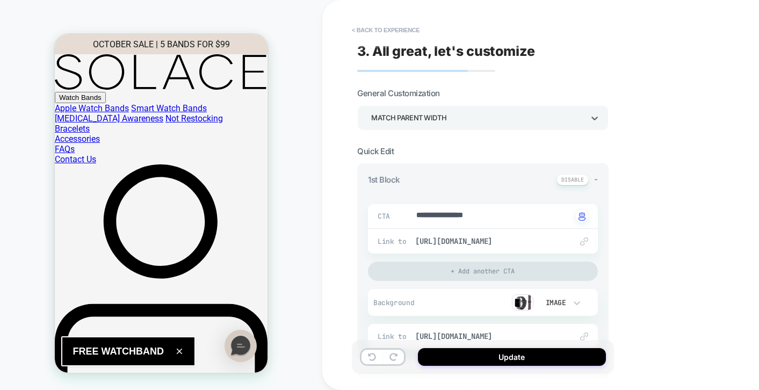
click at [427, 122] on div "Match Parent Width" at bounding box center [477, 118] width 213 height 15
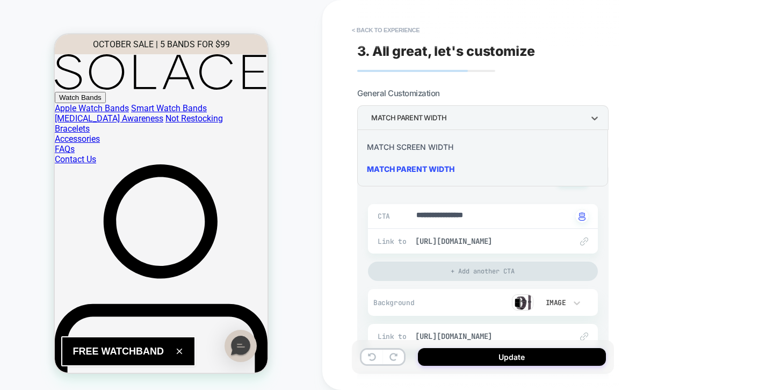
click at [420, 147] on div "Match Screen Width" at bounding box center [483, 147] width 242 height 22
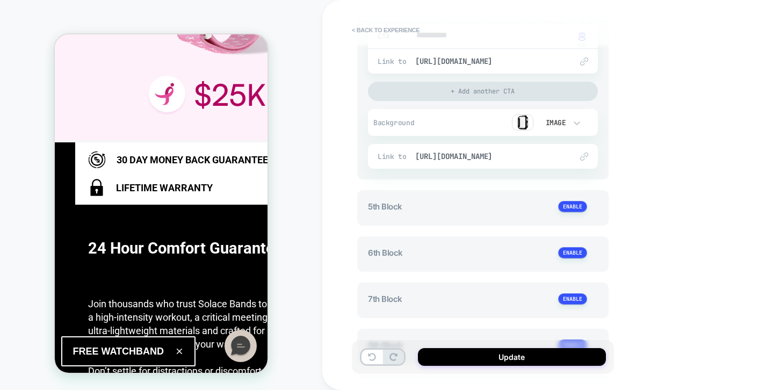
scroll to position [805, 0]
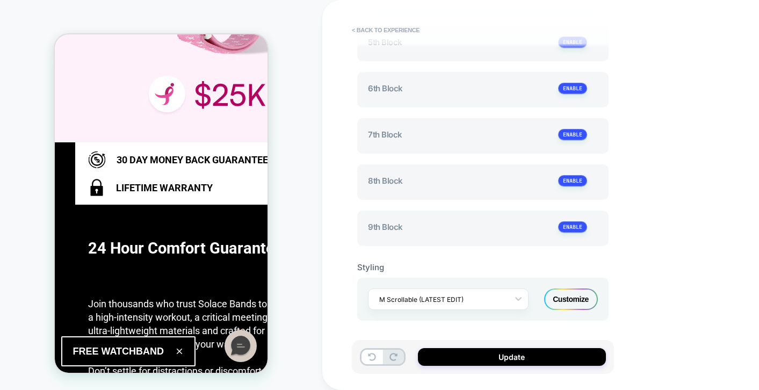
drag, startPoint x: 568, startPoint y: 298, endPoint x: 200, endPoint y: 195, distance: 381.8
click at [568, 298] on div "Customize" at bounding box center [571, 299] width 54 height 21
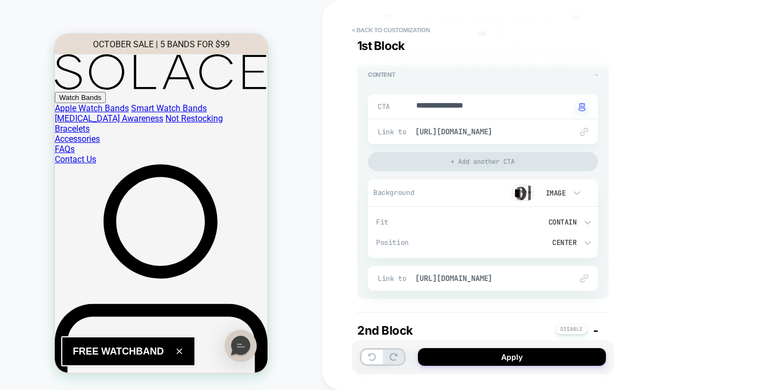
scroll to position [348, 0]
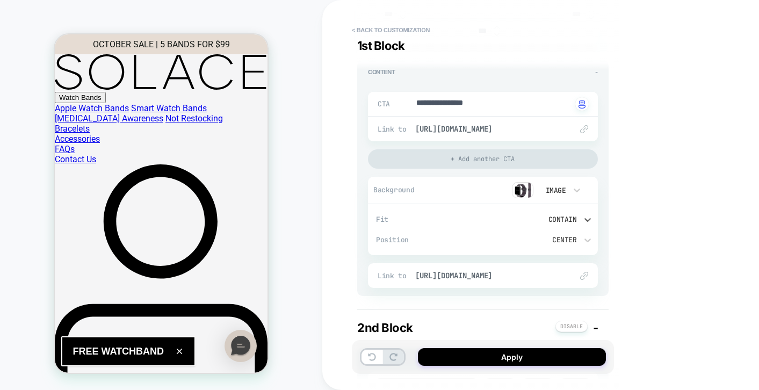
click at [573, 221] on div "Contain" at bounding box center [537, 219] width 80 height 9
click at [522, 293] on div "Cover" at bounding box center [542, 292] width 102 height 23
type textarea "*"
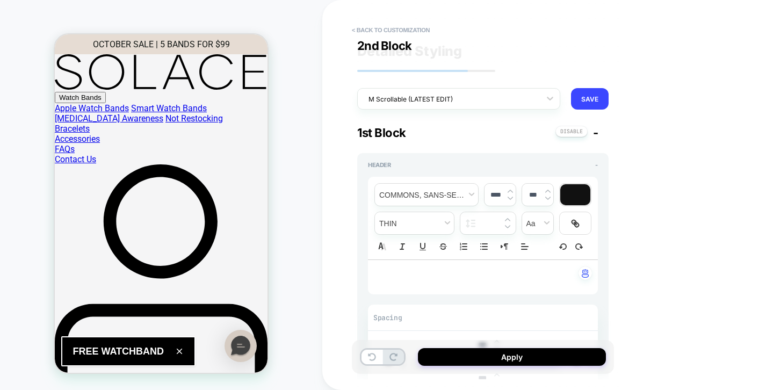
scroll to position [700, 0]
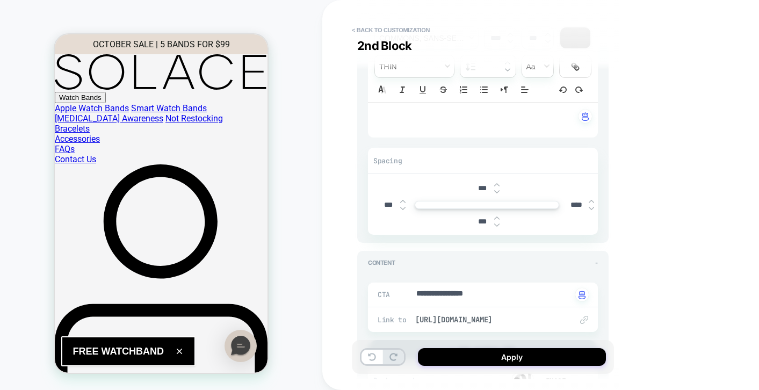
type input "***"
type textarea "*"
type input "***"
click at [615, 239] on div "**********" at bounding box center [488, 195] width 262 height 390
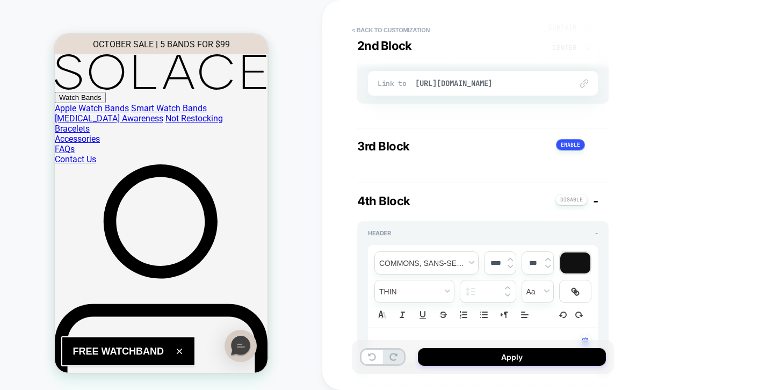
scroll to position [1262, 0]
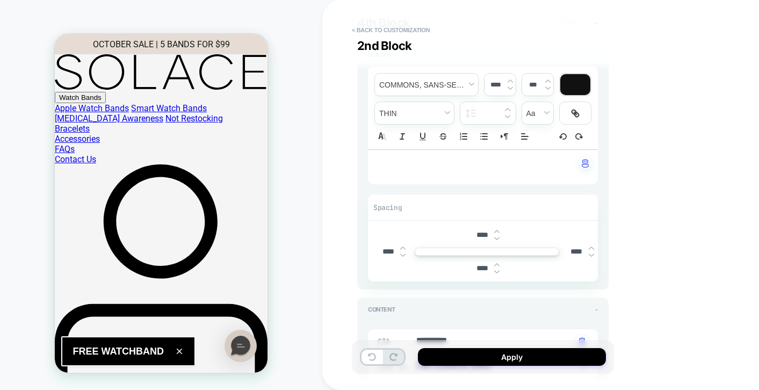
type textarea "*"
click at [485, 232] on input "****" at bounding box center [482, 233] width 24 height 9
type input "***"
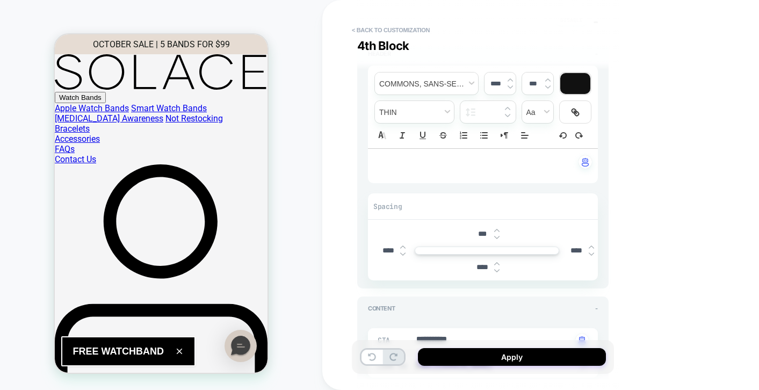
type textarea "*"
type input "***"
click at [571, 248] on input "****" at bounding box center [577, 250] width 24 height 9
type input "***"
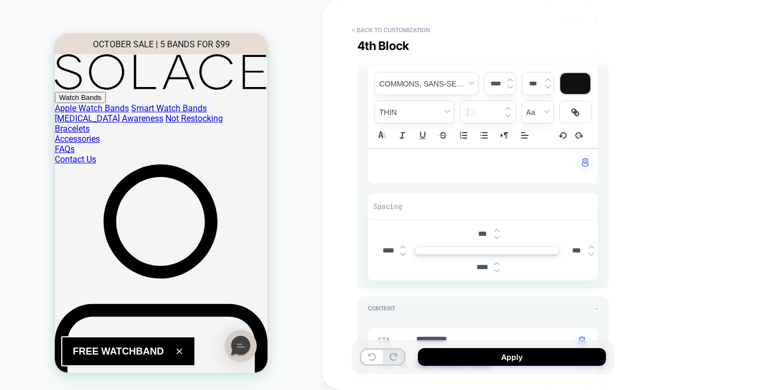
type textarea "*"
type input "***"
click at [481, 269] on input "****" at bounding box center [482, 267] width 24 height 9
type input "***"
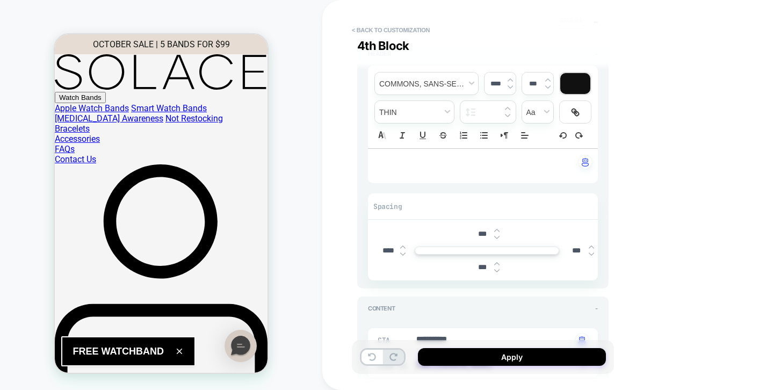
type textarea "*"
type input "***"
click at [392, 252] on input "****" at bounding box center [388, 250] width 24 height 9
type input "***"
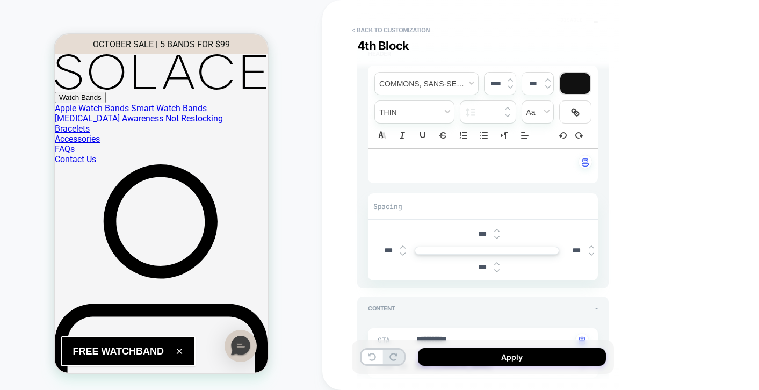
type textarea "*"
type input "***"
click at [667, 271] on div "**********" at bounding box center [558, 195] width 473 height 390
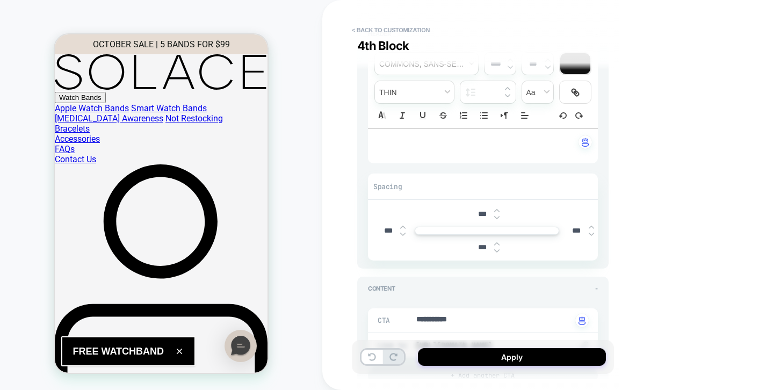
scroll to position [0, 10]
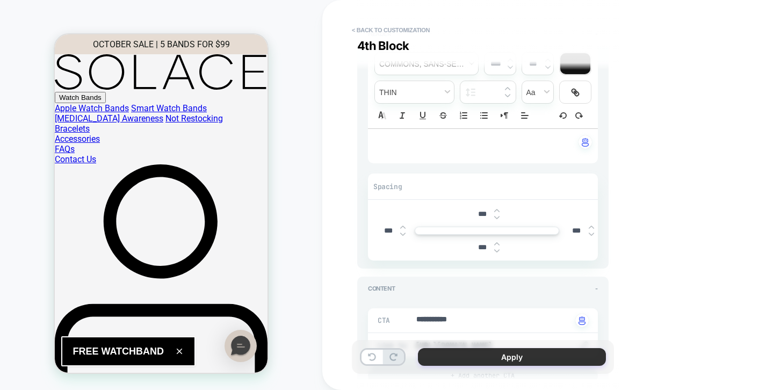
click at [479, 358] on button "Apply" at bounding box center [512, 357] width 188 height 18
type textarea "*"
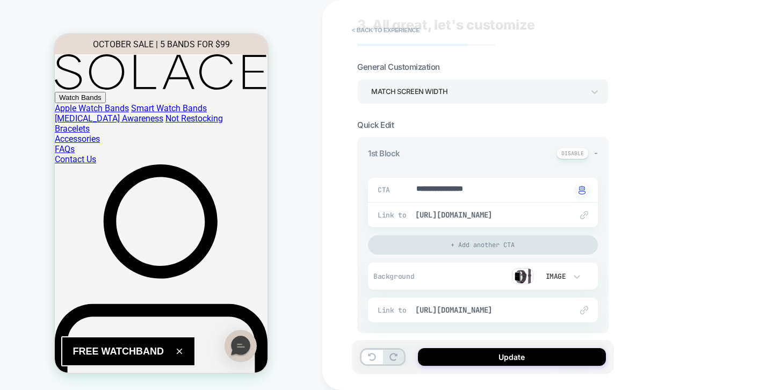
scroll to position [0, 0]
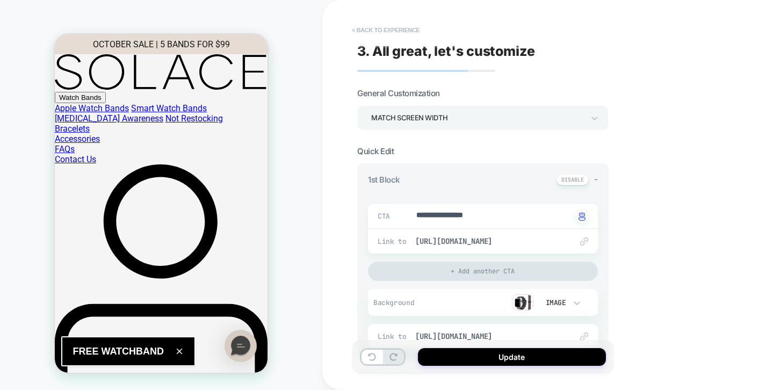
click at [380, 26] on button "< Back to experience" at bounding box center [386, 29] width 78 height 17
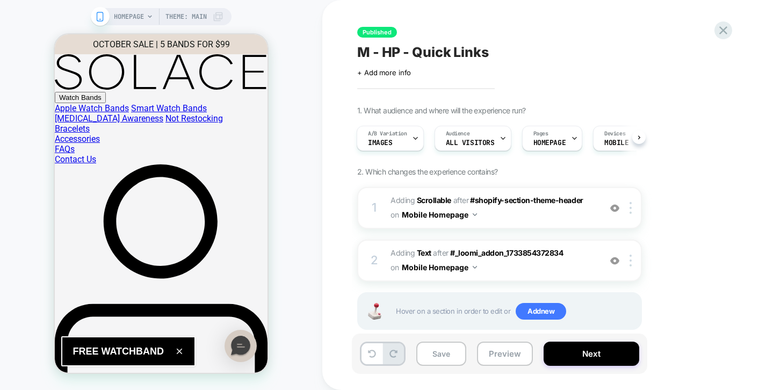
scroll to position [20, 0]
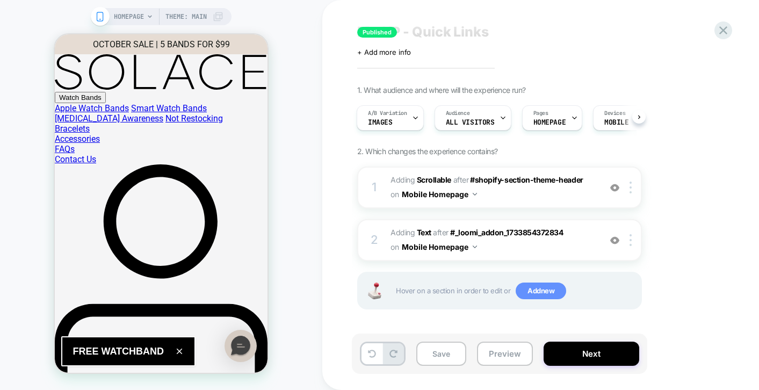
click at [556, 293] on span "Add new" at bounding box center [541, 291] width 51 height 17
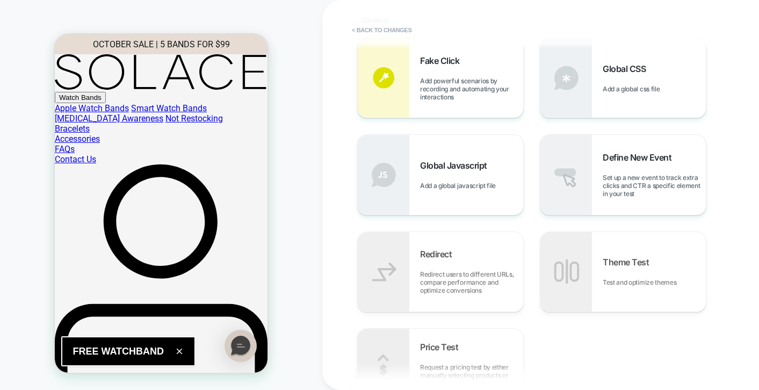
scroll to position [211, 0]
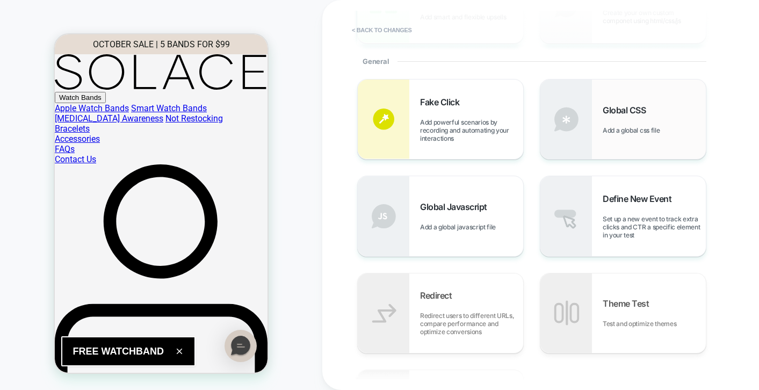
click at [620, 131] on span "Add a global css file" at bounding box center [634, 130] width 62 height 8
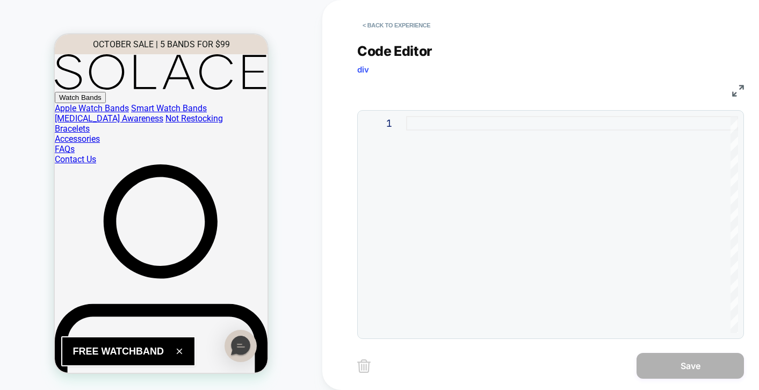
click at [450, 166] on div at bounding box center [572, 224] width 332 height 217
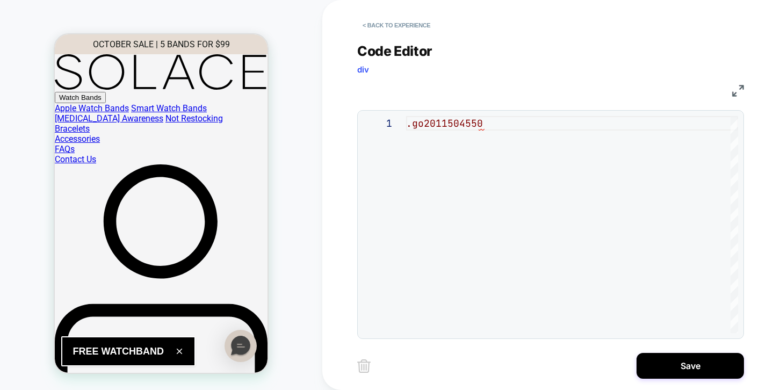
scroll to position [0, 81]
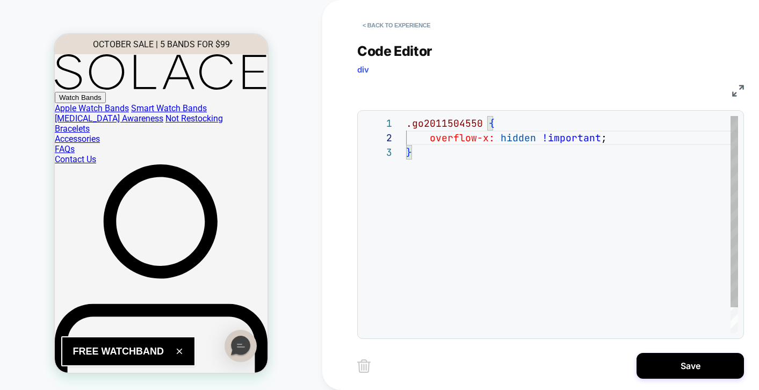
click at [535, 234] on div ".go2011504550 { overflow-x: hidden !important ; }" at bounding box center [572, 239] width 332 height 246
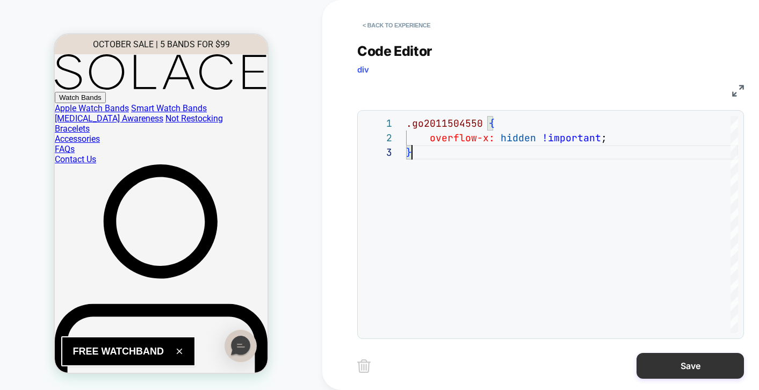
type textarea "**********"
click at [694, 375] on button "Save" at bounding box center [690, 366] width 107 height 26
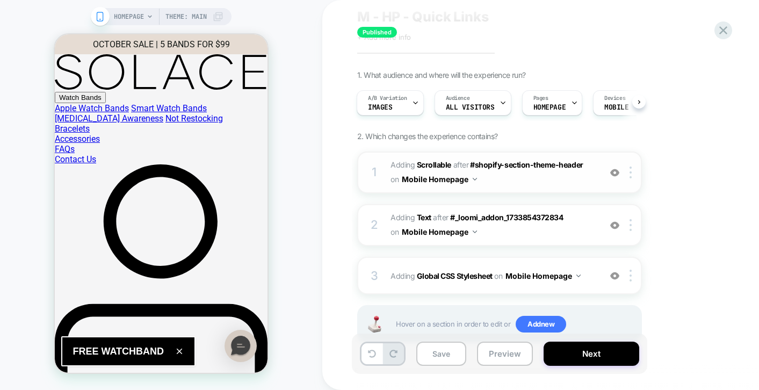
scroll to position [39, 0]
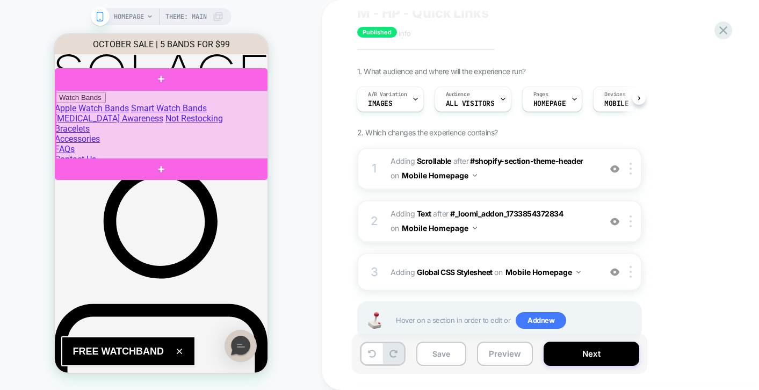
click at [215, 126] on div at bounding box center [162, 125] width 213 height 70
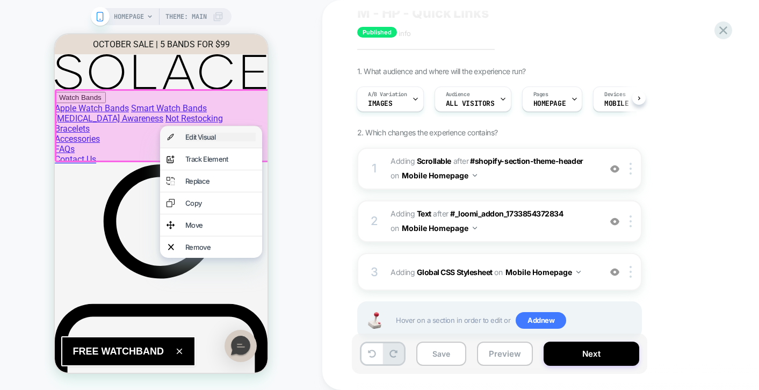
click at [222, 140] on div "Edit Visual" at bounding box center [220, 137] width 70 height 9
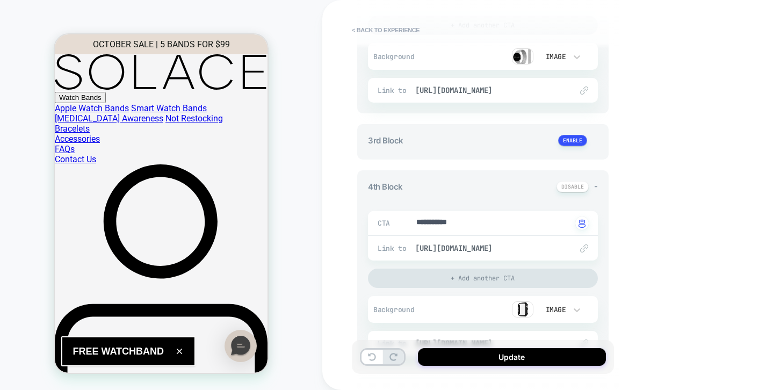
scroll to position [446, 0]
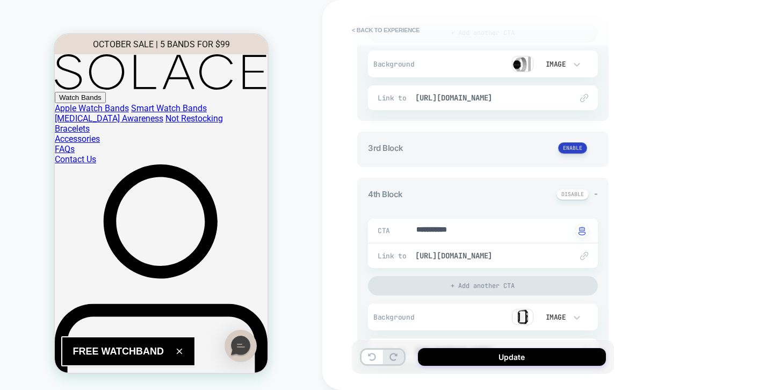
click at [570, 152] on button at bounding box center [572, 147] width 29 height 11
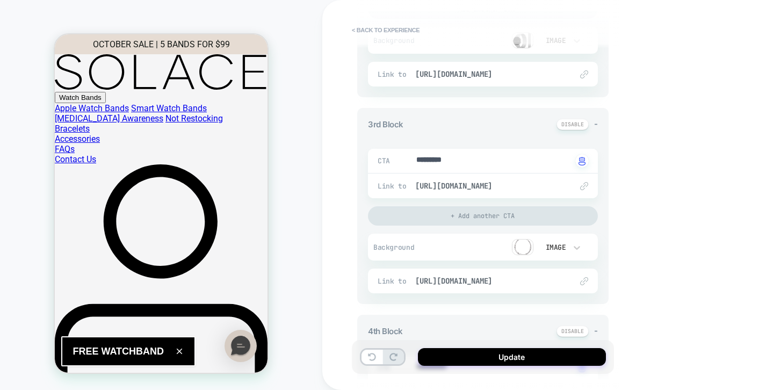
scroll to position [470, 0]
click at [515, 246] on img at bounding box center [522, 246] width 21 height 16
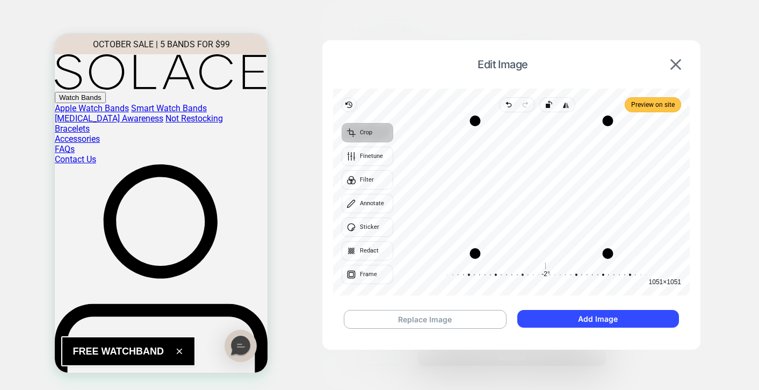
click at [656, 110] on span "Preview on site" at bounding box center [653, 104] width 44 height 13
click at [674, 64] on img at bounding box center [676, 64] width 11 height 11
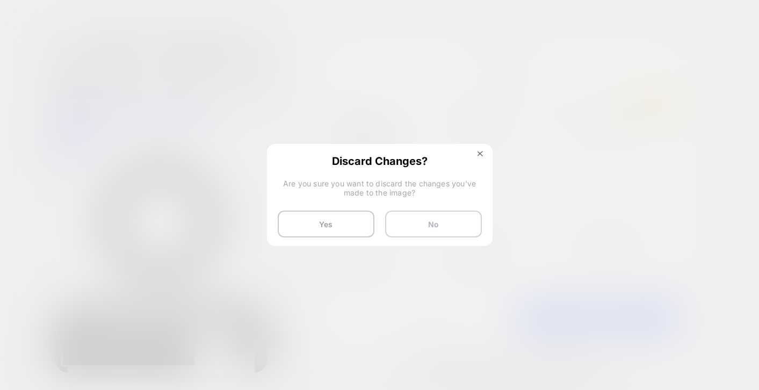
click at [410, 229] on button "No" at bounding box center [433, 224] width 97 height 27
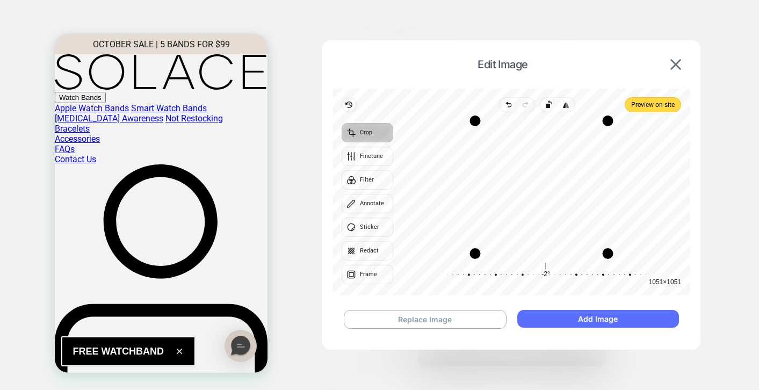
click at [535, 319] on button "Add Image" at bounding box center [599, 319] width 162 height 18
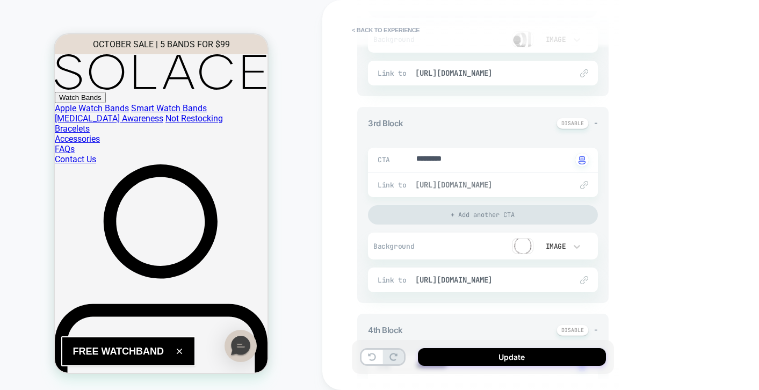
type textarea "*"
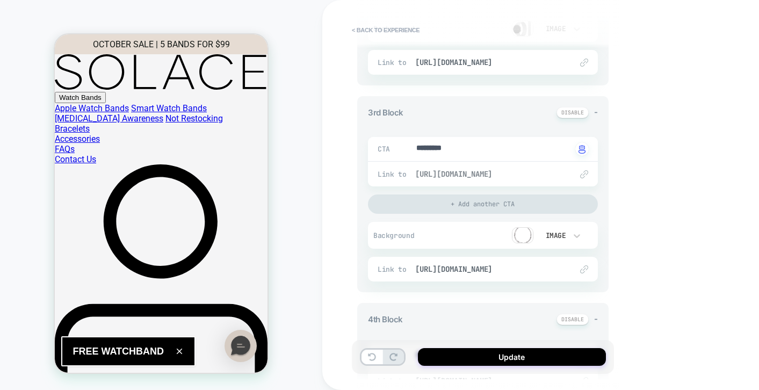
scroll to position [482, 0]
click at [358, 29] on button "< Back to experience" at bounding box center [386, 29] width 78 height 17
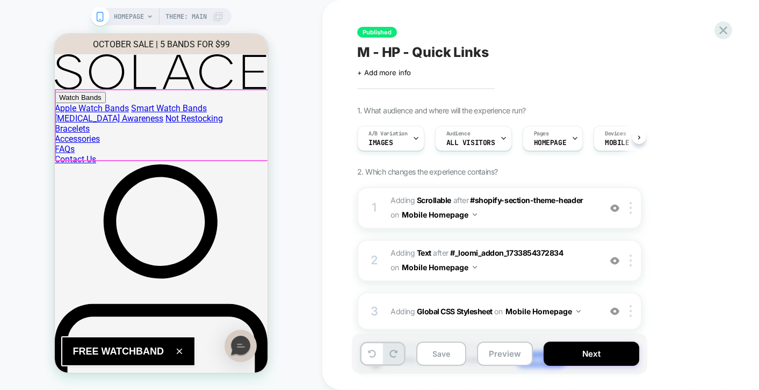
scroll to position [0, 1]
click at [721, 34] on icon at bounding box center [723, 30] width 15 height 15
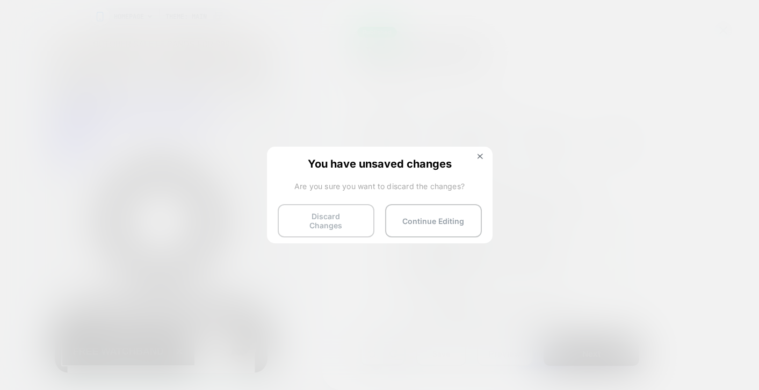
click at [349, 212] on button "Discard Changes" at bounding box center [326, 220] width 97 height 33
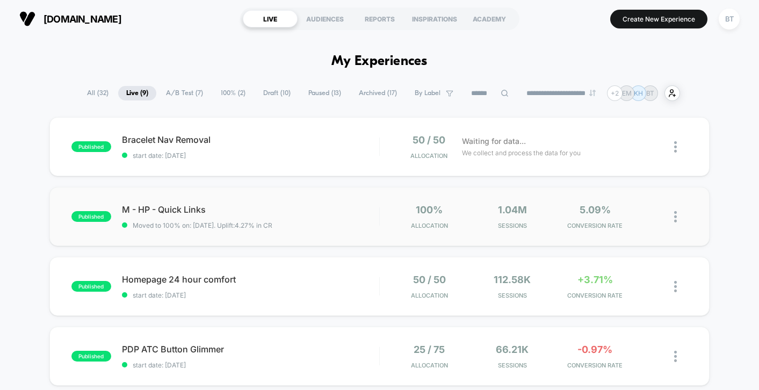
click at [674, 220] on img at bounding box center [675, 216] width 3 height 11
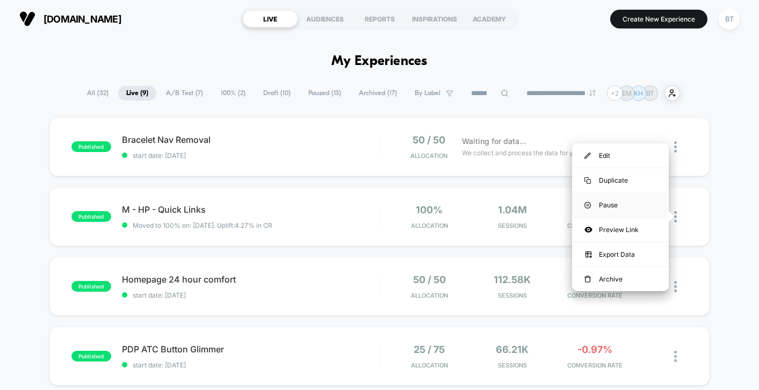
click at [615, 202] on div "Pause" at bounding box center [620, 205] width 97 height 24
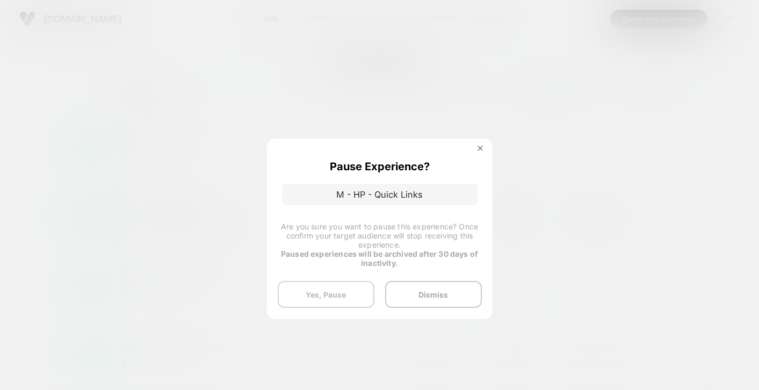
click at [331, 300] on button "Yes, Pause" at bounding box center [326, 294] width 97 height 27
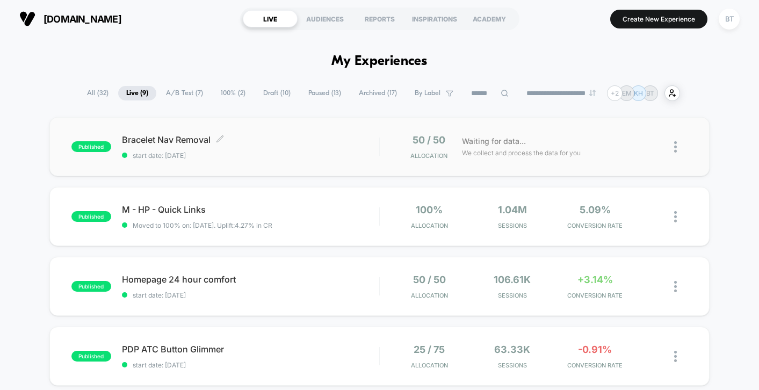
click at [296, 148] on div "Bracelet Nav Removal Click to edit experience details Click to edit experience …" at bounding box center [250, 146] width 257 height 25
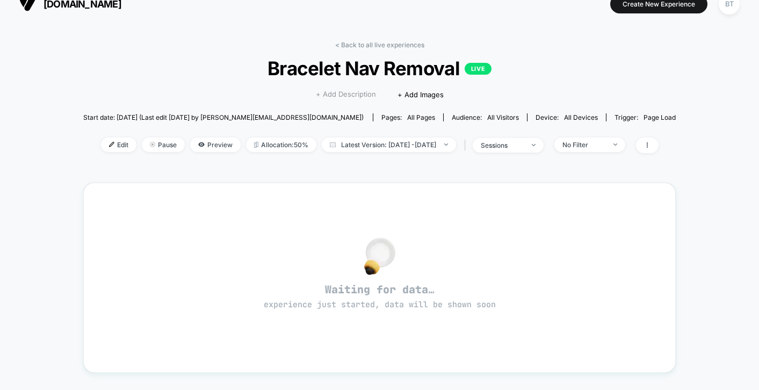
scroll to position [19, 0]
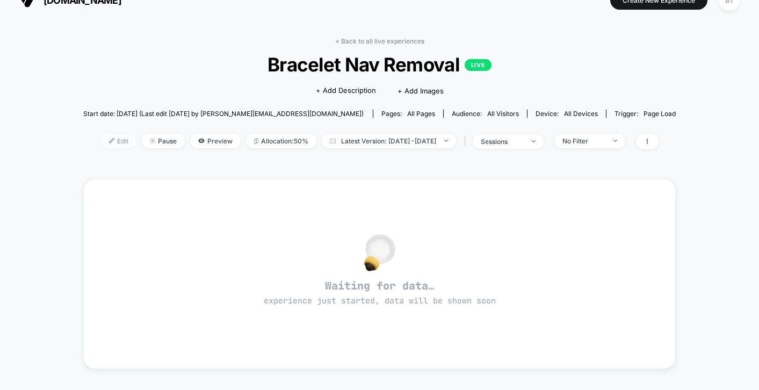
click at [101, 143] on span "Edit" at bounding box center [118, 141] width 35 height 15
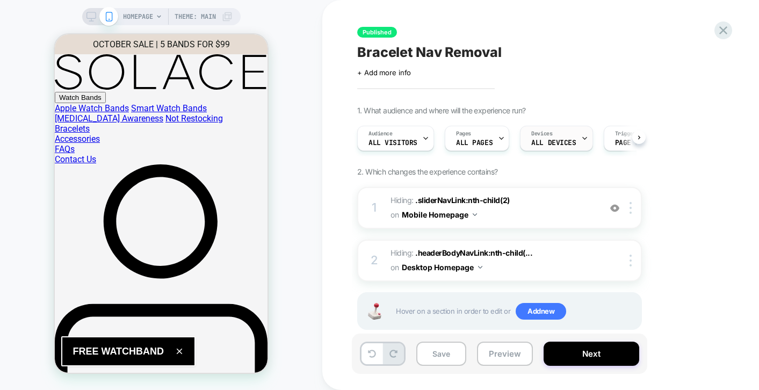
scroll to position [0, 1]
click at [554, 136] on div "Devices ALL DEVICES" at bounding box center [553, 138] width 66 height 24
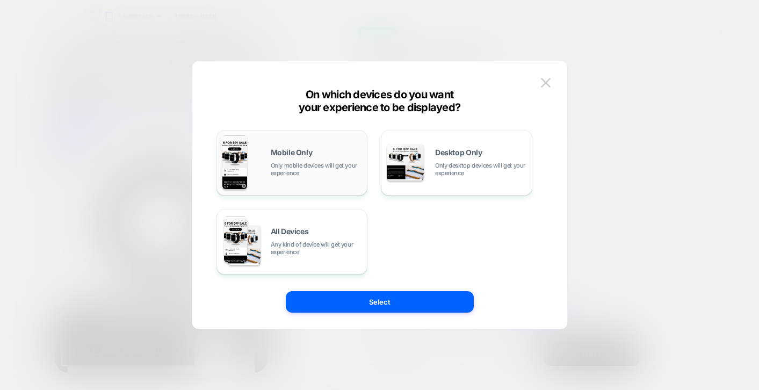
click at [275, 168] on span "Only mobile devices will get your experience" at bounding box center [316, 169] width 91 height 15
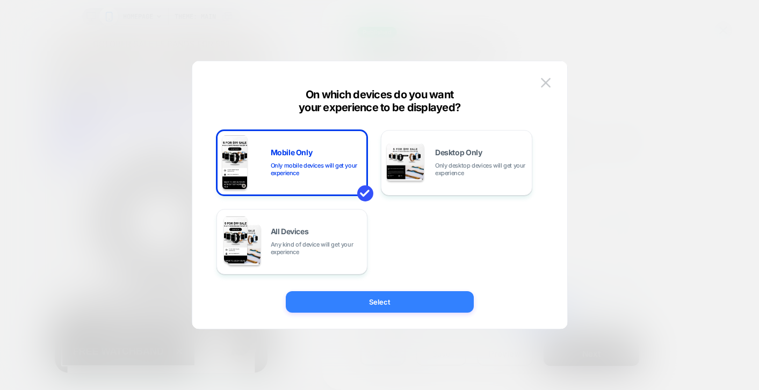
click at [347, 311] on button "Select" at bounding box center [380, 301] width 188 height 21
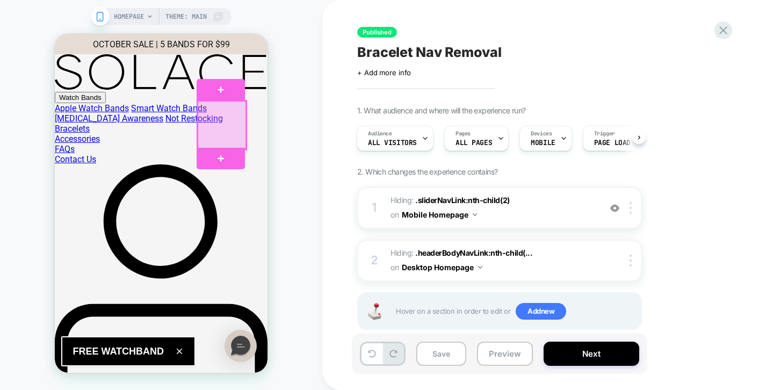
click at [233, 128] on div at bounding box center [222, 125] width 48 height 48
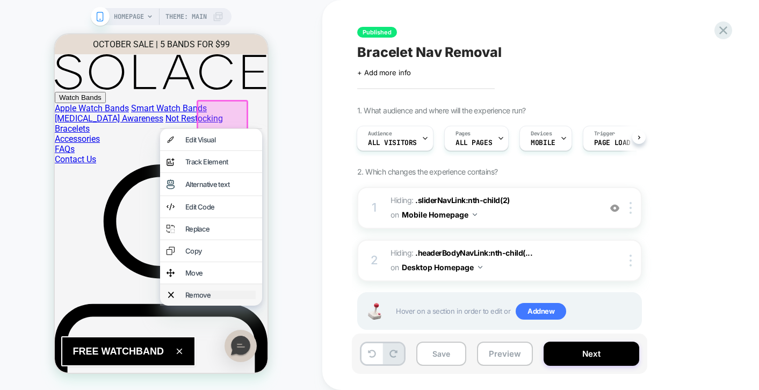
click at [198, 292] on div "Remove" at bounding box center [220, 295] width 70 height 9
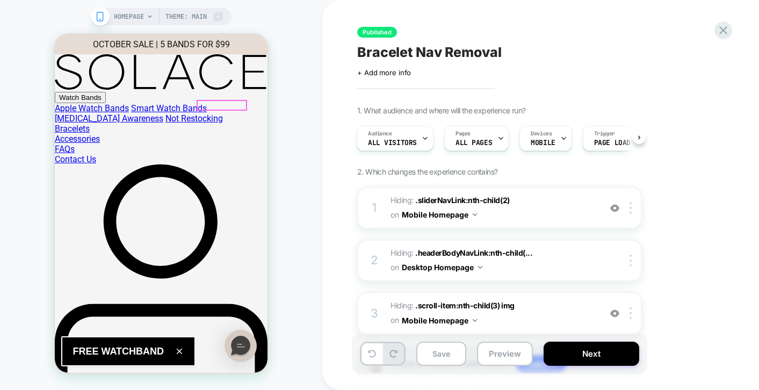
click at [213, 104] on div at bounding box center [222, 105] width 48 height 9
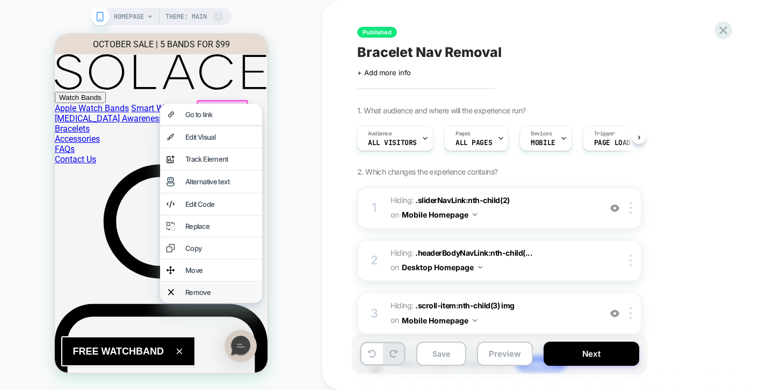
click at [182, 296] on div "Remove" at bounding box center [211, 292] width 102 height 21
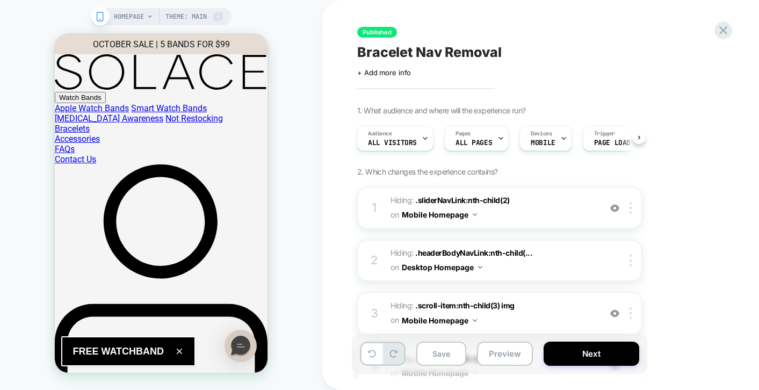
click at [289, 189] on div "HOMEPAGE Theme: MAIN" at bounding box center [161, 195] width 322 height 369
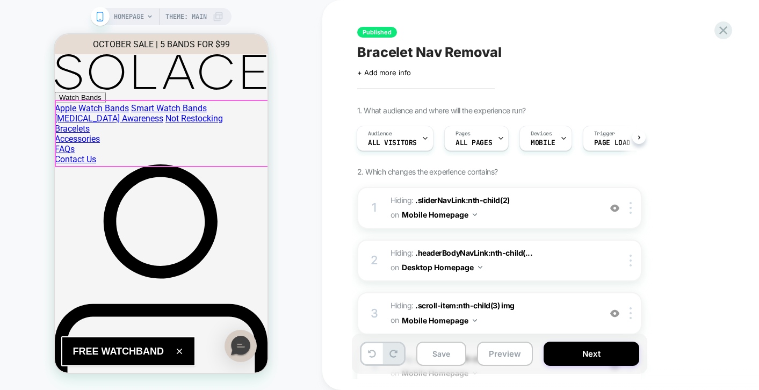
scroll to position [0, 0]
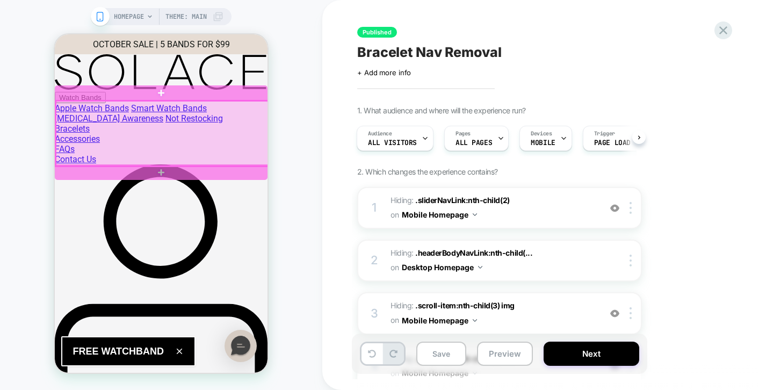
click at [225, 131] on div at bounding box center [162, 133] width 213 height 65
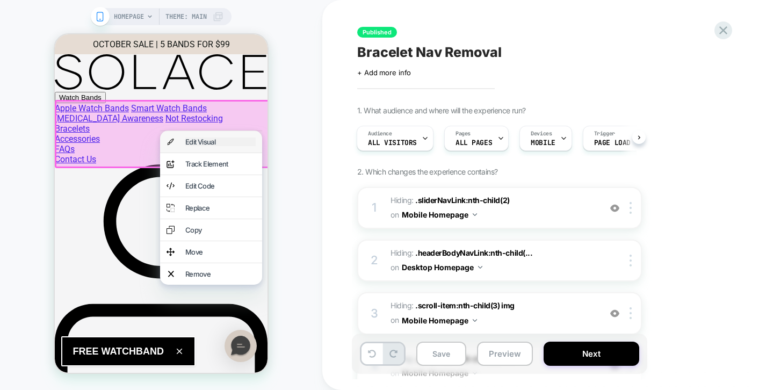
click at [222, 146] on div "Edit Visual" at bounding box center [220, 142] width 70 height 9
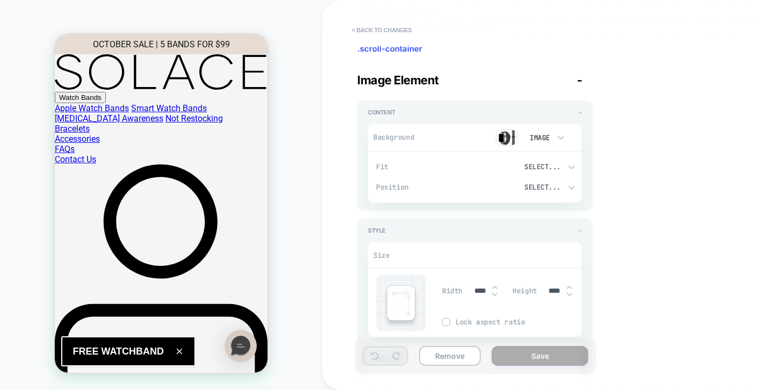
type textarea "*"
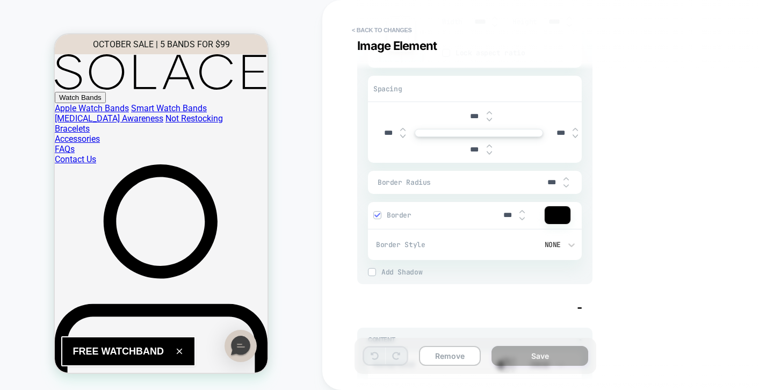
scroll to position [82, 0]
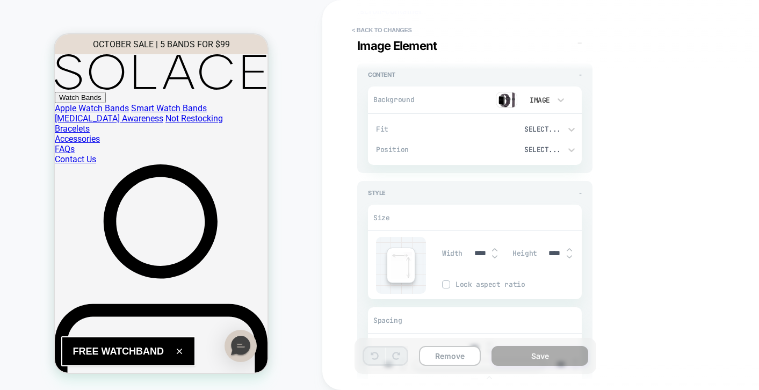
click at [302, 186] on div "HOMEPAGE Theme: MAIN" at bounding box center [161, 195] width 322 height 369
click at [365, 25] on button "< Back to changes" at bounding box center [382, 29] width 71 height 17
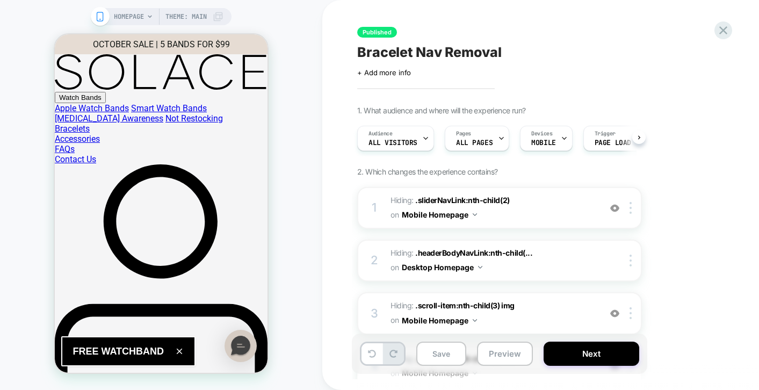
scroll to position [0, 1]
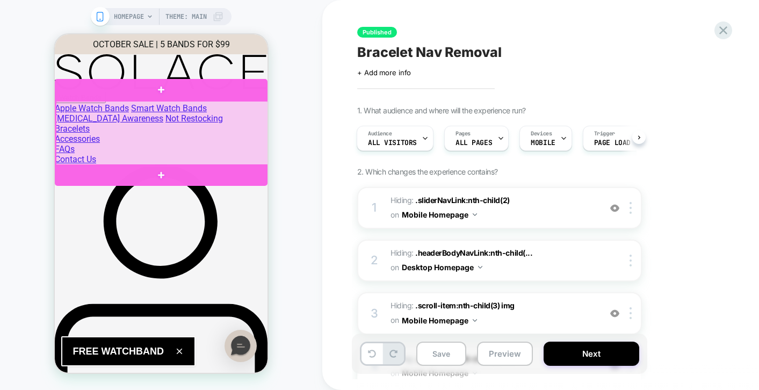
click at [211, 141] on div at bounding box center [162, 133] width 213 height 65
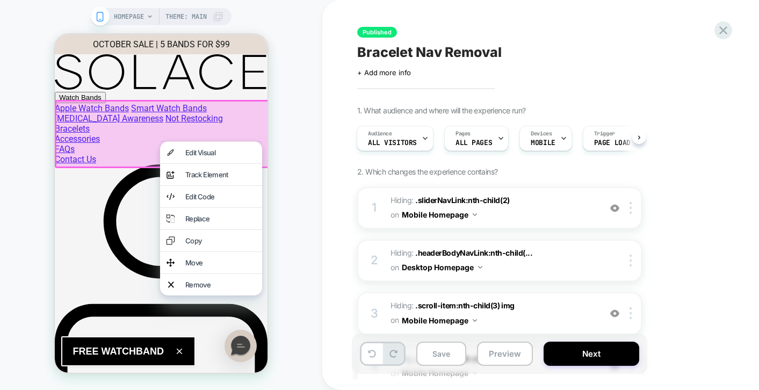
click at [225, 124] on div at bounding box center [163, 134] width 216 height 68
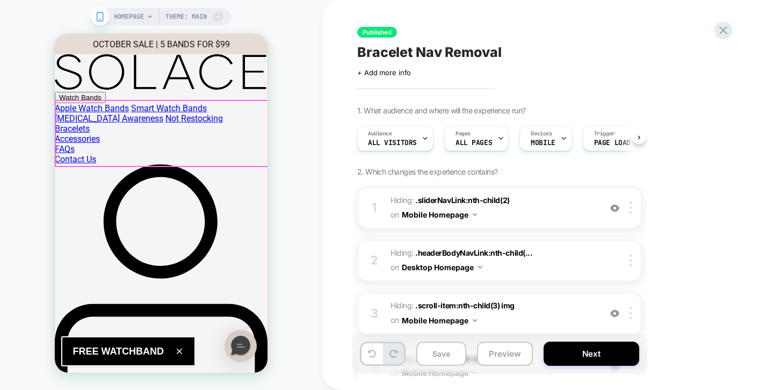
click at [220, 126] on div at bounding box center [162, 133] width 213 height 65
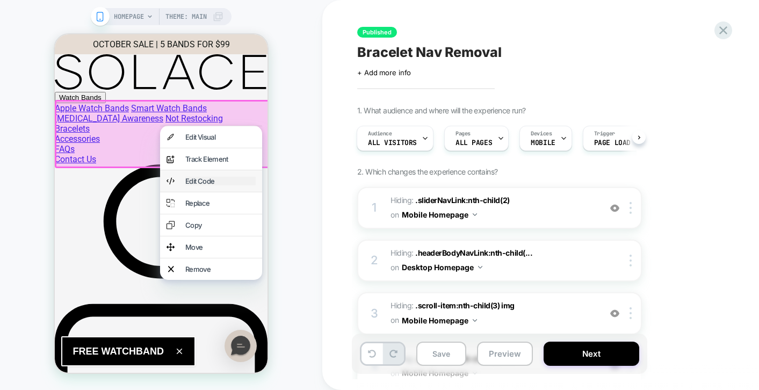
click at [210, 184] on div "Edit Code" at bounding box center [220, 181] width 70 height 9
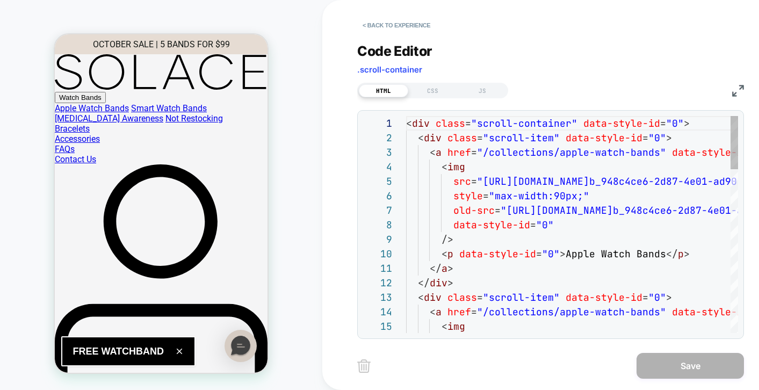
scroll to position [131, 0]
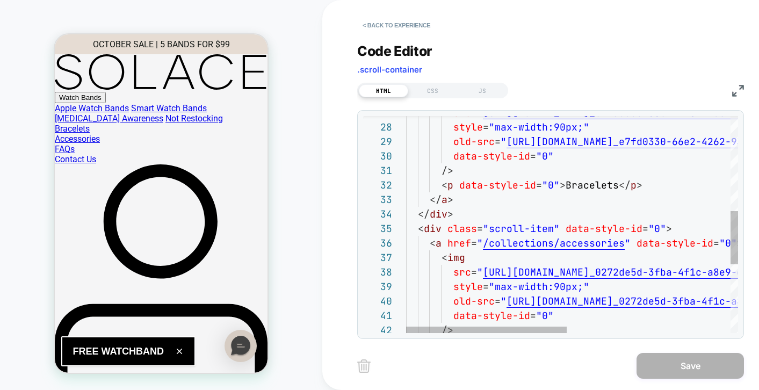
type textarea "**********"
click at [480, 183] on div "/> old-src = " https://assets.visually.io/media/SOLACEBANDS/thumb _0272de5d-3fb…" at bounding box center [740, 170] width 669 height 885
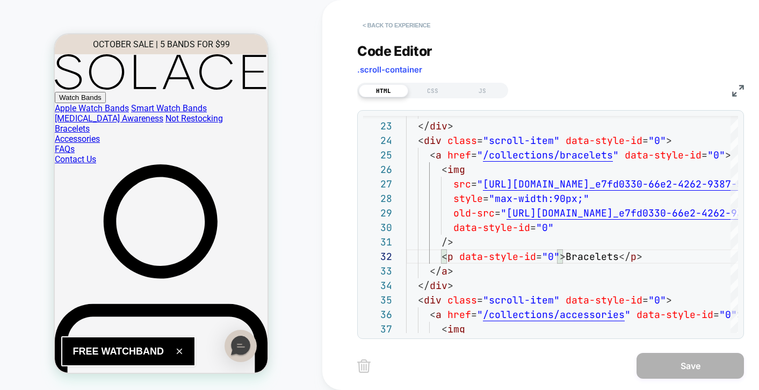
click at [386, 25] on button "< Back to experience" at bounding box center [396, 25] width 78 height 17
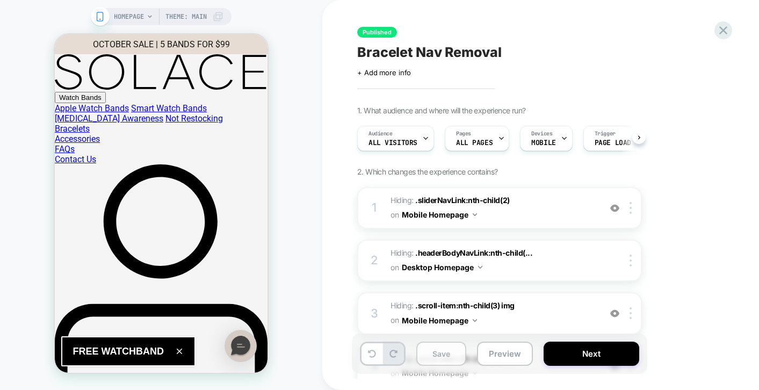
scroll to position [0, 1]
click at [370, 346] on button at bounding box center [372, 353] width 21 height 21
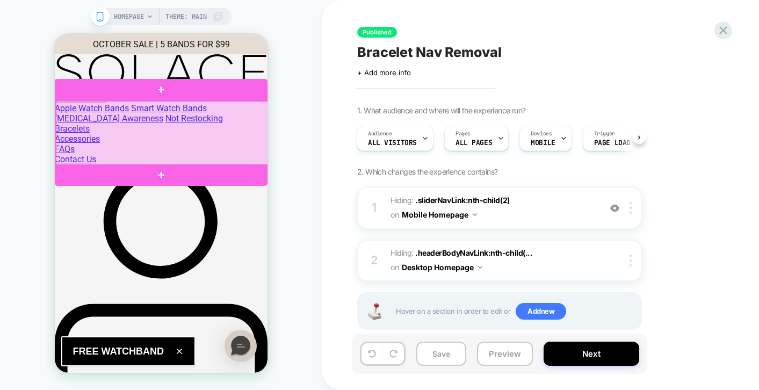
click at [189, 138] on div at bounding box center [162, 133] width 213 height 65
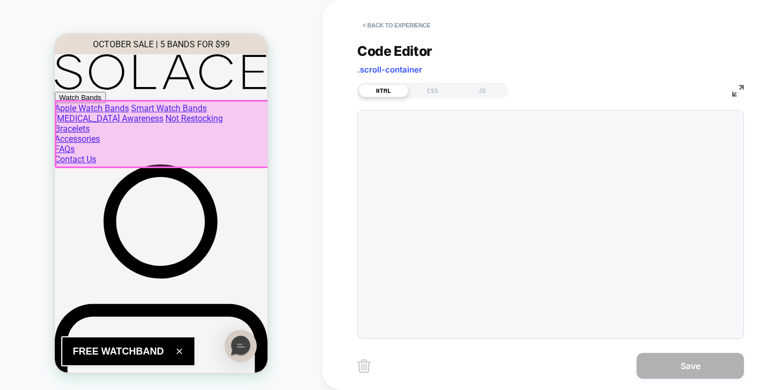
scroll to position [131, 0]
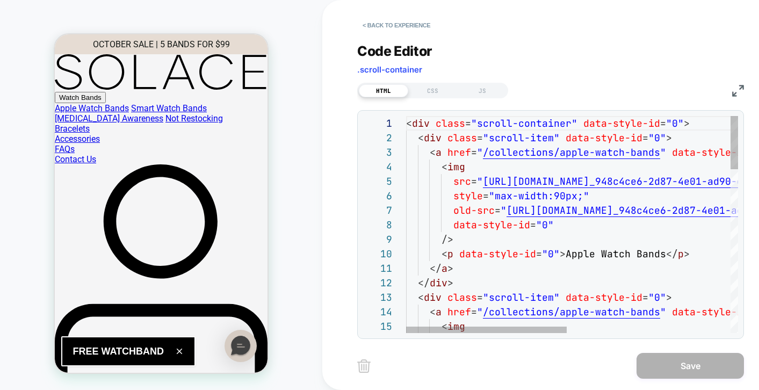
drag, startPoint x: 535, startPoint y: 188, endPoint x: 532, endPoint y: 173, distance: 15.4
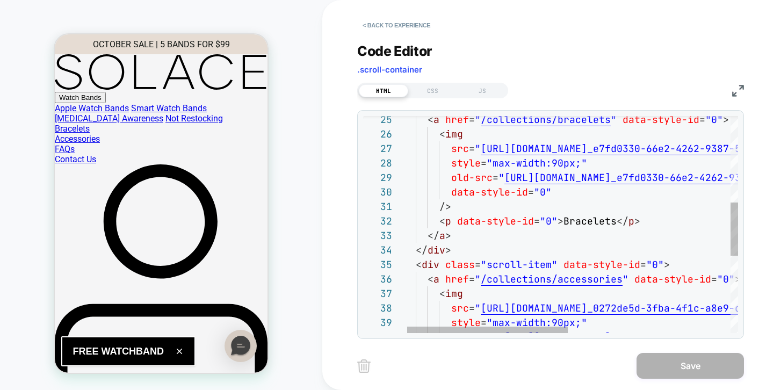
click at [457, 221] on div "< a href = " /collections/bracelets " data-style-id = "0" > < img src = " https…" at bounding box center [738, 206] width 669 height 885
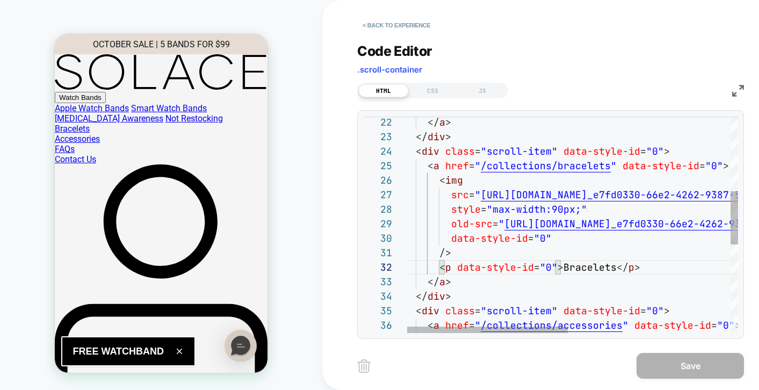
click at [418, 150] on div "< a href = " /collections/bracelets " data-style-id = "0" > < img src = " https…" at bounding box center [738, 252] width 669 height 885
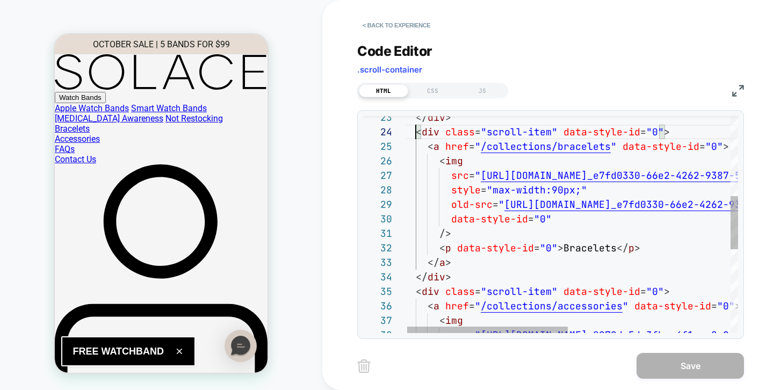
click at [460, 278] on div "< a href = " /collections/bracelets " data-style-id = "0" > < img src = " https…" at bounding box center [738, 233] width 669 height 885
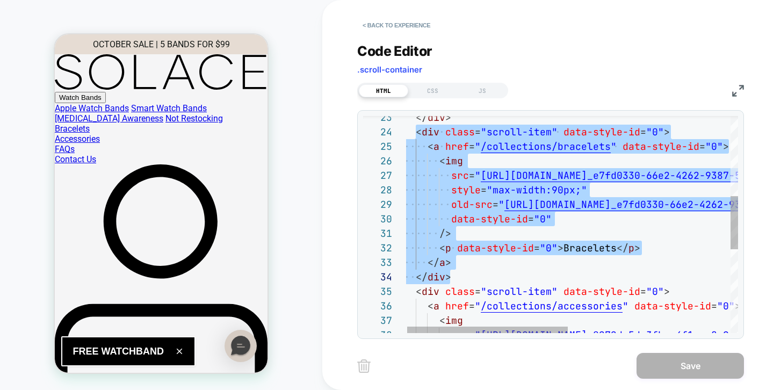
type textarea "**********"
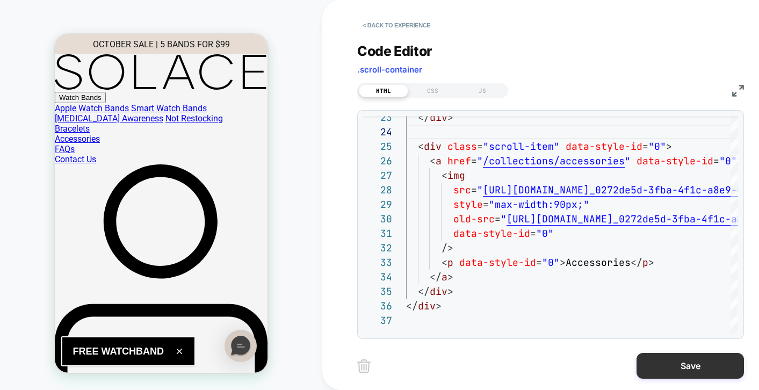
click at [699, 369] on button "Save" at bounding box center [690, 366] width 107 height 26
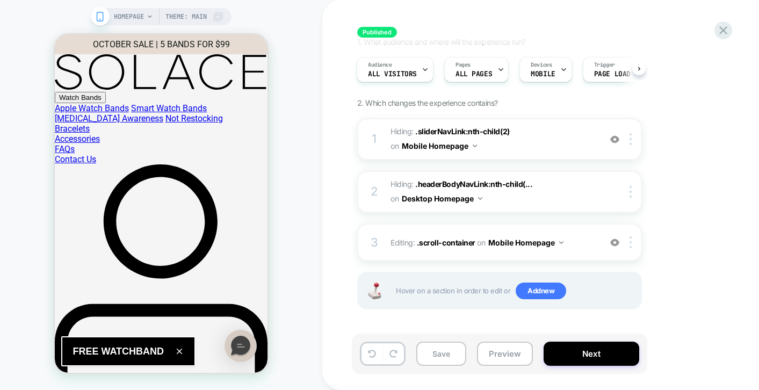
scroll to position [56, 0]
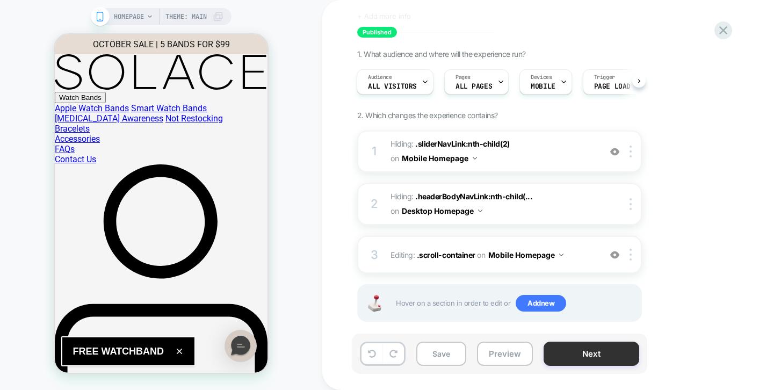
click at [585, 345] on button "Next" at bounding box center [592, 354] width 96 height 24
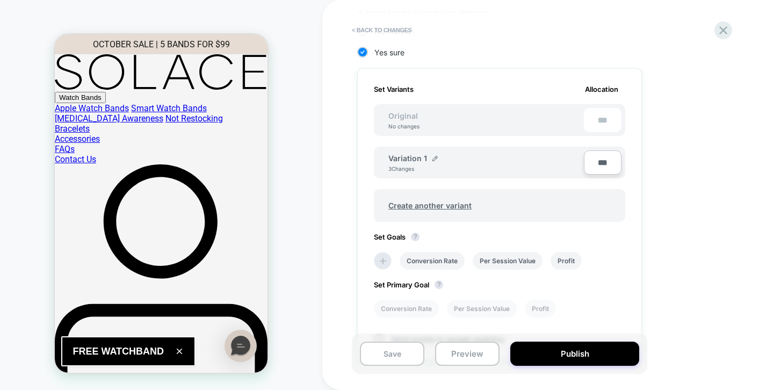
scroll to position [298, 0]
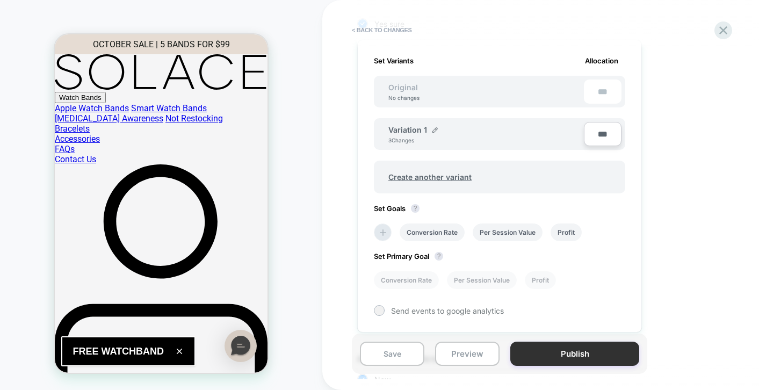
click at [576, 355] on button "Publish" at bounding box center [575, 354] width 129 height 24
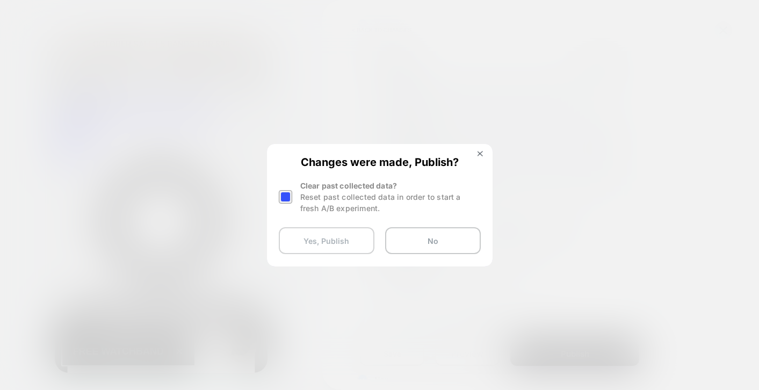
click at [340, 242] on button "Yes, Publish" at bounding box center [327, 240] width 96 height 27
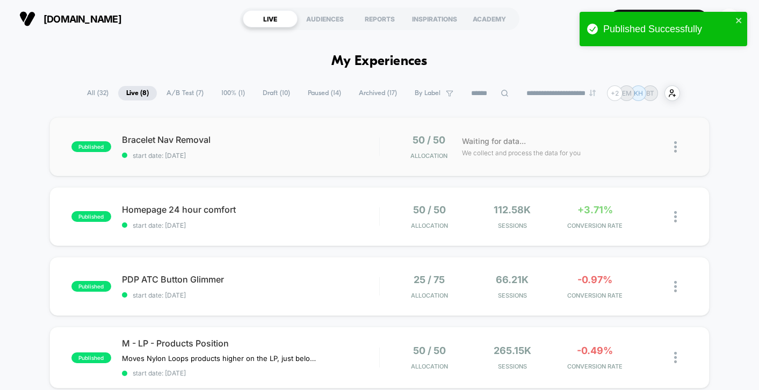
click at [674, 148] on img at bounding box center [675, 146] width 3 height 11
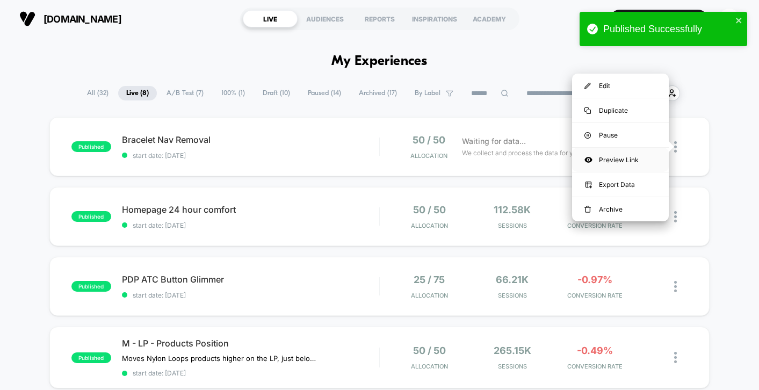
click at [641, 161] on div "Preview Link" at bounding box center [620, 160] width 97 height 24
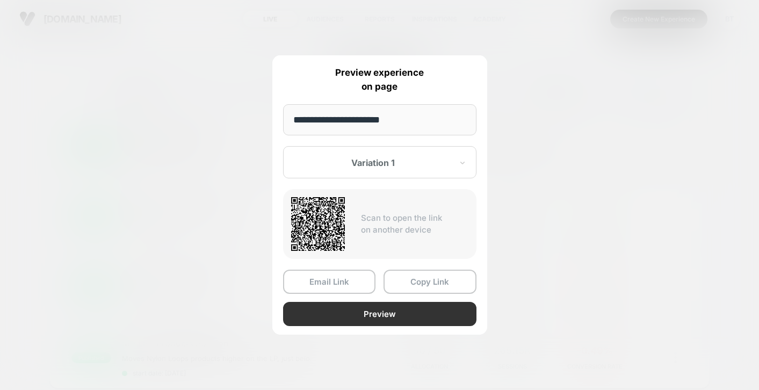
click at [391, 312] on button "Preview" at bounding box center [379, 314] width 193 height 24
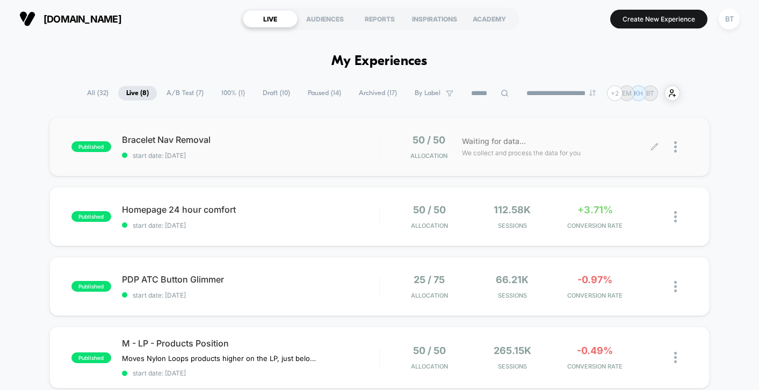
click at [652, 149] on icon at bounding box center [655, 147] width 8 height 8
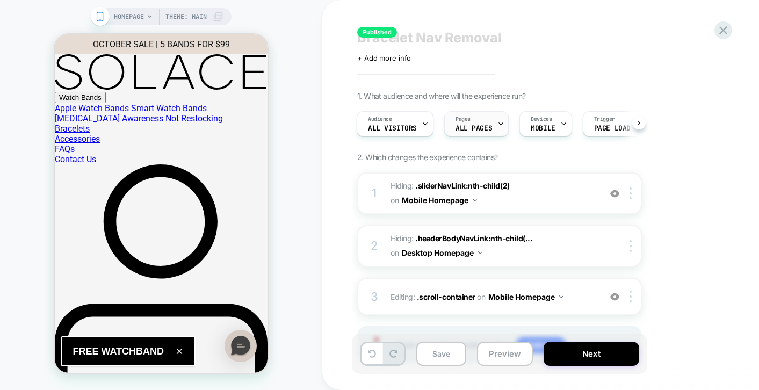
scroll to position [69, 0]
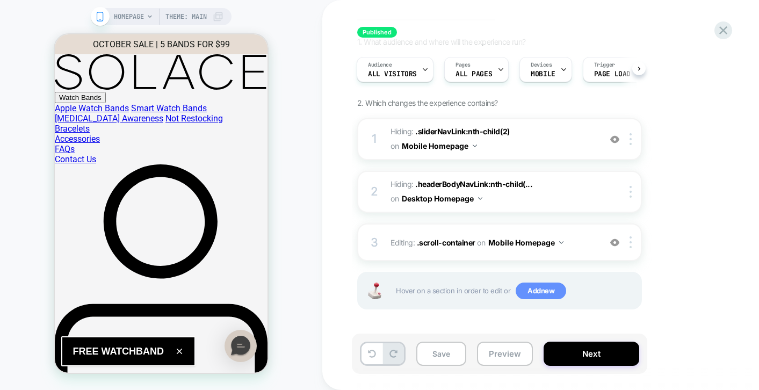
click at [540, 292] on span "Add new" at bounding box center [541, 291] width 51 height 17
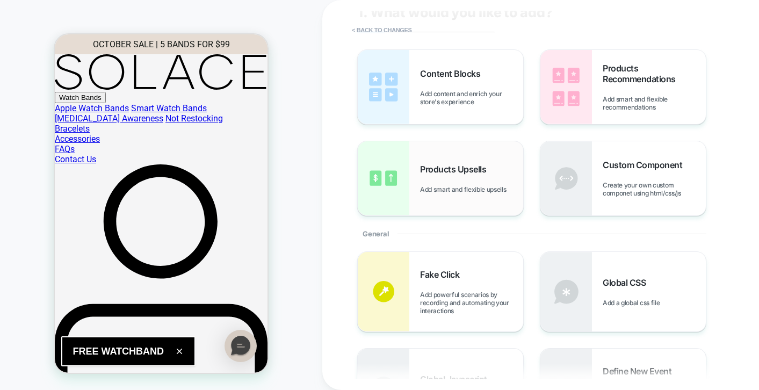
scroll to position [95, 0]
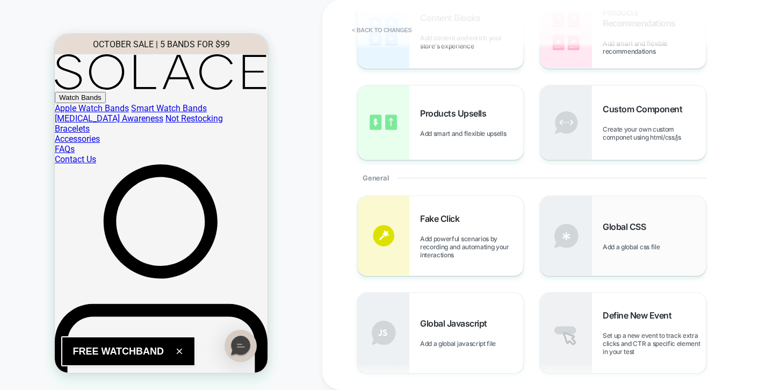
click at [595, 239] on div "Global CSS Add a global css file" at bounding box center [624, 236] width 166 height 80
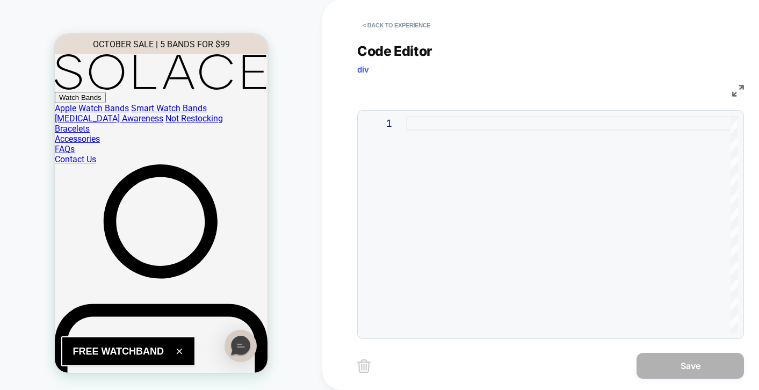
click at [406, 161] on div "1" at bounding box center [384, 224] width 43 height 217
click at [430, 127] on div at bounding box center [572, 224] width 332 height 217
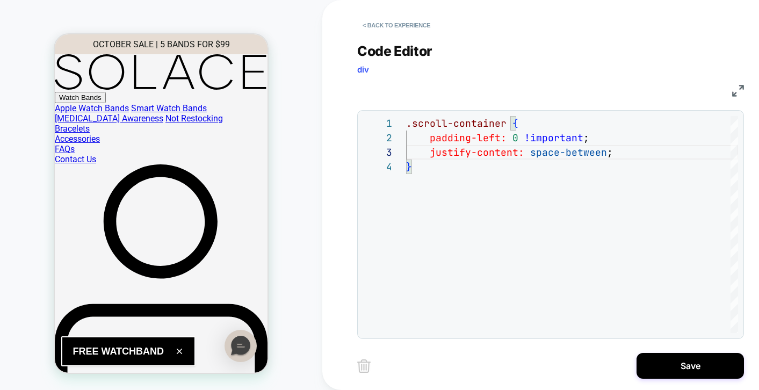
scroll to position [29, 197]
click at [643, 159] on div ".scroll-container { padding-left: 0 !important ; justify-content: space-between…" at bounding box center [572, 246] width 332 height 261
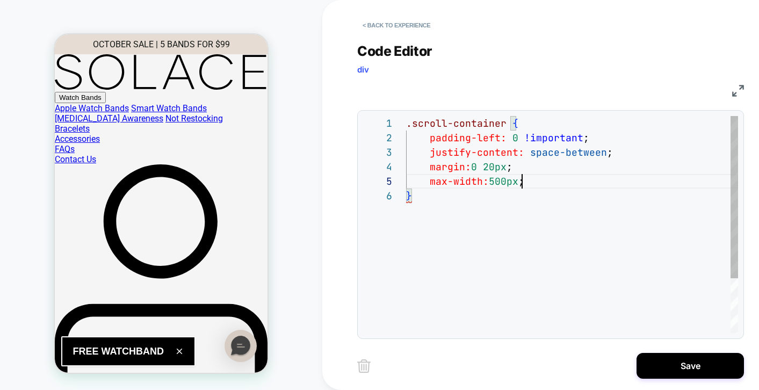
scroll to position [58, 116]
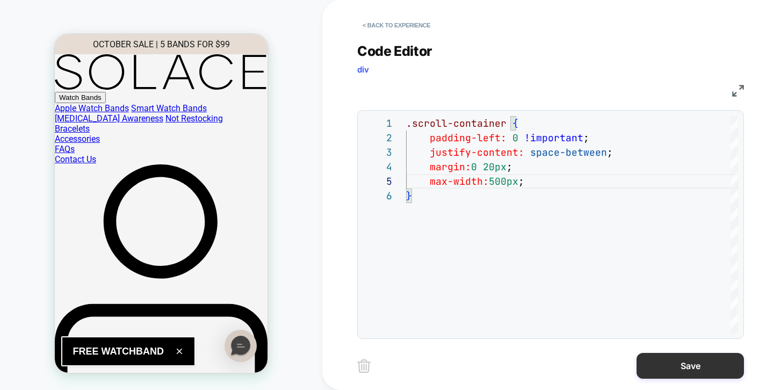
type textarea "**********"
click at [710, 363] on button "Save" at bounding box center [690, 366] width 107 height 26
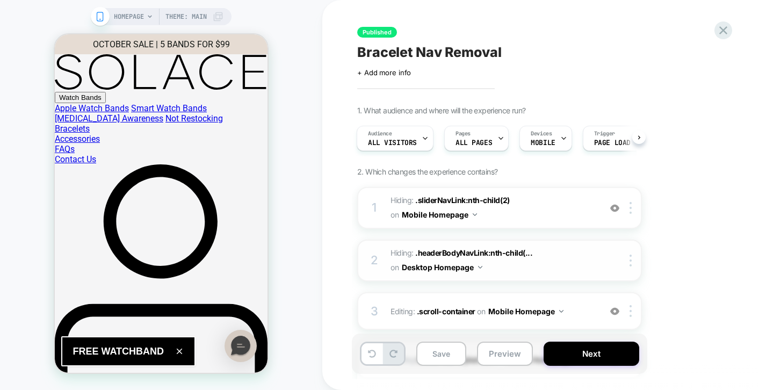
scroll to position [117, 0]
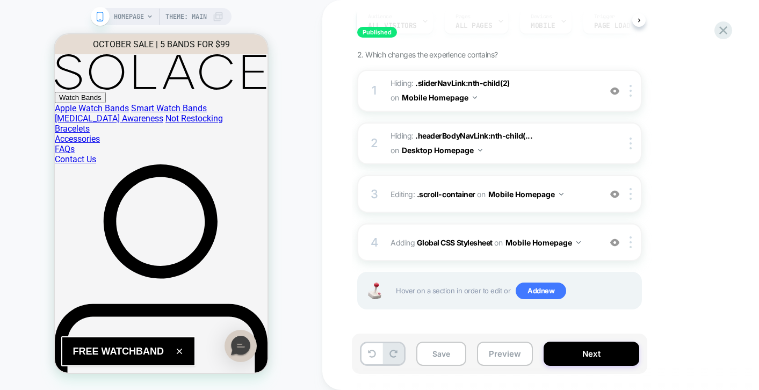
drag, startPoint x: 580, startPoint y: 359, endPoint x: 581, endPoint y: 338, distance: 21.0
click at [581, 337] on div "Save Preview Next" at bounding box center [500, 354] width 296 height 40
click at [449, 358] on button "Save" at bounding box center [441, 354] width 50 height 24
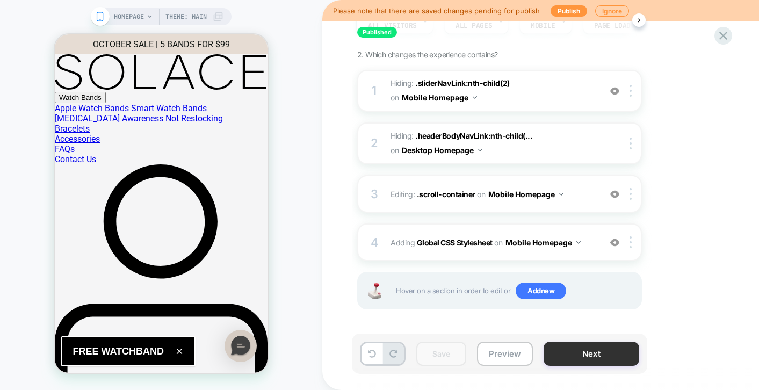
click at [584, 362] on button "Next" at bounding box center [592, 354] width 96 height 24
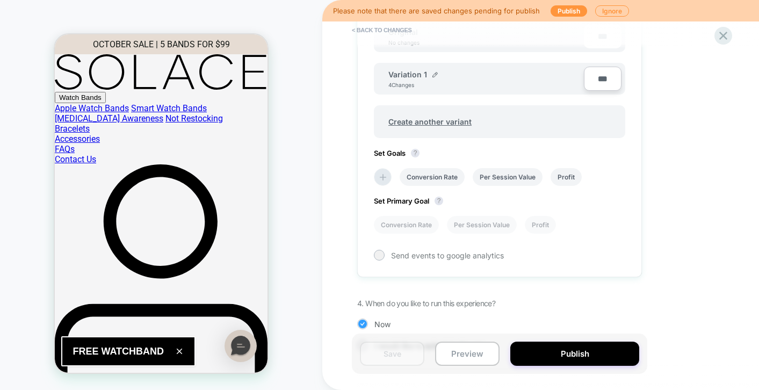
scroll to position [358, 0]
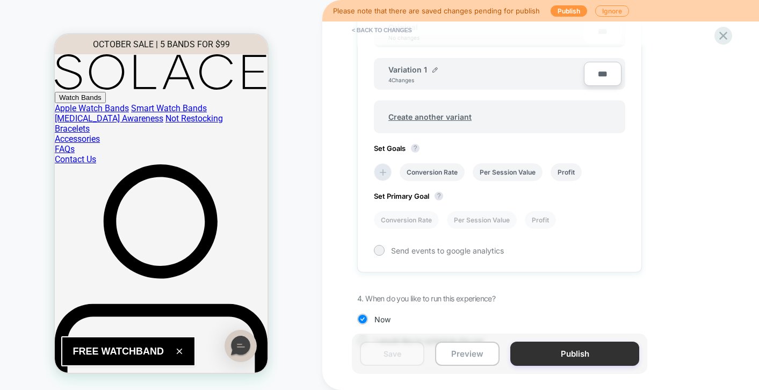
click at [571, 363] on button "Publish" at bounding box center [575, 354] width 129 height 24
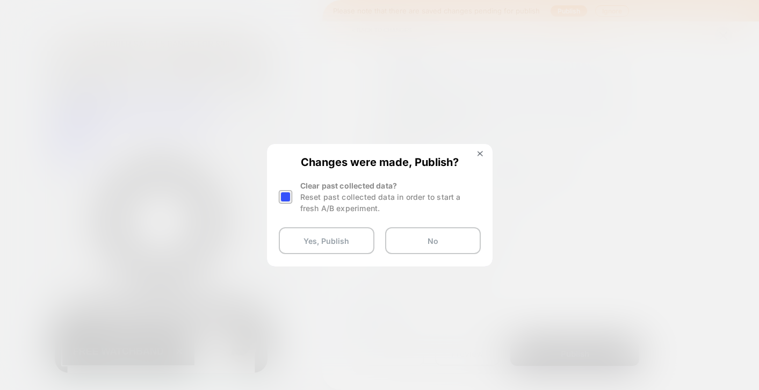
click at [288, 196] on div at bounding box center [285, 196] width 13 height 13
click at [344, 247] on button "Yes, Publish" at bounding box center [327, 240] width 96 height 27
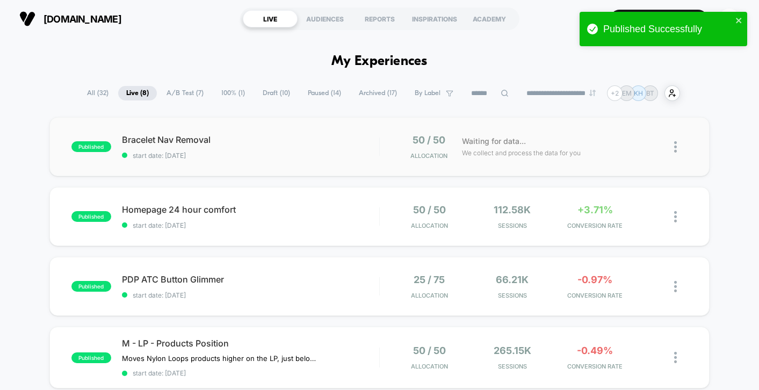
click at [677, 147] on img at bounding box center [675, 146] width 3 height 11
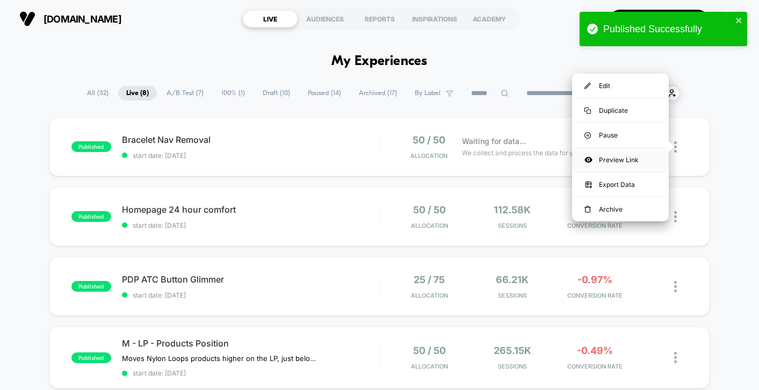
click at [640, 159] on div "Preview Link" at bounding box center [620, 160] width 97 height 24
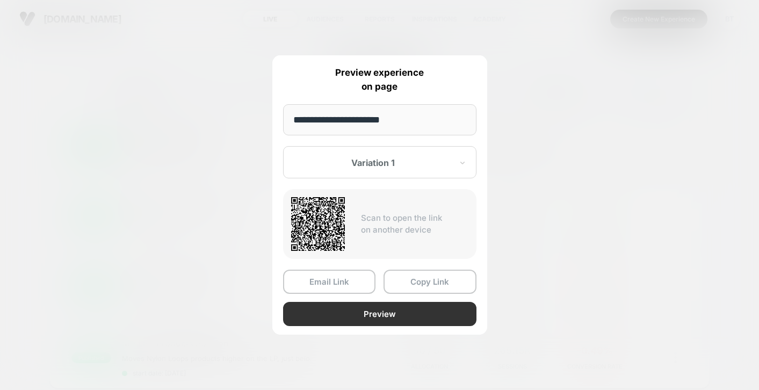
click at [380, 316] on button "Preview" at bounding box center [379, 314] width 193 height 24
